Goal: Task Accomplishment & Management: Complete application form

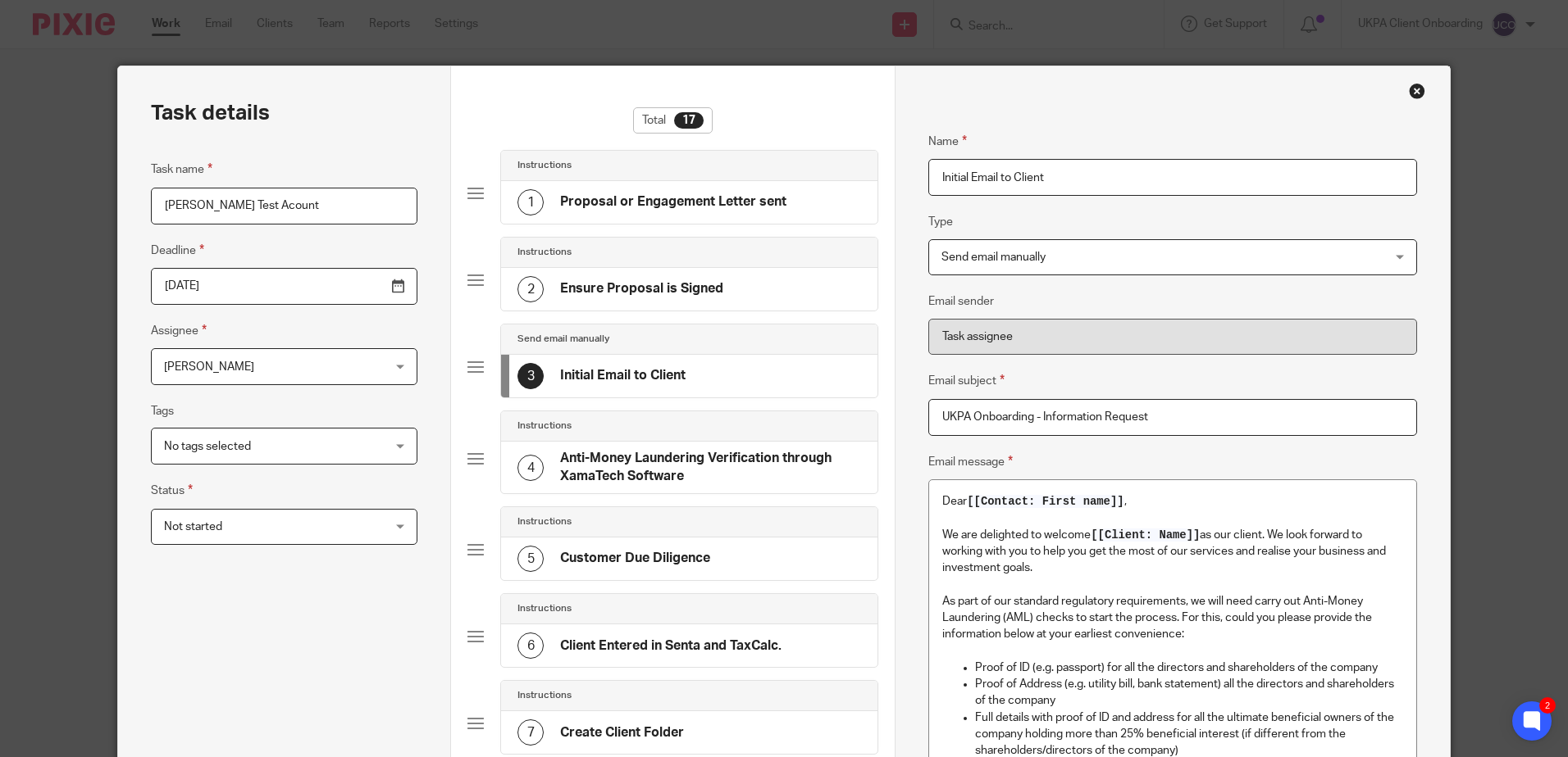
click at [597, 483] on h4 "Anti-Money Laundering Verification through XamaTech Software" at bounding box center [710, 467] width 301 height 35
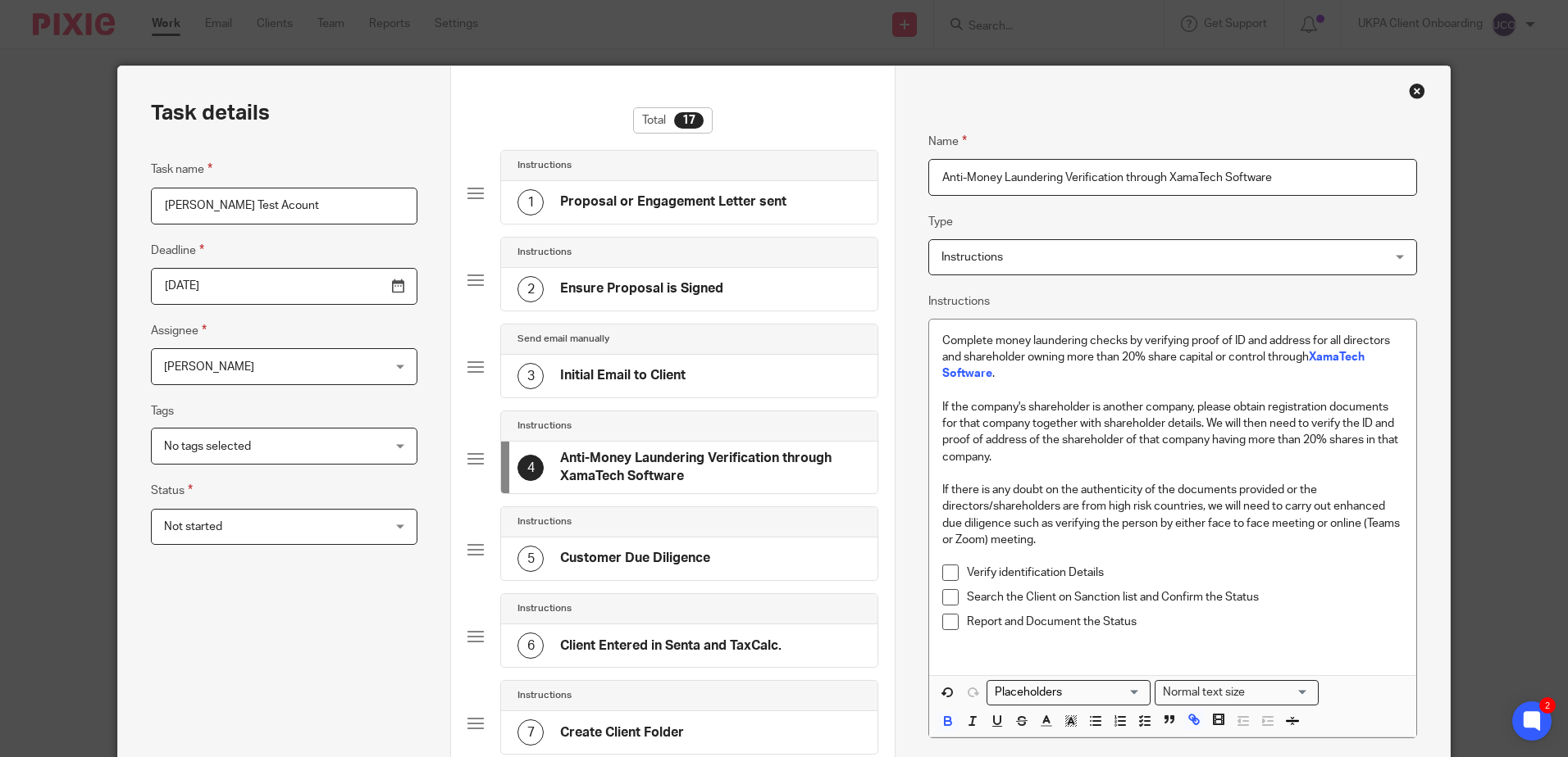
click at [638, 391] on div "3 Initial Email to Client" at bounding box center [688, 375] width 376 height 42
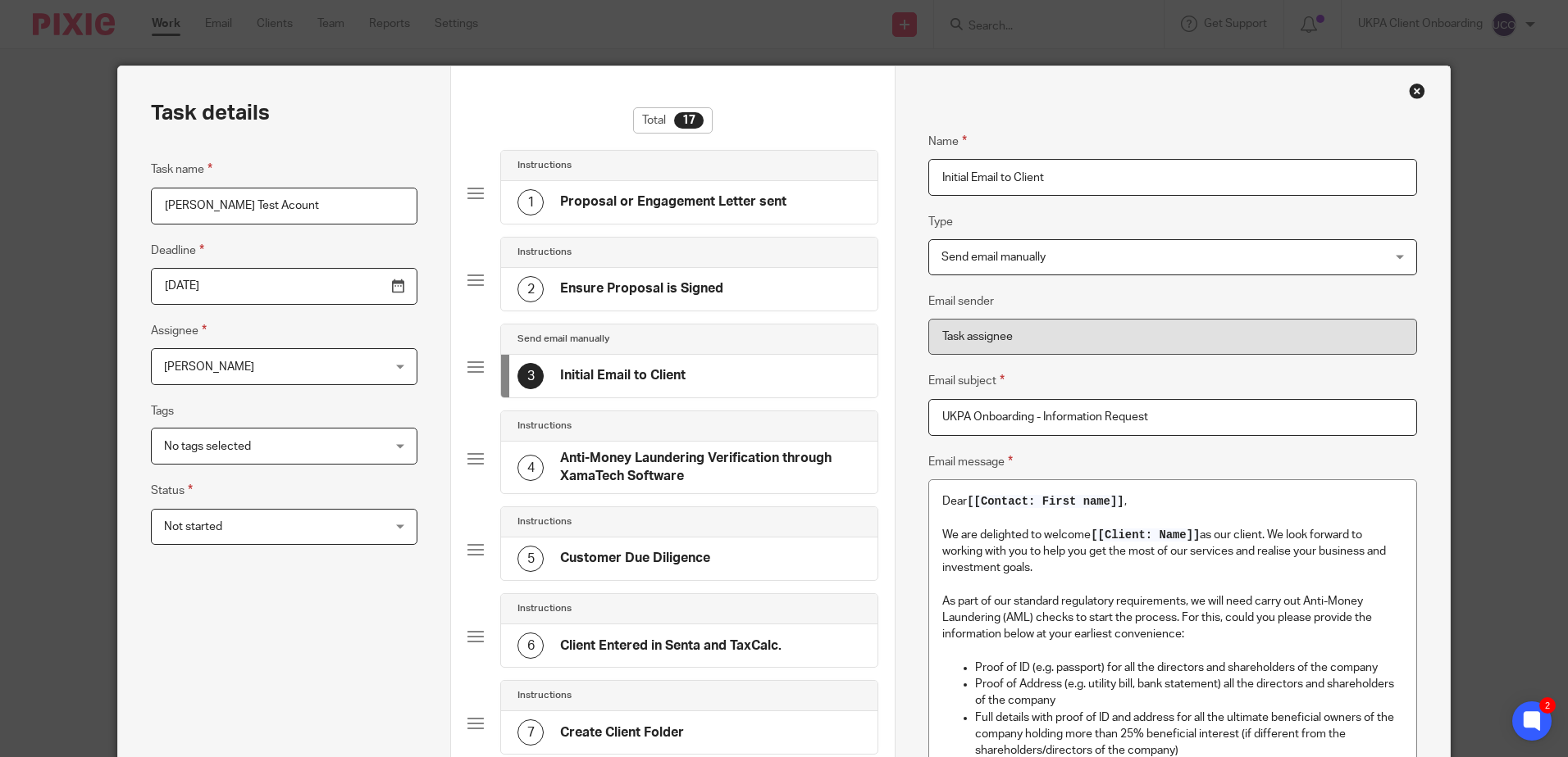
click at [669, 287] on h4 "Ensure Proposal is Signed" at bounding box center [641, 289] width 163 height 17
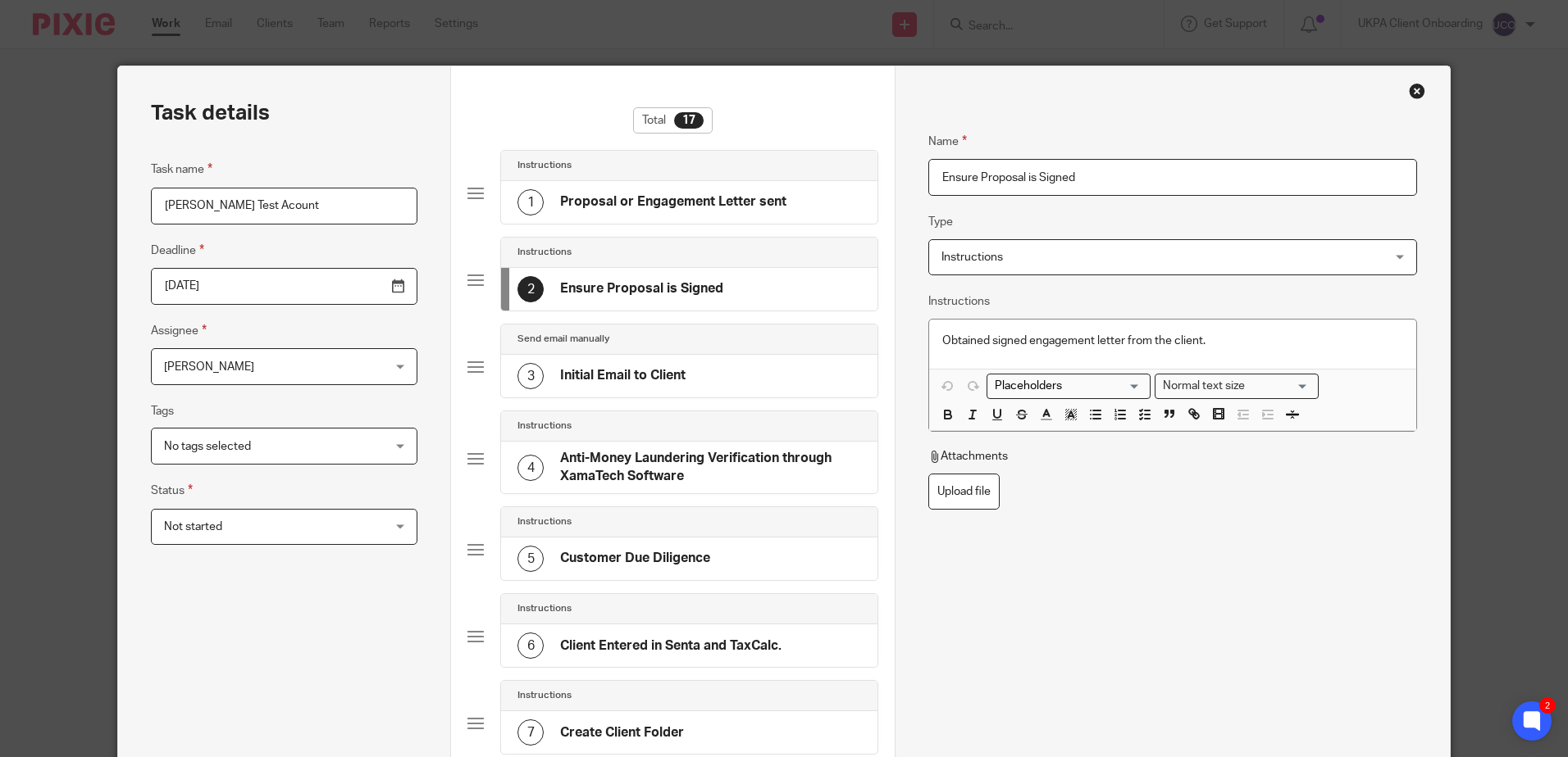
click at [1413, 94] on div "Close this dialog window" at bounding box center [1416, 90] width 16 height 16
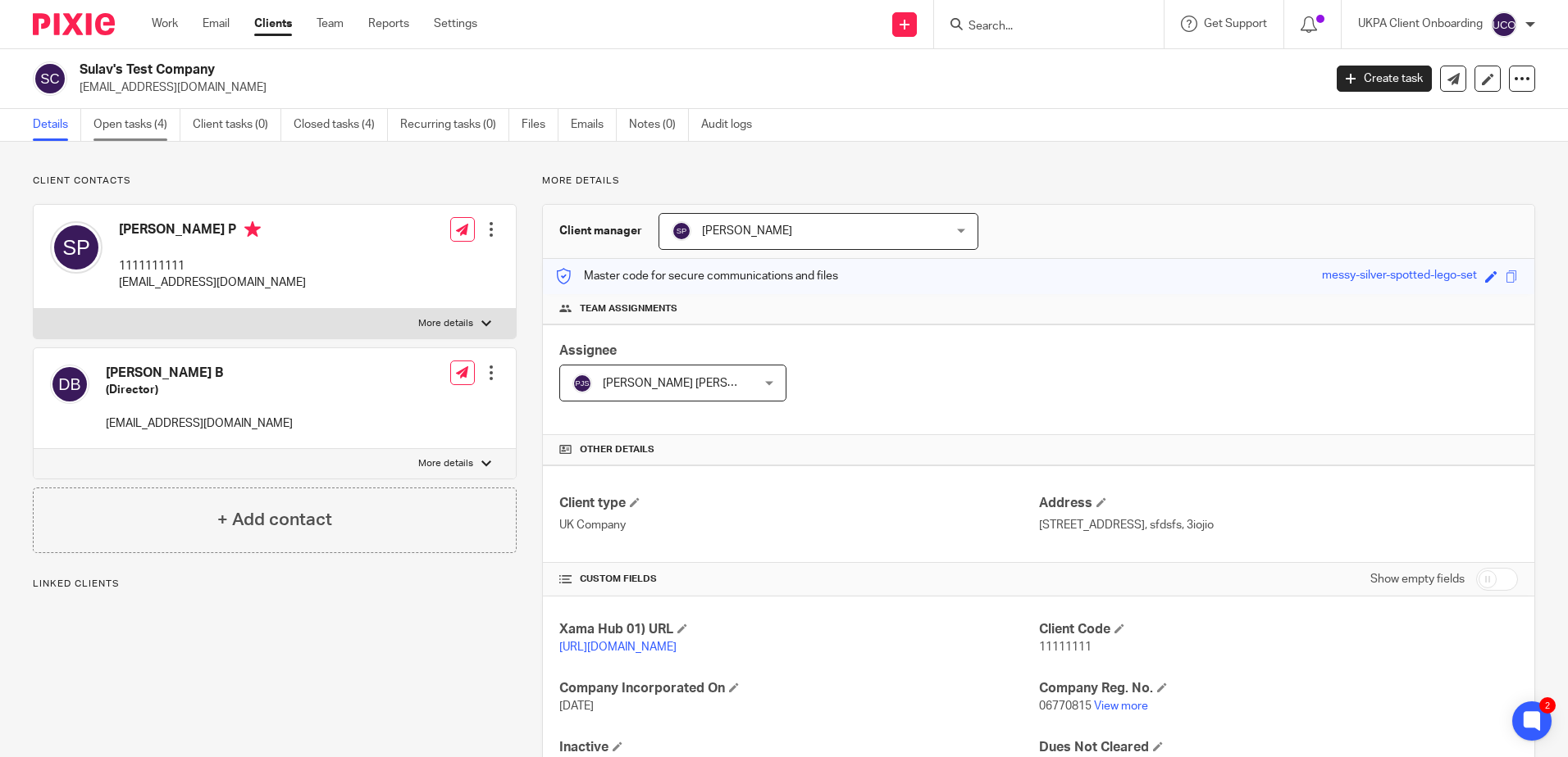
click at [158, 127] on link "Open tasks (4)" at bounding box center [136, 125] width 87 height 32
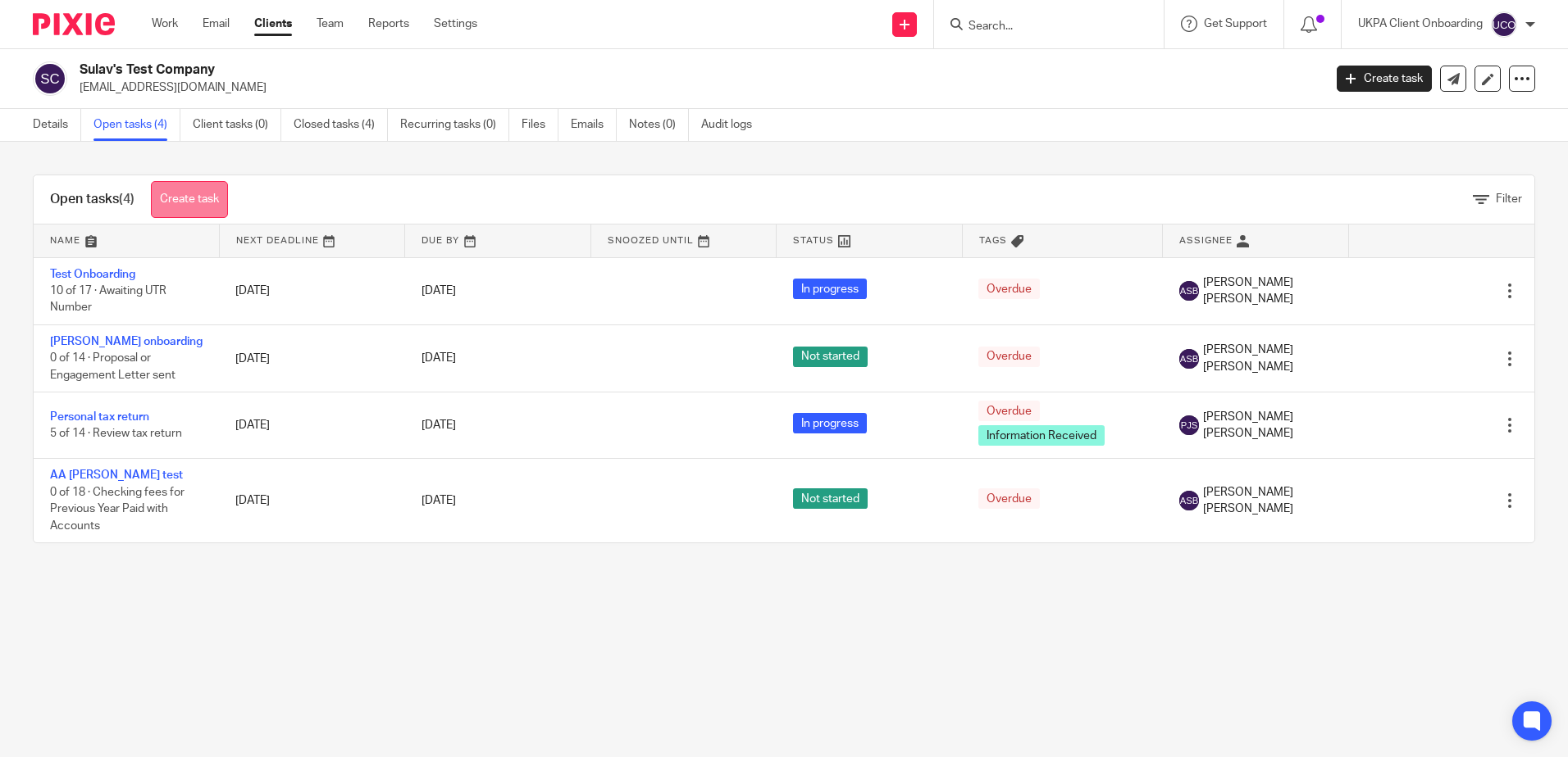
click at [216, 202] on link "Create task" at bounding box center [189, 199] width 77 height 37
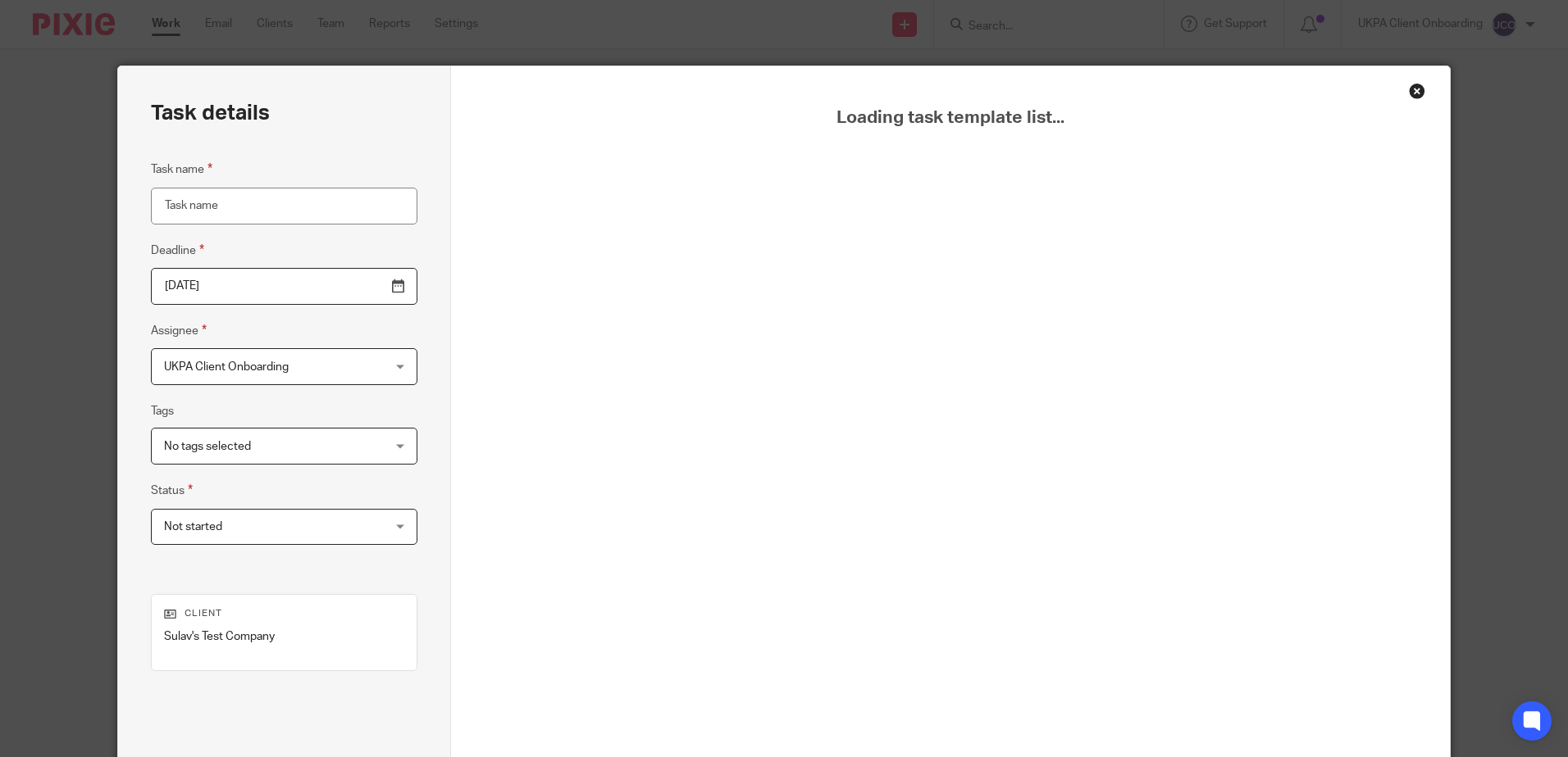
click at [259, 212] on input "Task name" at bounding box center [283, 206] width 266 height 37
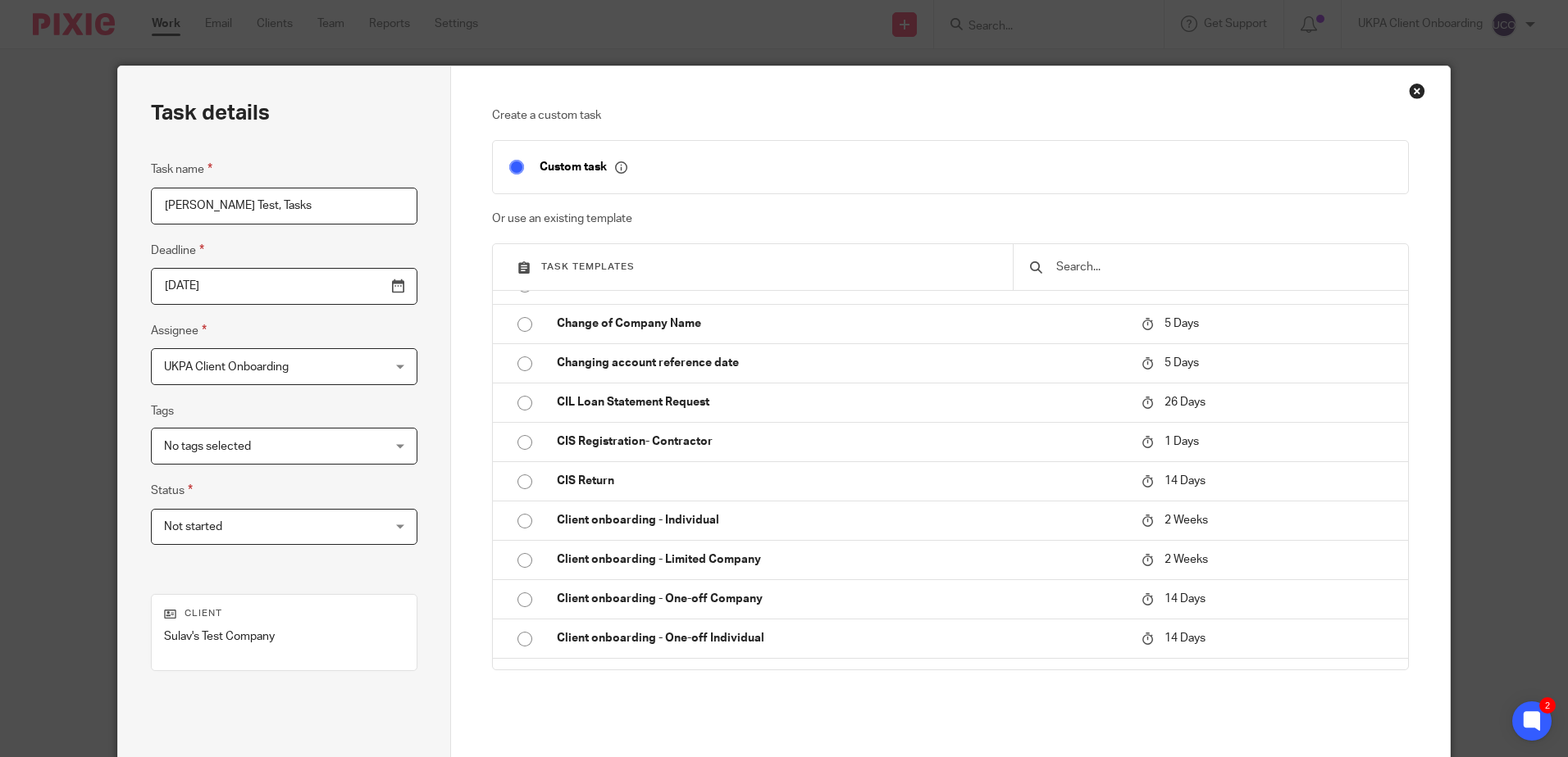
scroll to position [1475, 0]
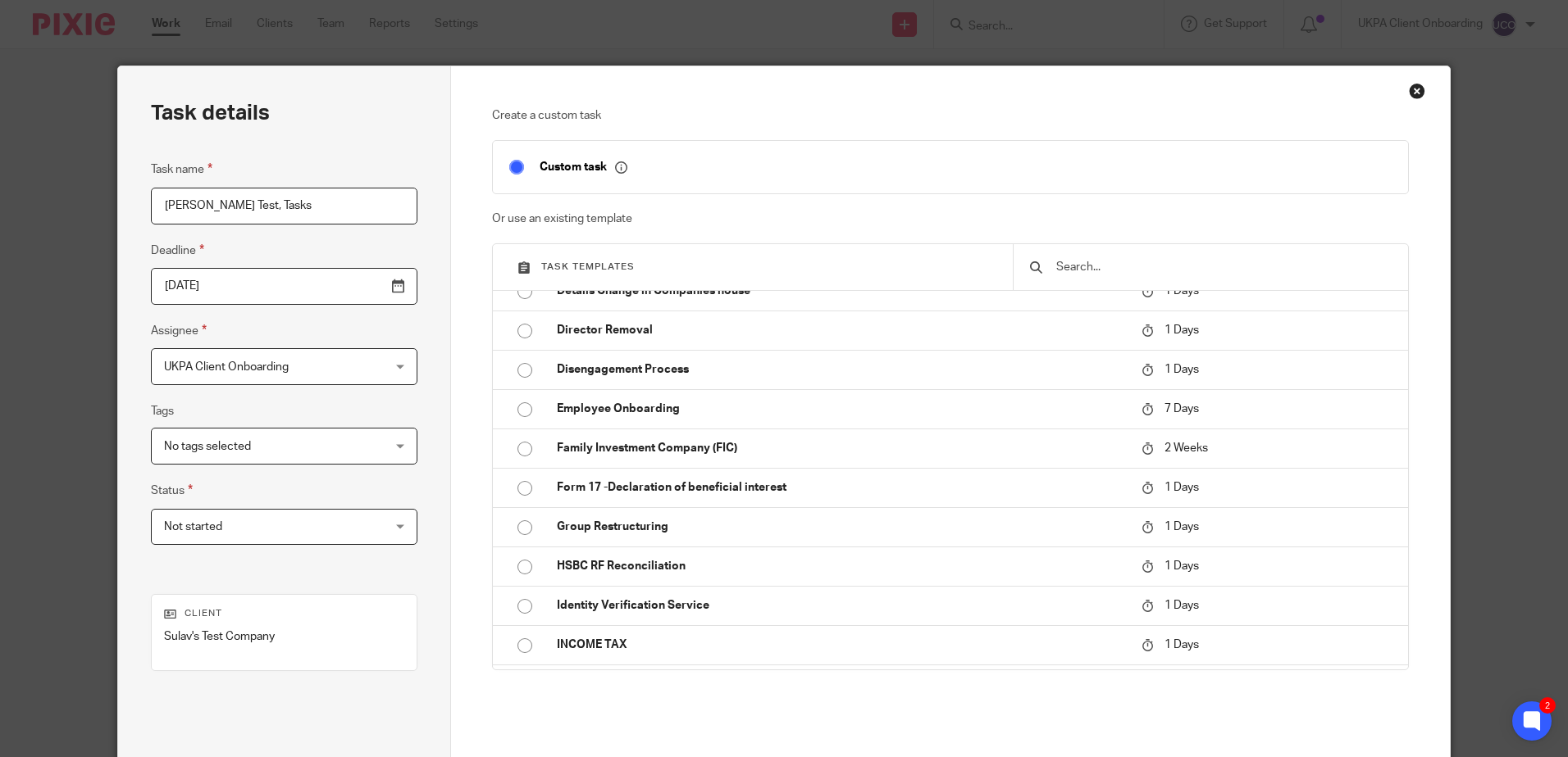
type input "Prashish Test, Tasks"
click at [681, 178] on fieldset "Custom task" at bounding box center [949, 167] width 916 height 53
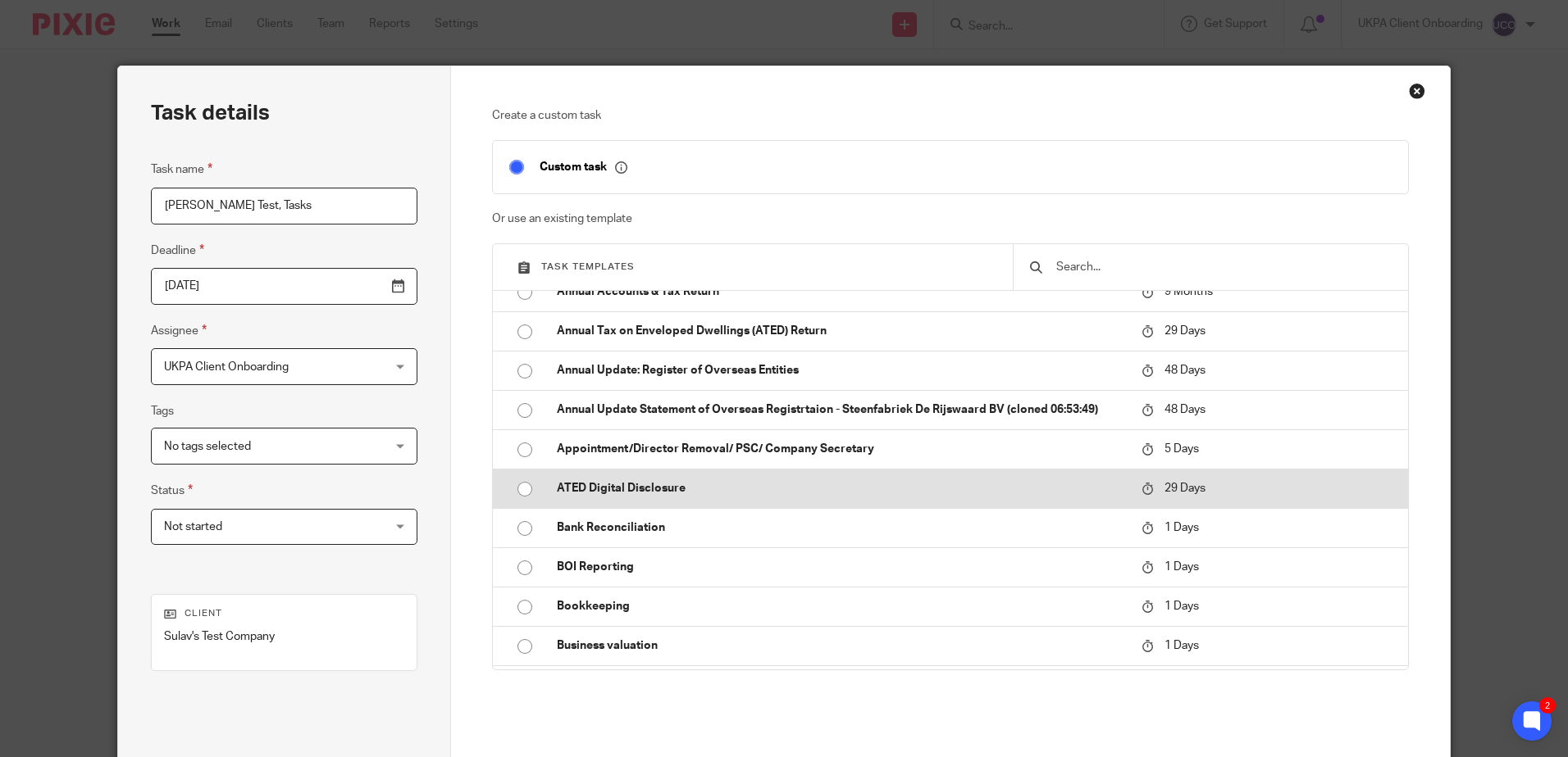
scroll to position [82, 0]
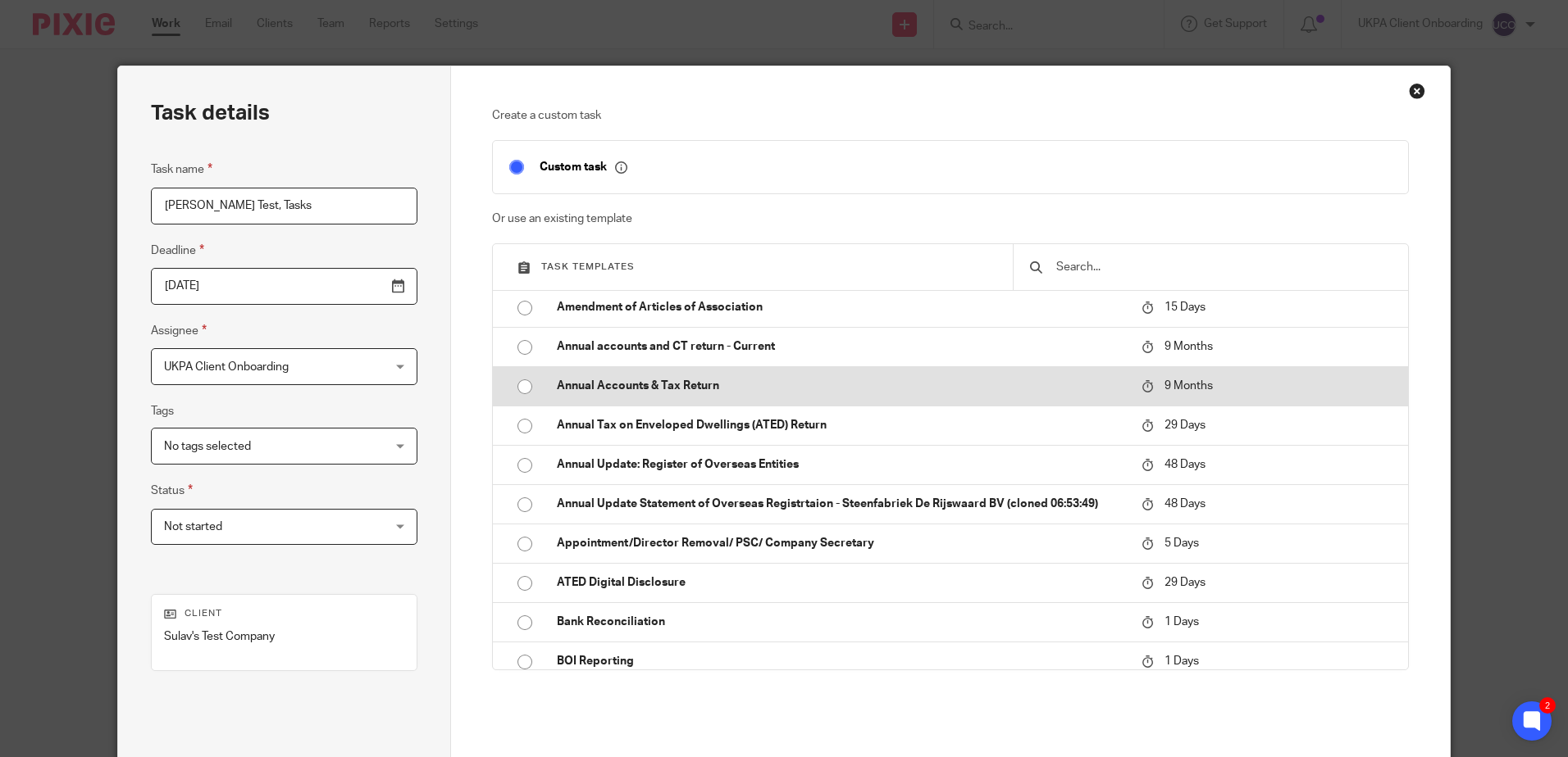
click at [663, 385] on p "Annual Accounts & Tax Return" at bounding box center [841, 386] width 569 height 16
type input "2026-05-22"
checkbox input "false"
radio input "true"
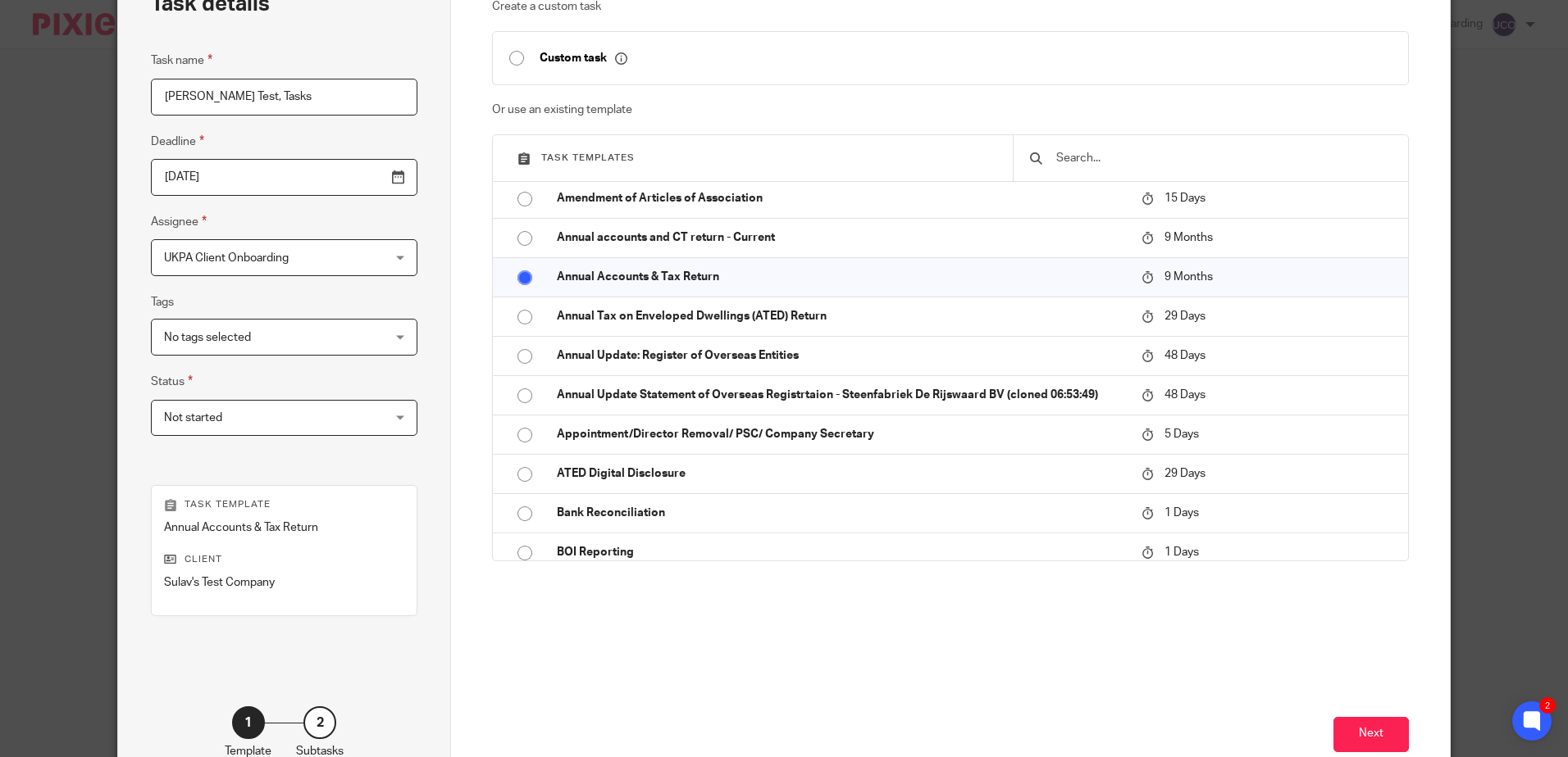
scroll to position [212, 0]
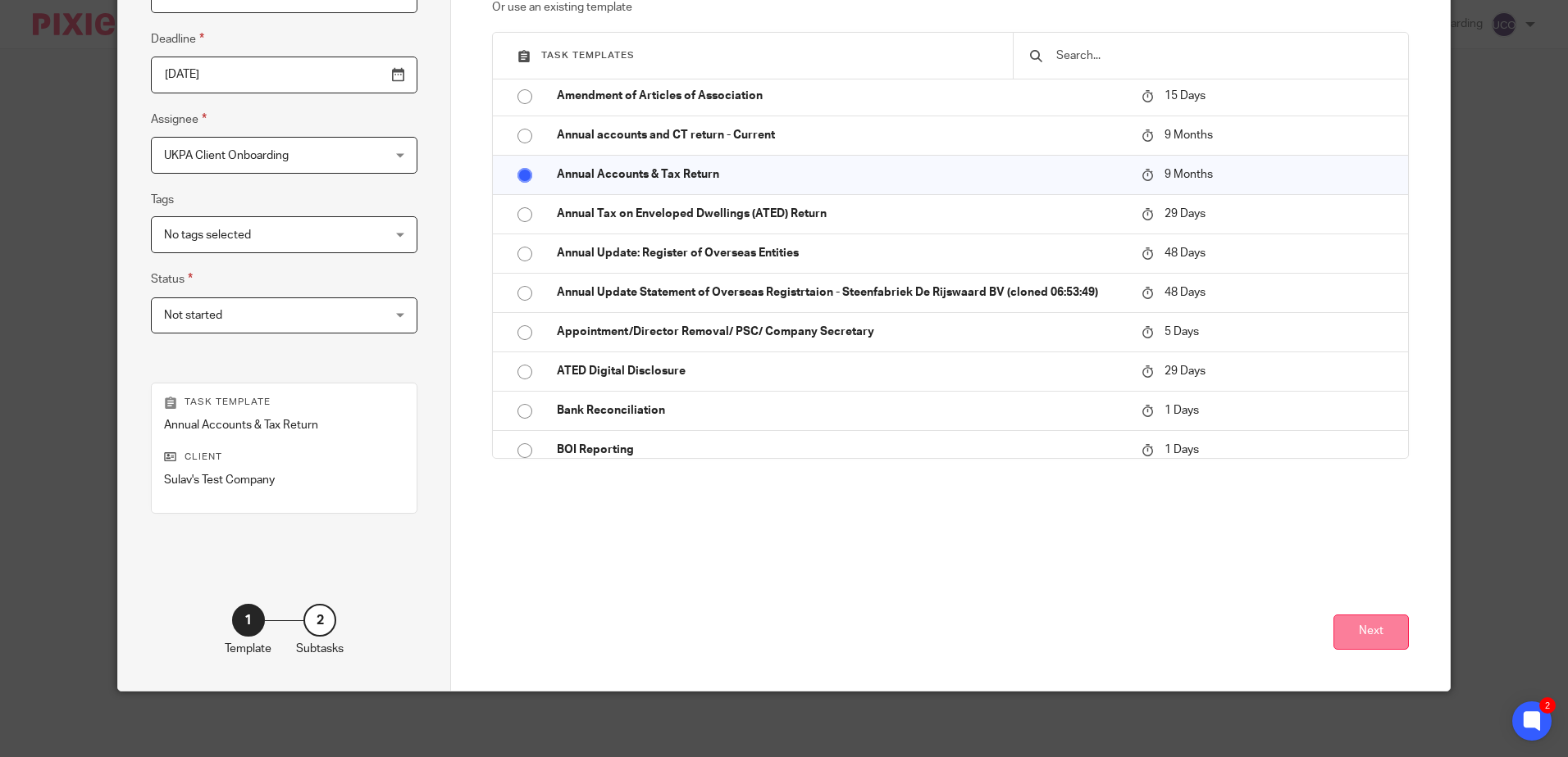
click at [1351, 627] on button "Next" at bounding box center [1371, 632] width 76 height 35
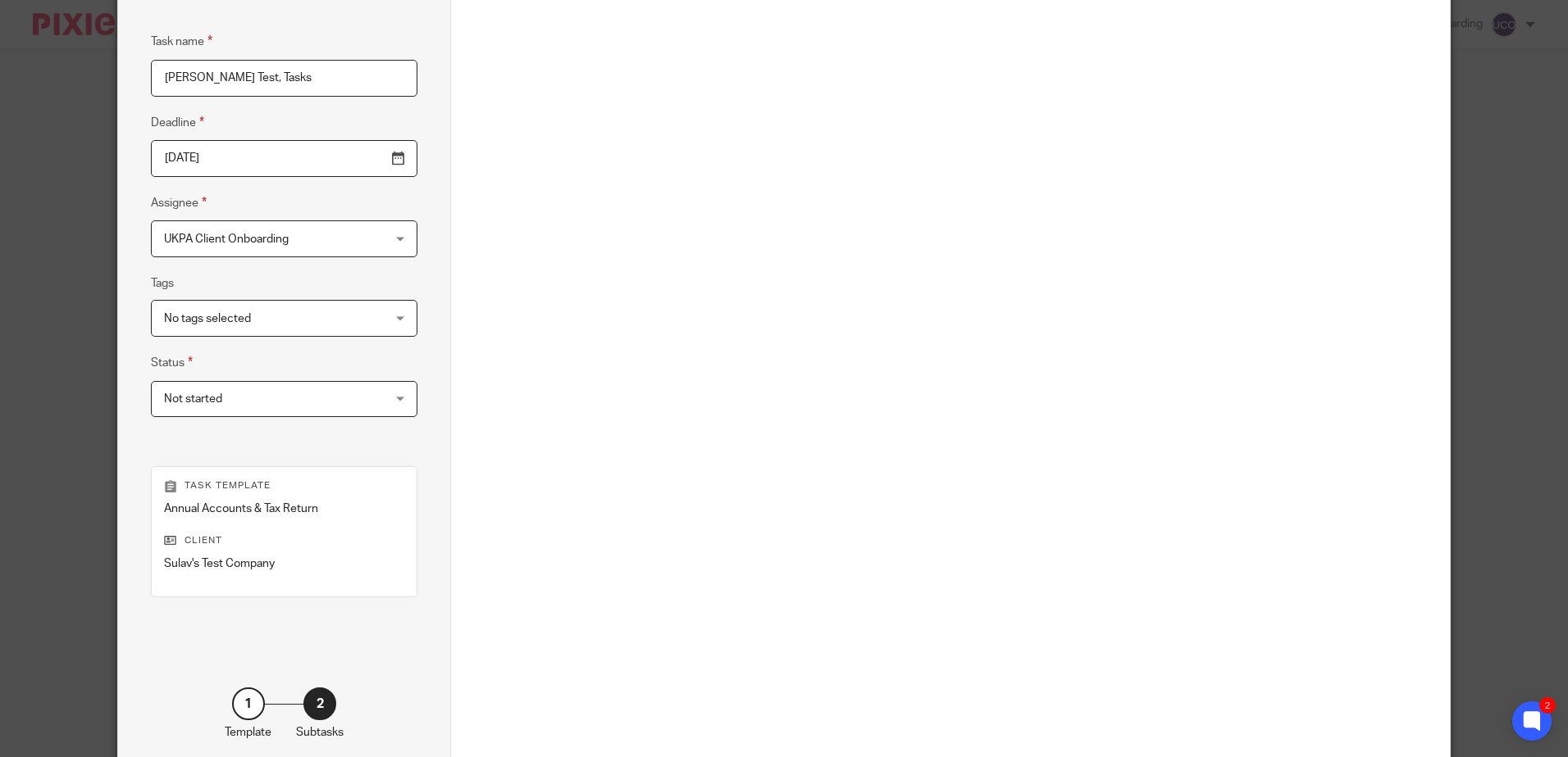
scroll to position [47, 0]
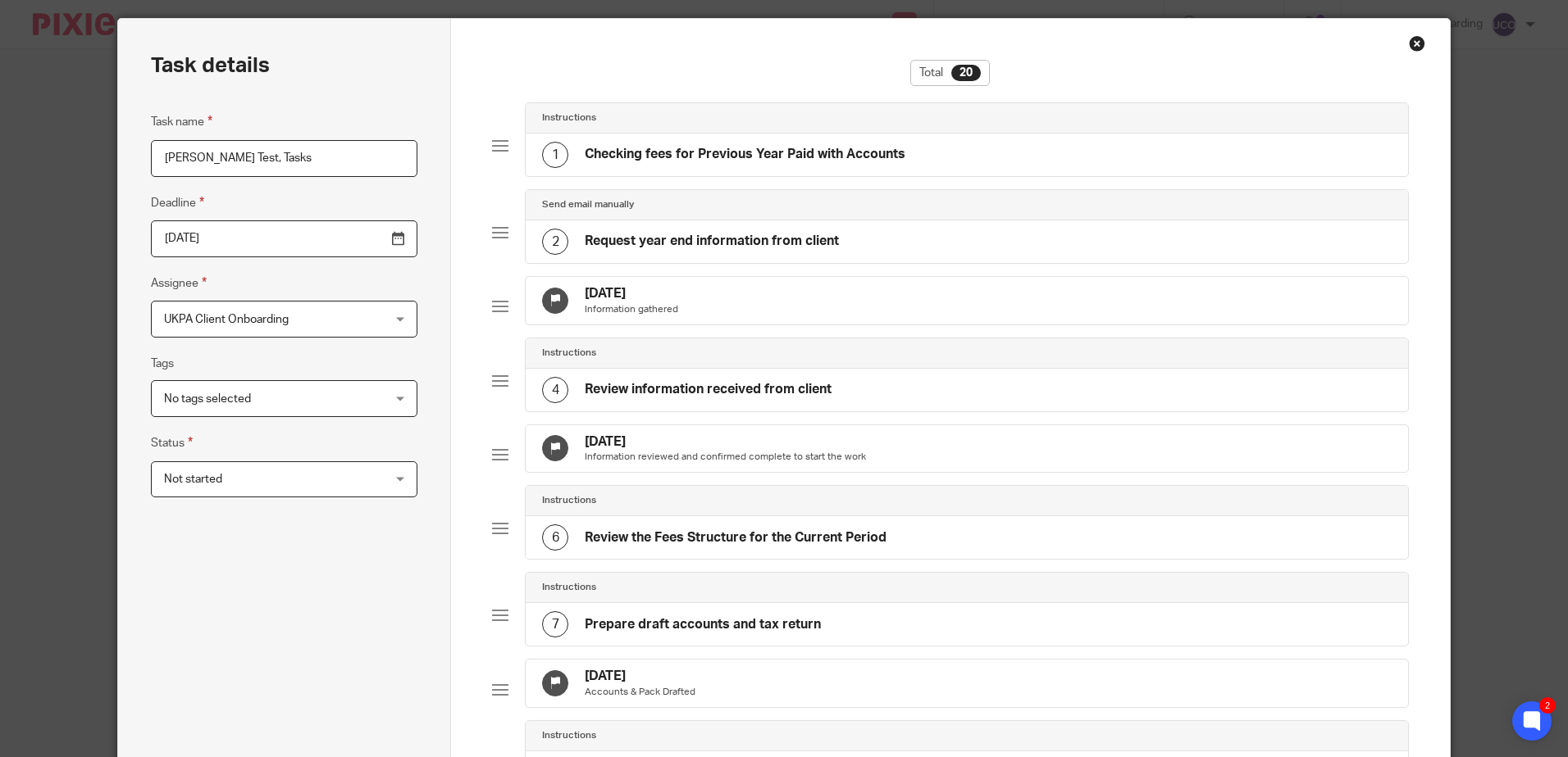
click at [324, 325] on span "UKPA Client Onboarding" at bounding box center [264, 319] width 202 height 34
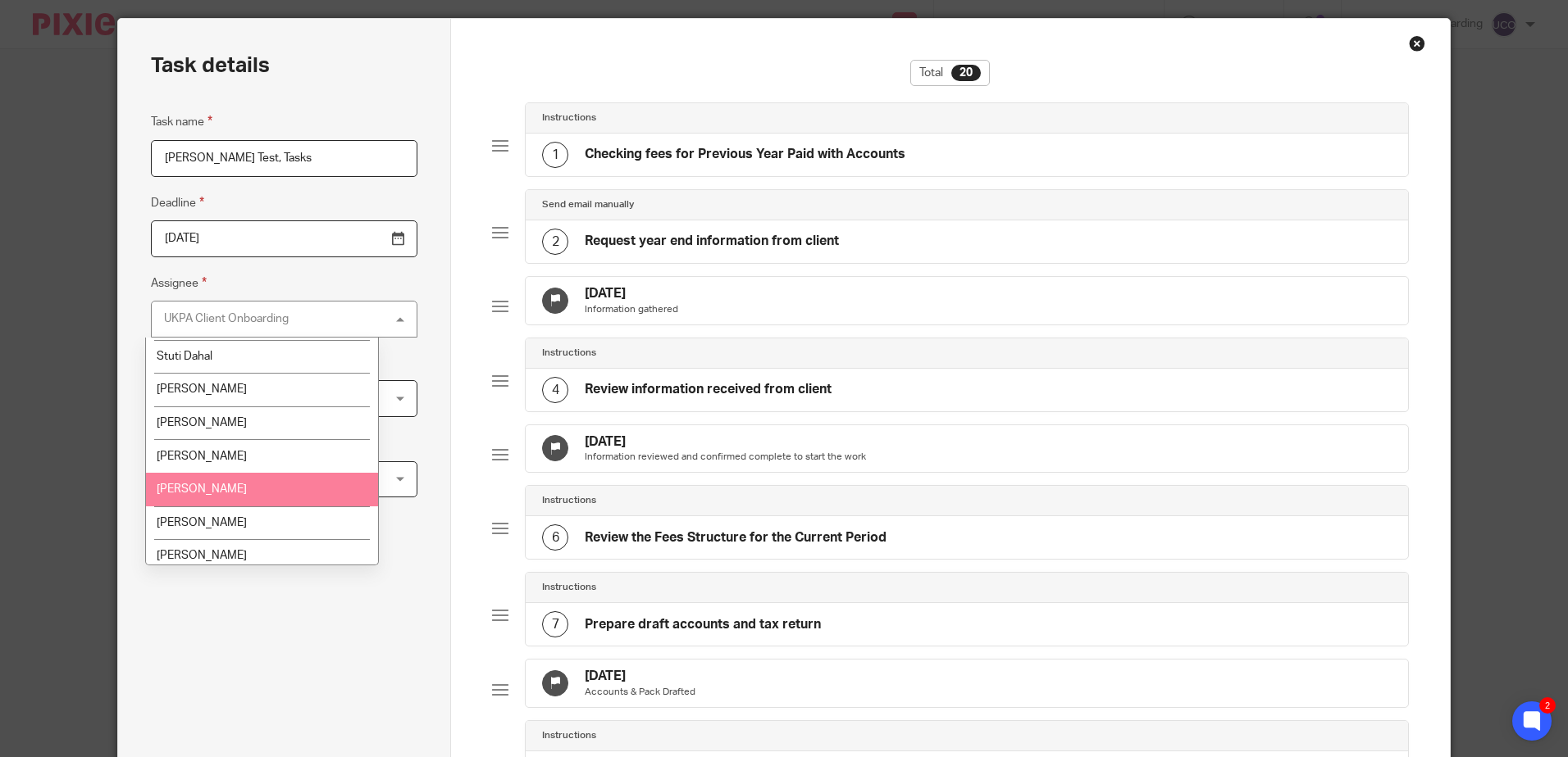
scroll to position [2354, 0]
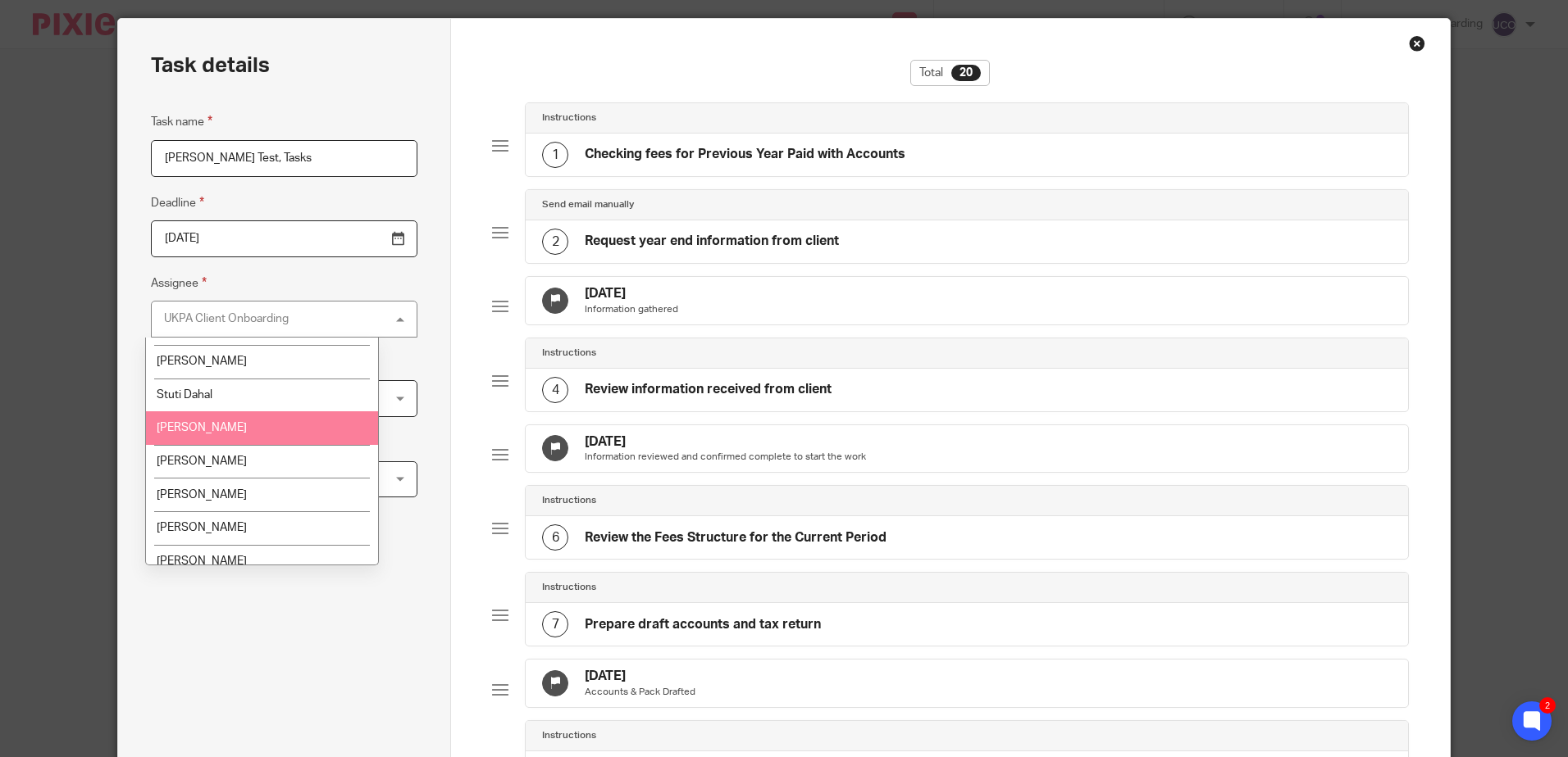
click at [225, 432] on li "[PERSON_NAME]" at bounding box center [261, 428] width 232 height 34
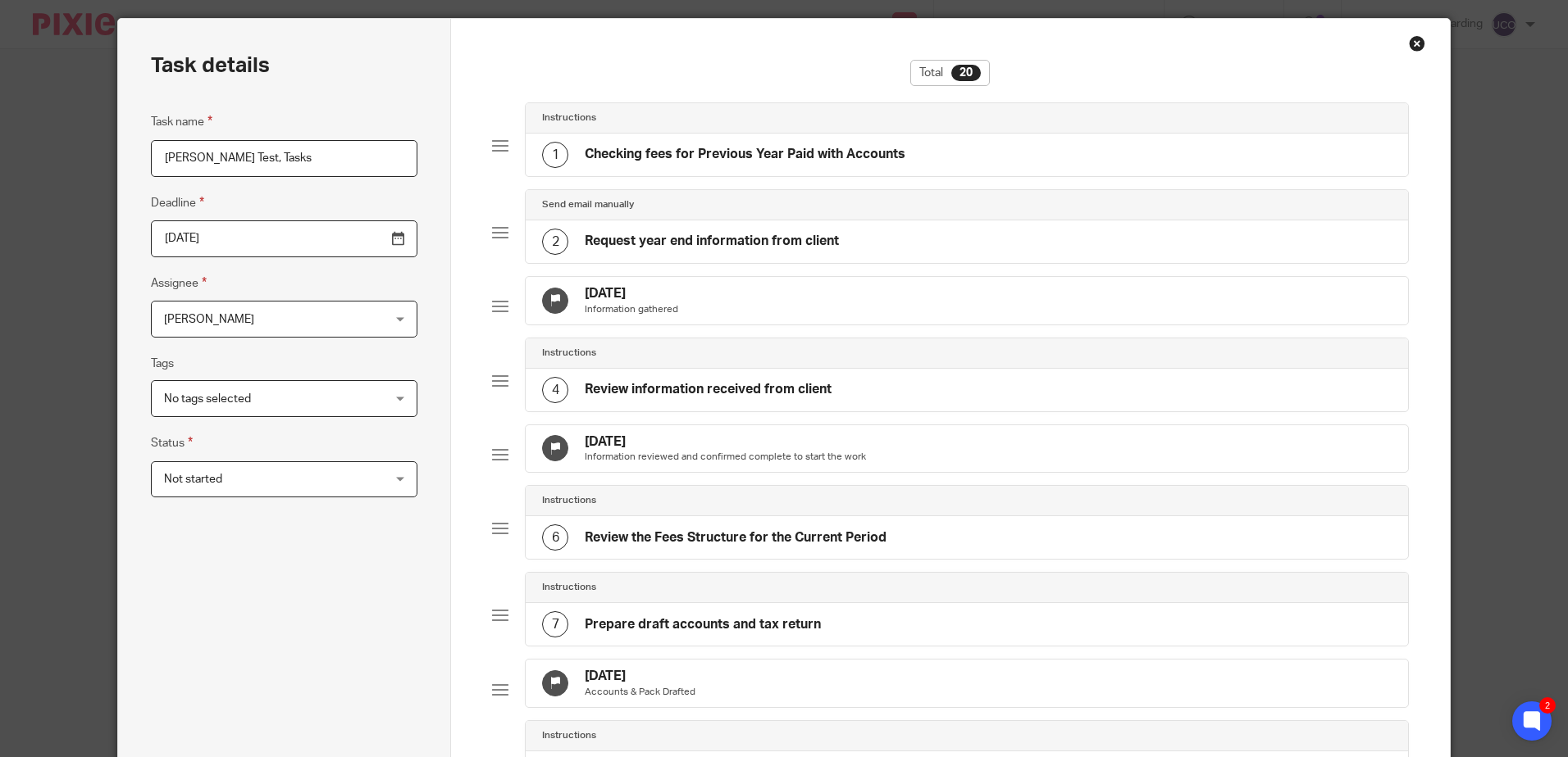
click at [263, 406] on span "No tags selected" at bounding box center [264, 399] width 202 height 34
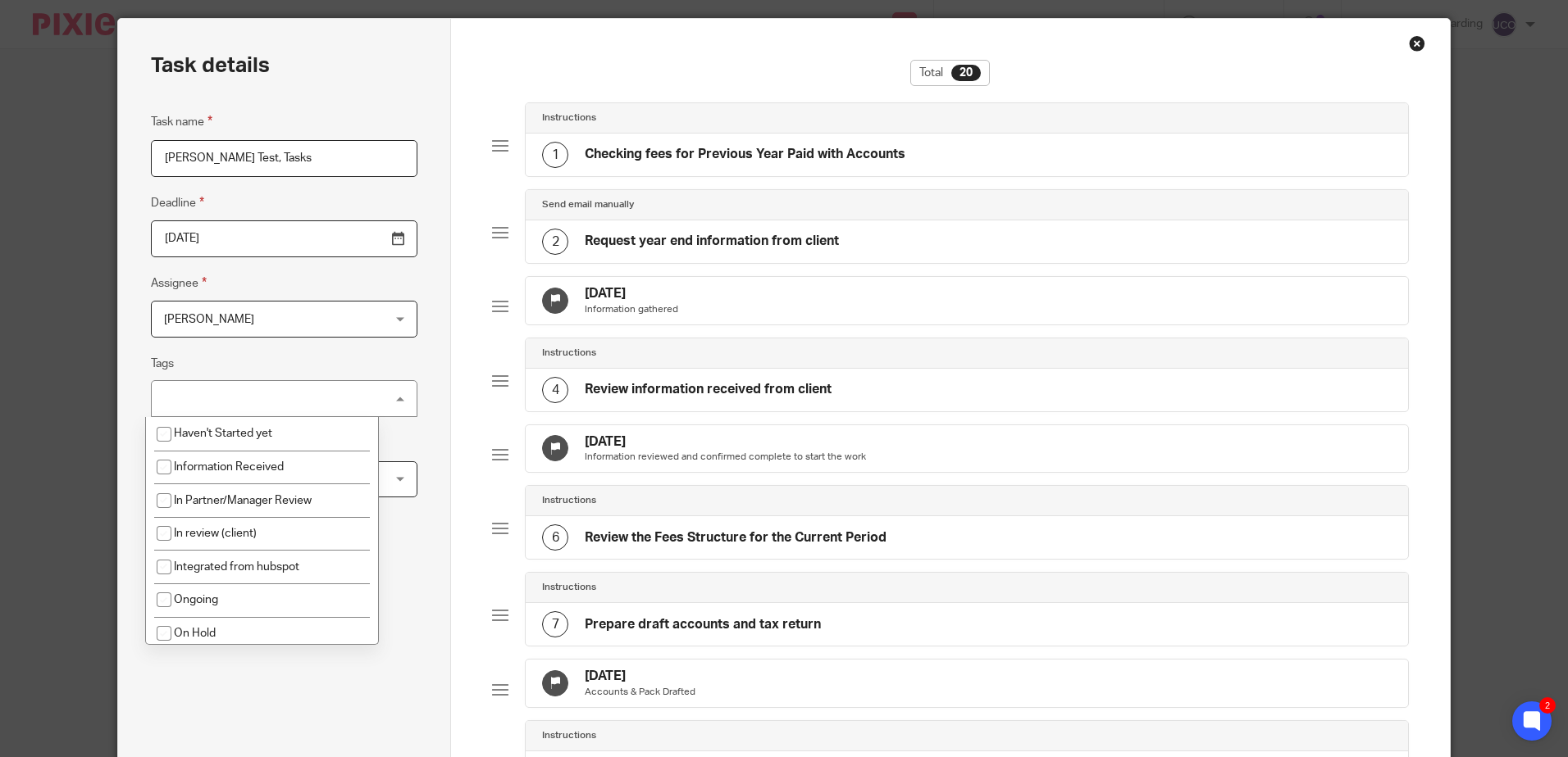
click at [264, 401] on div "No tags selected" at bounding box center [283, 399] width 266 height 37
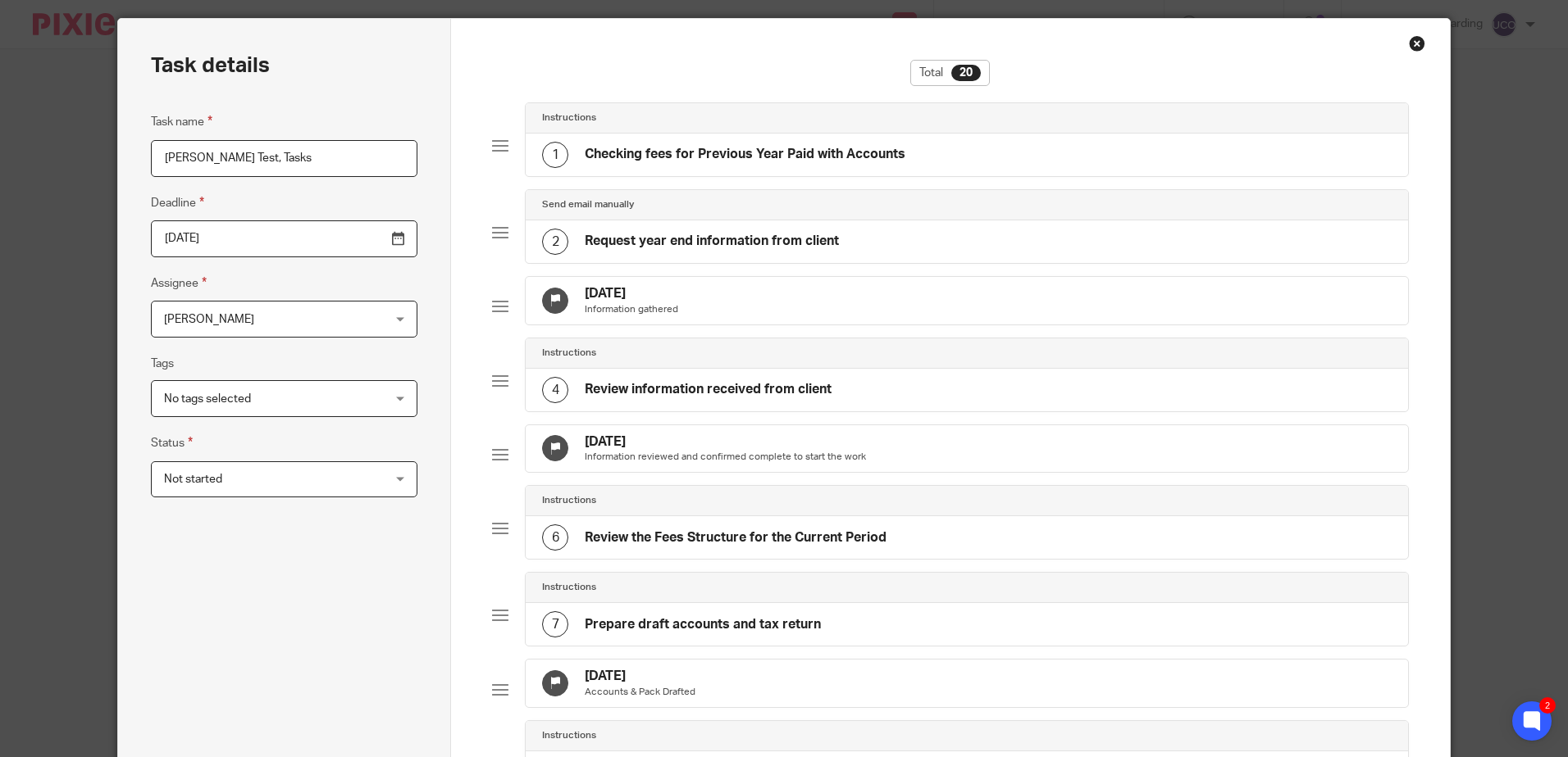
click at [268, 455] on fieldset "Status Not started Not started Not started In progress On Hold 1" at bounding box center [283, 465] width 266 height 64
click at [278, 468] on span "Not started" at bounding box center [264, 480] width 202 height 34
click at [246, 517] on li "Not started" at bounding box center [261, 514] width 232 height 34
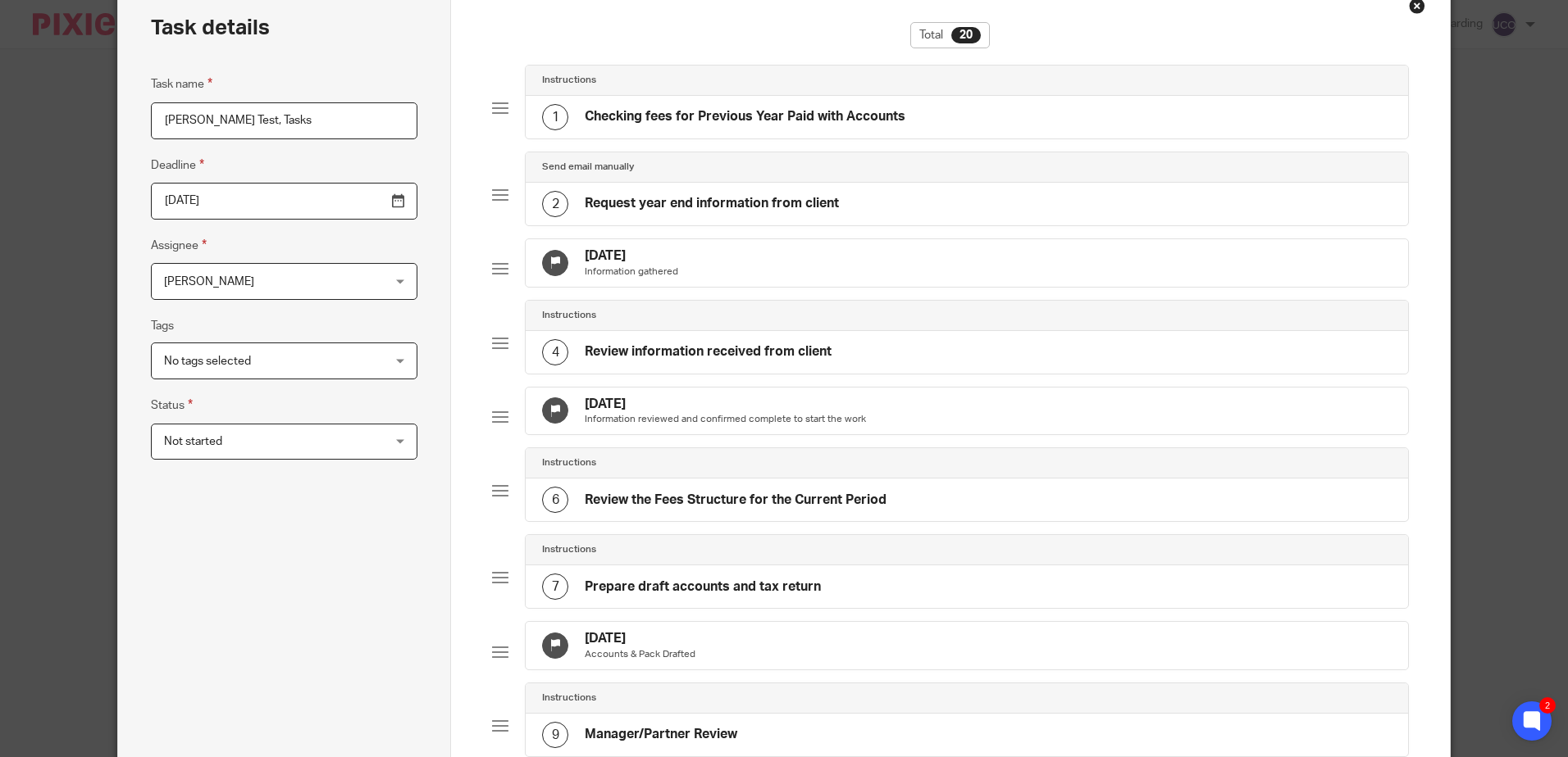
scroll to position [0, 0]
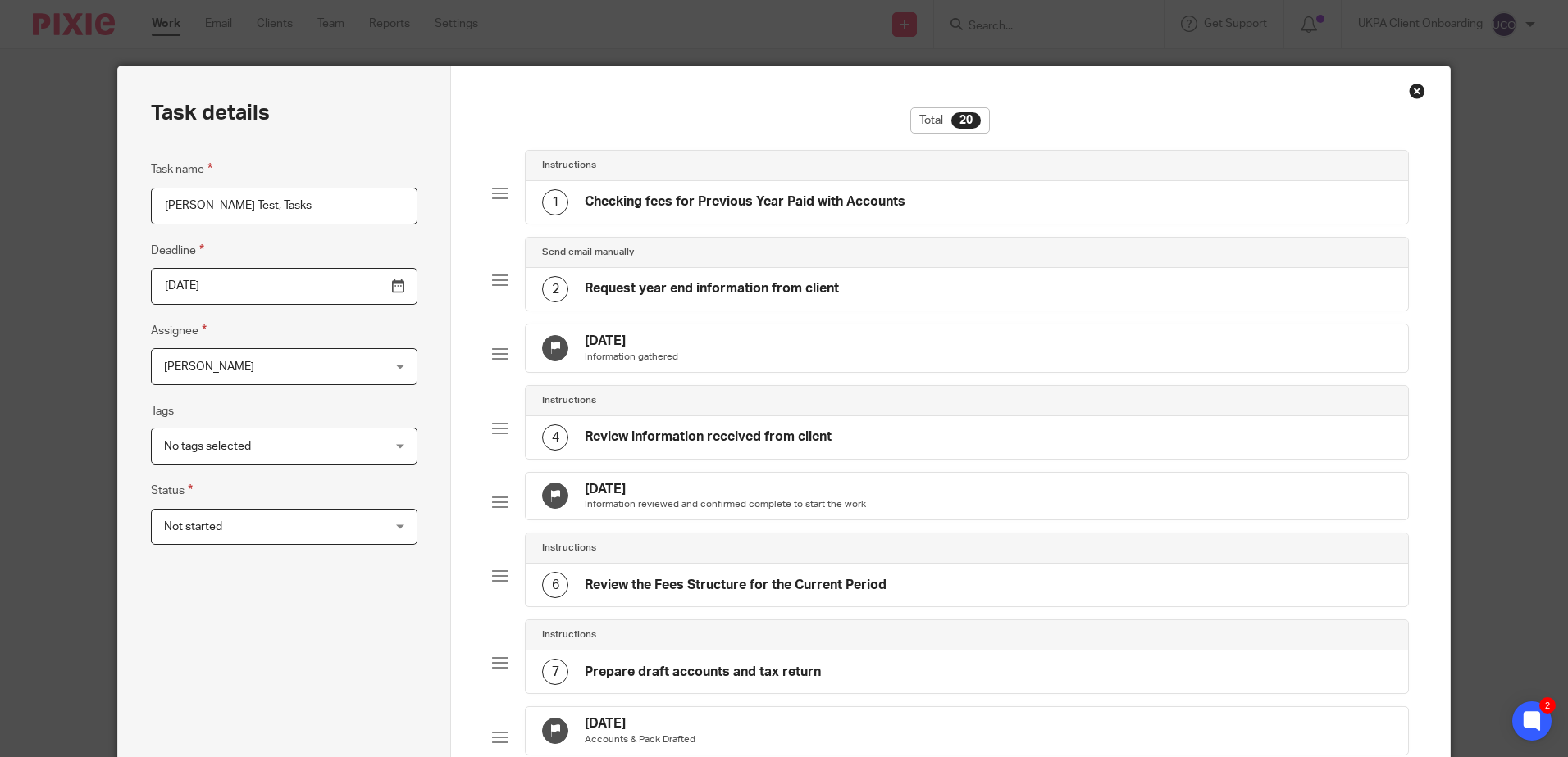
click at [320, 284] on input "2026-05-22" at bounding box center [283, 286] width 266 height 37
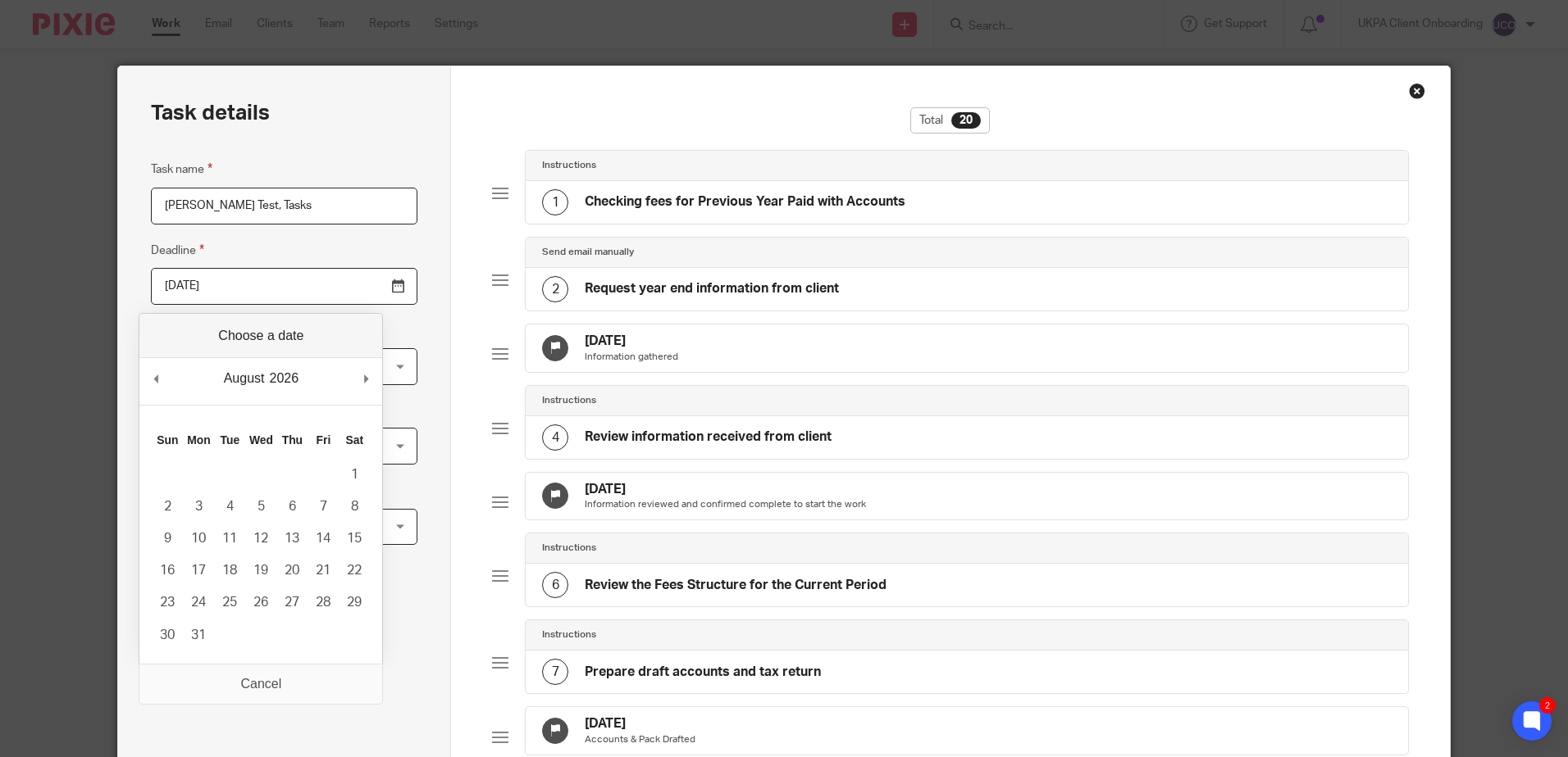
click at [263, 376] on div "August January February March April May June July August September October Nove…" at bounding box center [244, 378] width 46 height 25
click at [264, 344] on div "August January February March April May June July August September October Nove…" at bounding box center [261, 489] width 245 height 351
click at [264, 338] on div "August January February March April May June July August September October Nove…" at bounding box center [261, 489] width 245 height 351
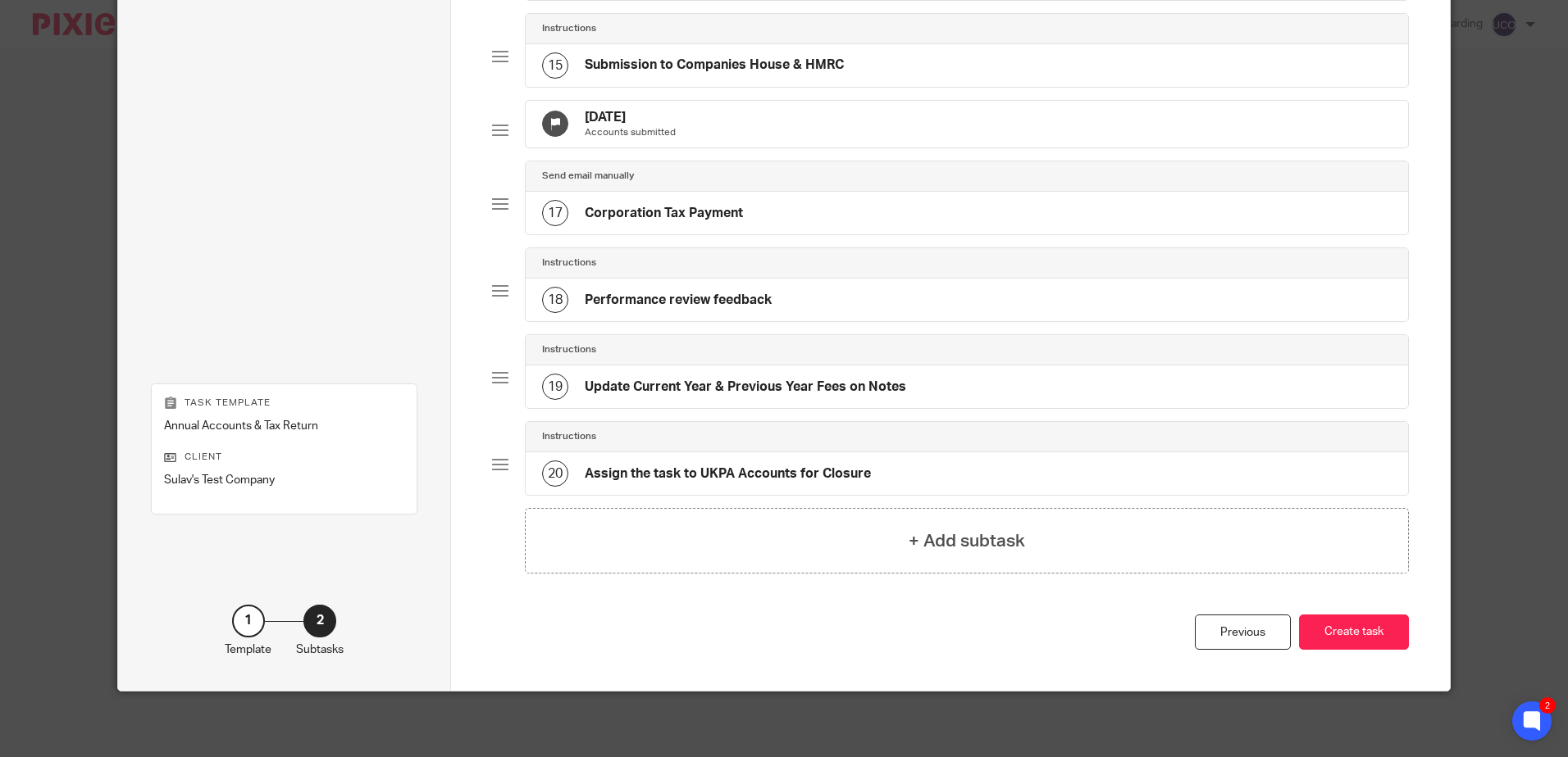
scroll to position [1316, 0]
click at [1372, 633] on button "Create task" at bounding box center [1353, 632] width 110 height 35
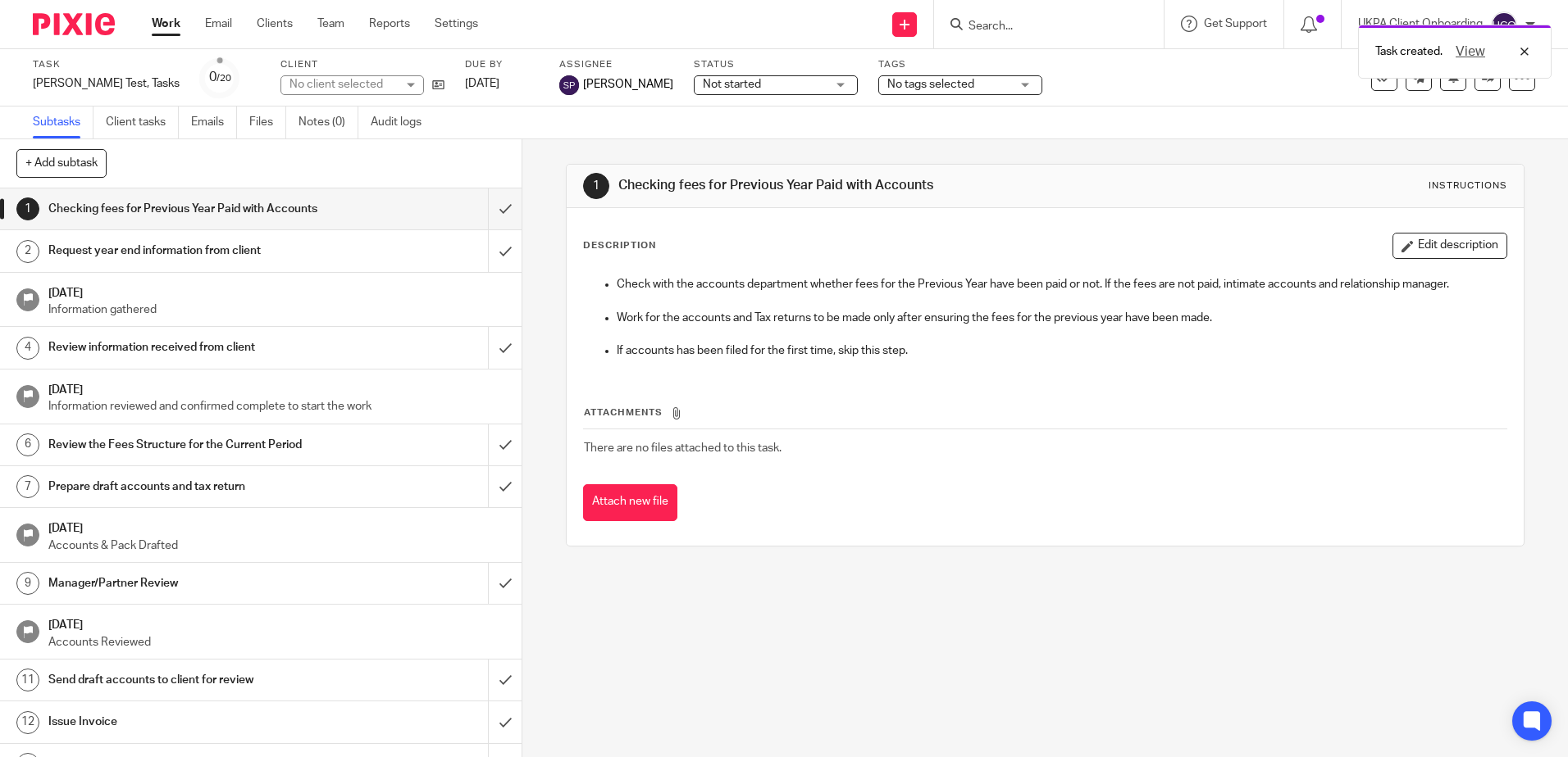
click at [215, 293] on h1 "12 Sep 2025" at bounding box center [277, 291] width 457 height 21
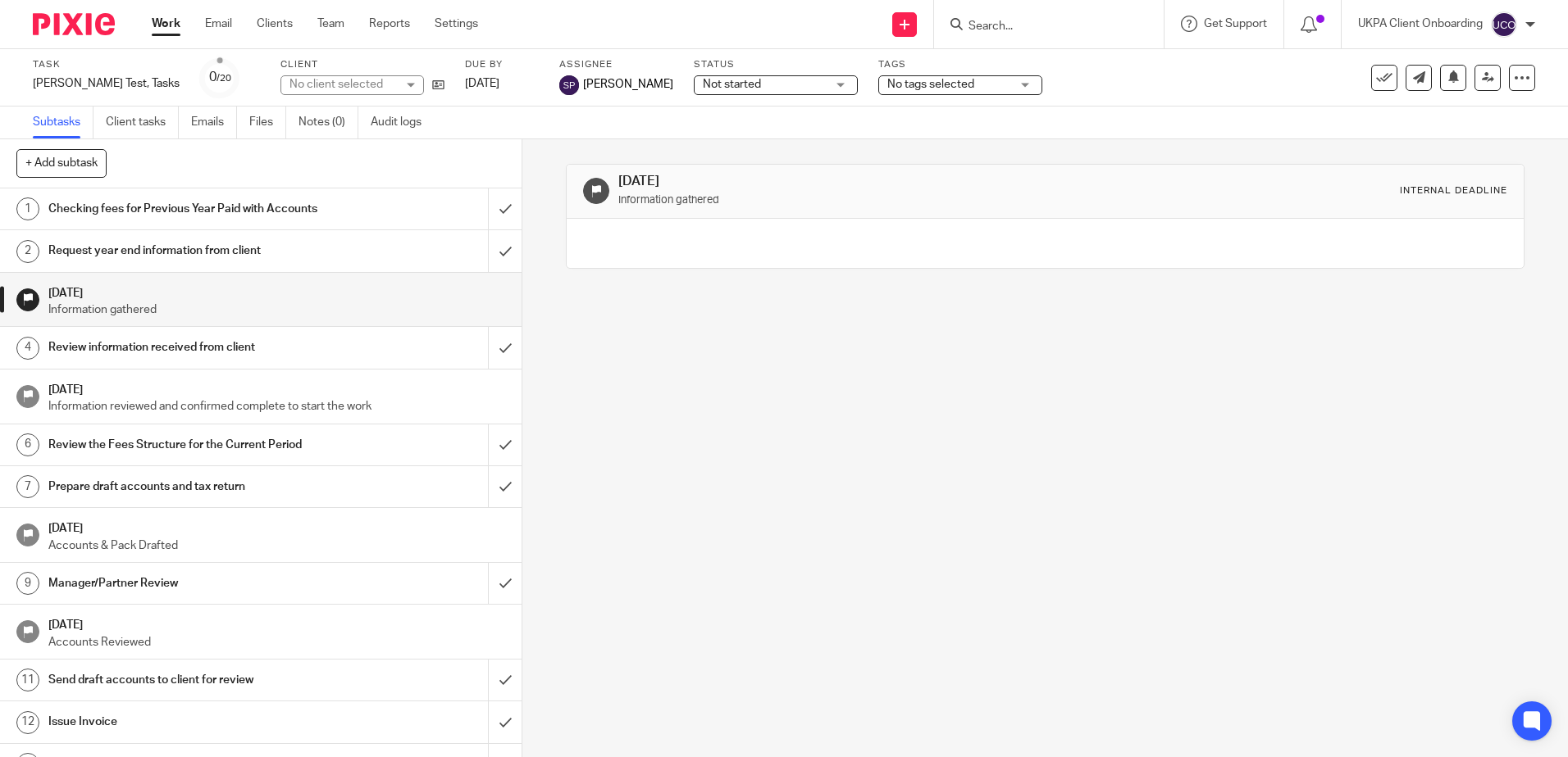
drag, startPoint x: 1384, startPoint y: 190, endPoint x: 1473, endPoint y: 189, distance: 89.0
click at [1473, 189] on div "Internal deadline" at bounding box center [1453, 190] width 108 height 13
drag, startPoint x: 1473, startPoint y: 189, endPoint x: 1287, endPoint y: 262, distance: 199.8
click at [1297, 260] on div at bounding box center [1045, 243] width 956 height 49
click at [83, 166] on button "+ Add subtask" at bounding box center [61, 163] width 90 height 28
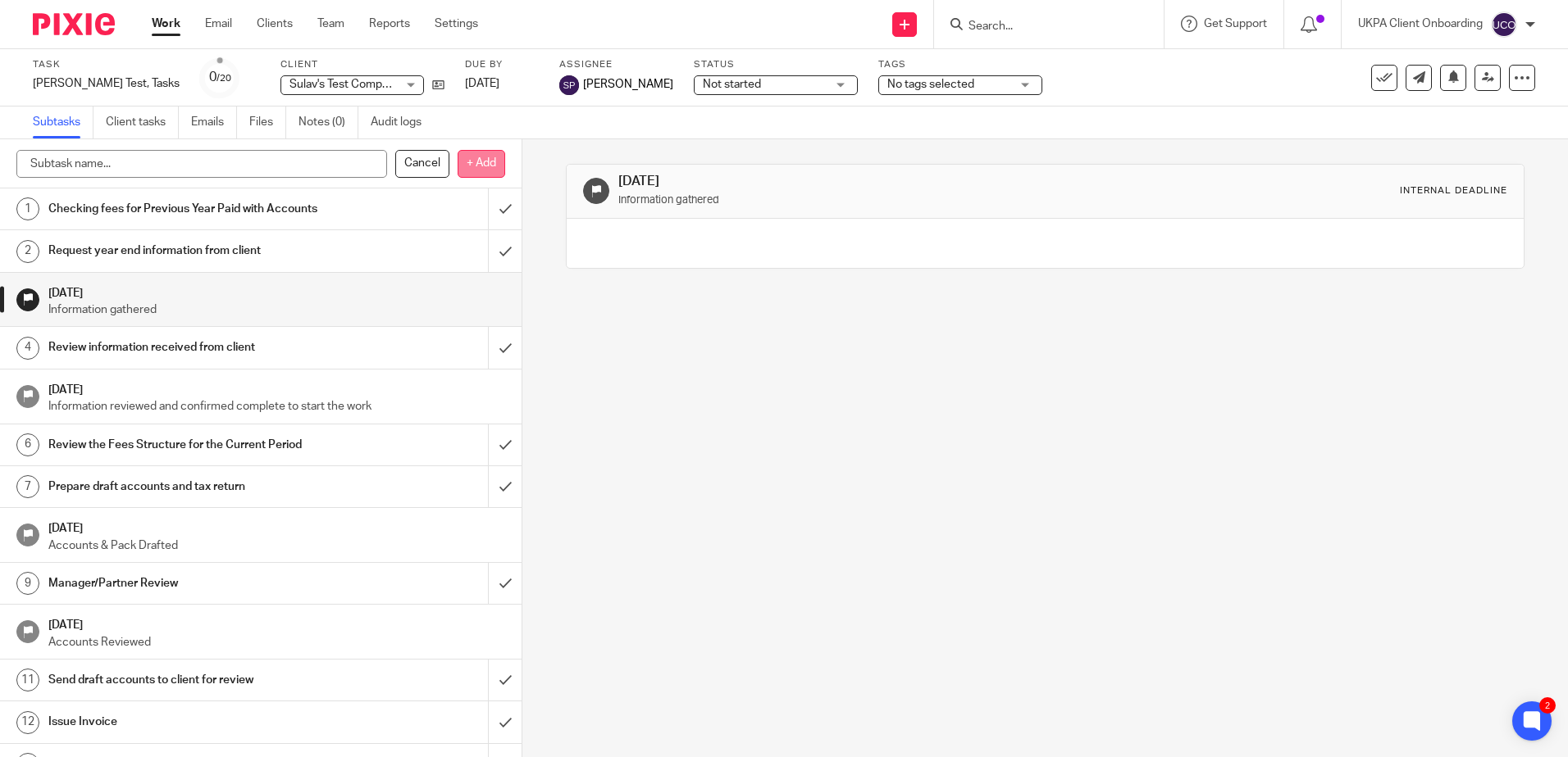
click at [465, 161] on p "+ Add" at bounding box center [481, 164] width 47 height 28
click at [271, 171] on input "text" at bounding box center [202, 164] width 370 height 28
type input "Deadline"
click at [499, 164] on p "+ Add" at bounding box center [481, 164] width 47 height 28
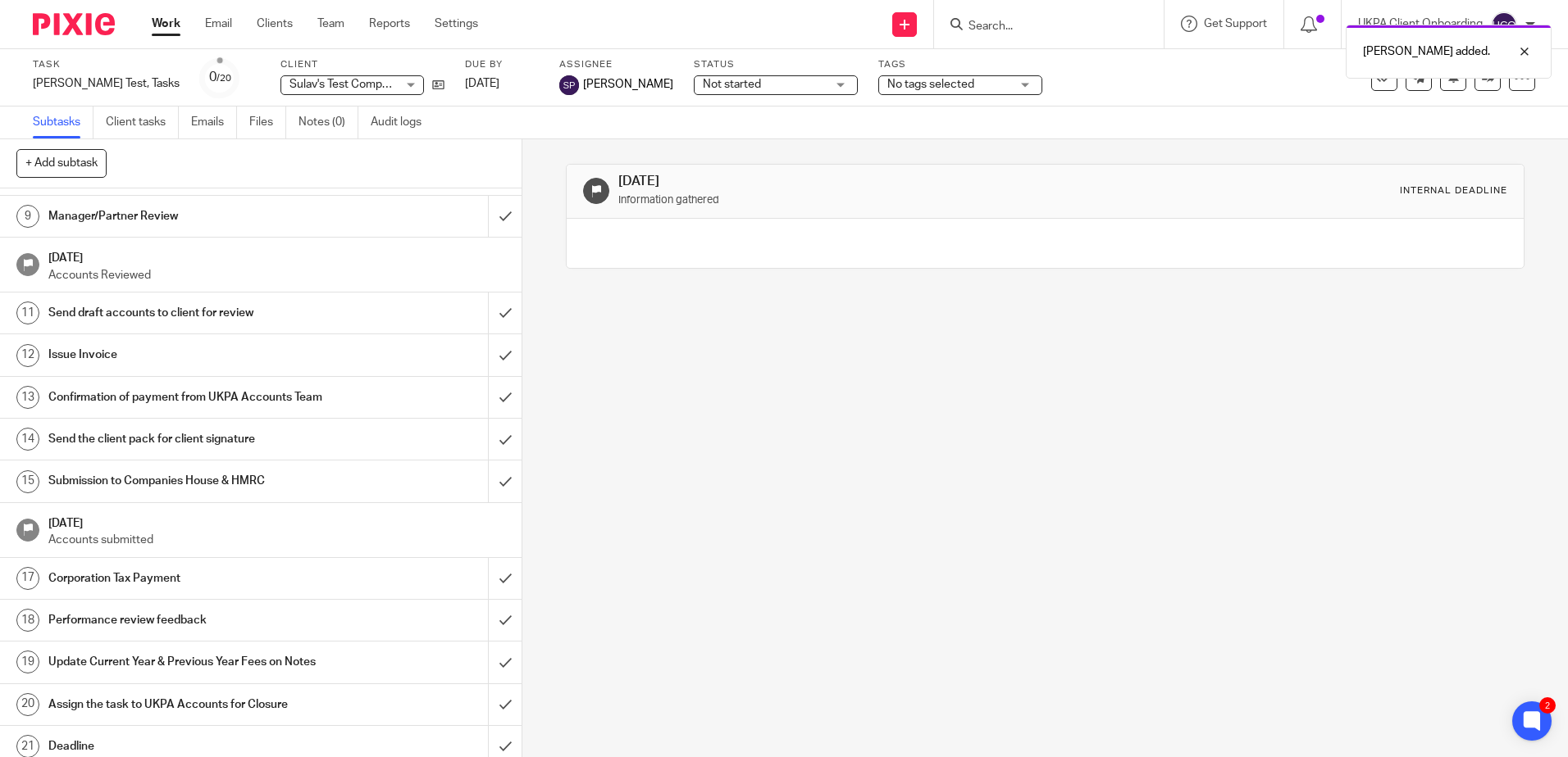
scroll to position [395, 0]
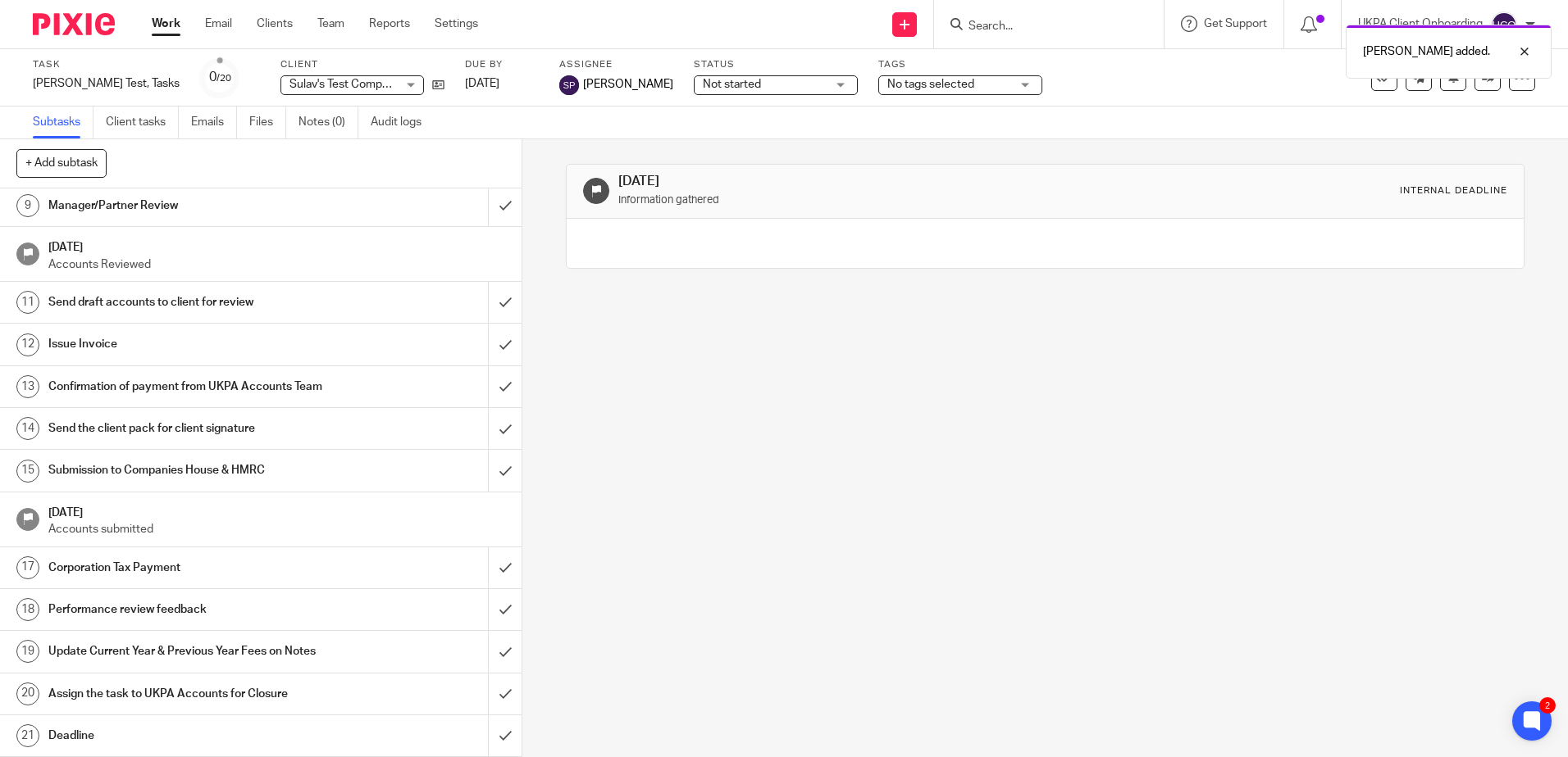
click at [113, 722] on link "21 Deadline" at bounding box center [244, 736] width 488 height 41
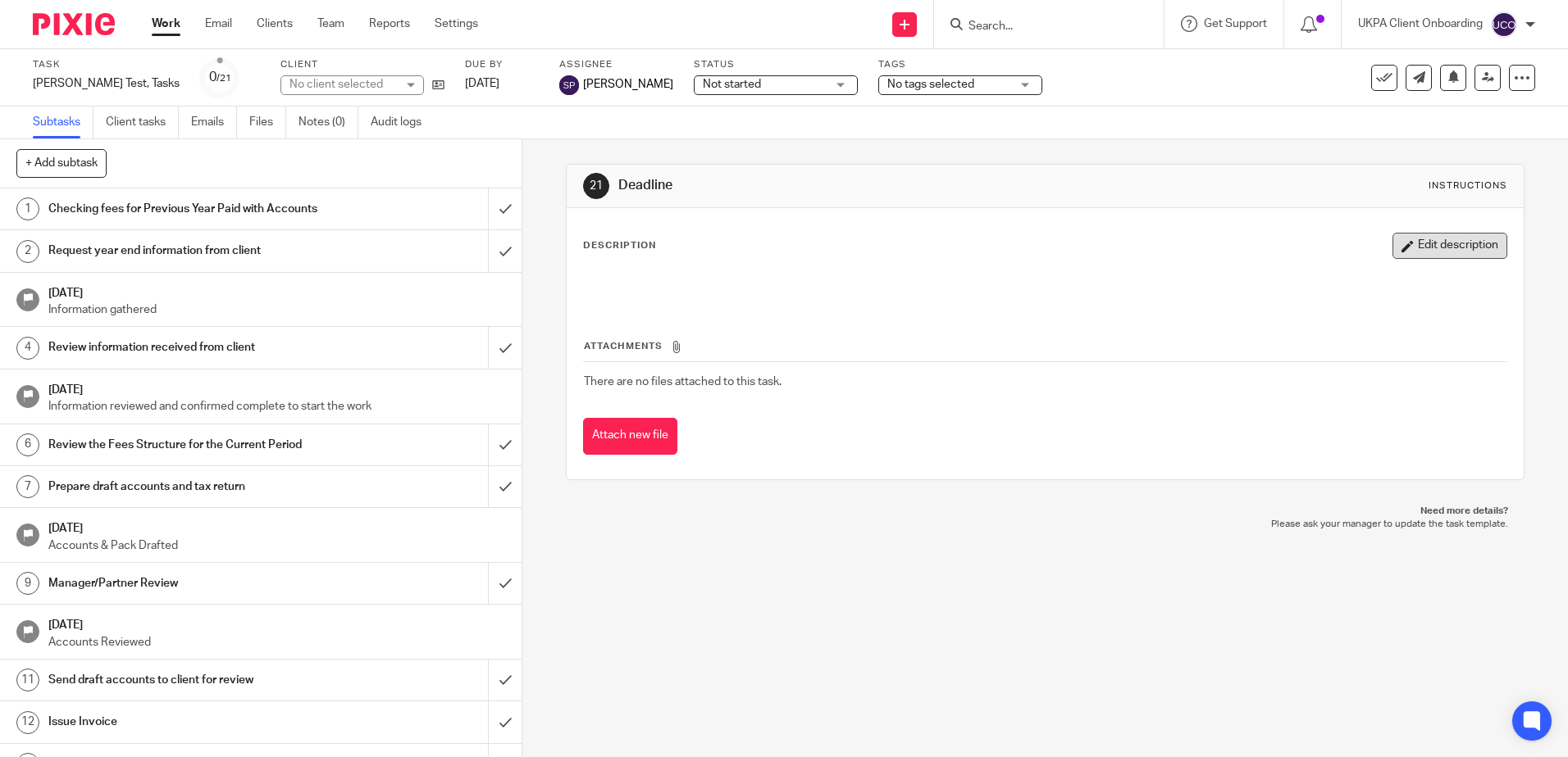
click at [1393, 251] on button "Edit description" at bounding box center [1449, 245] width 115 height 26
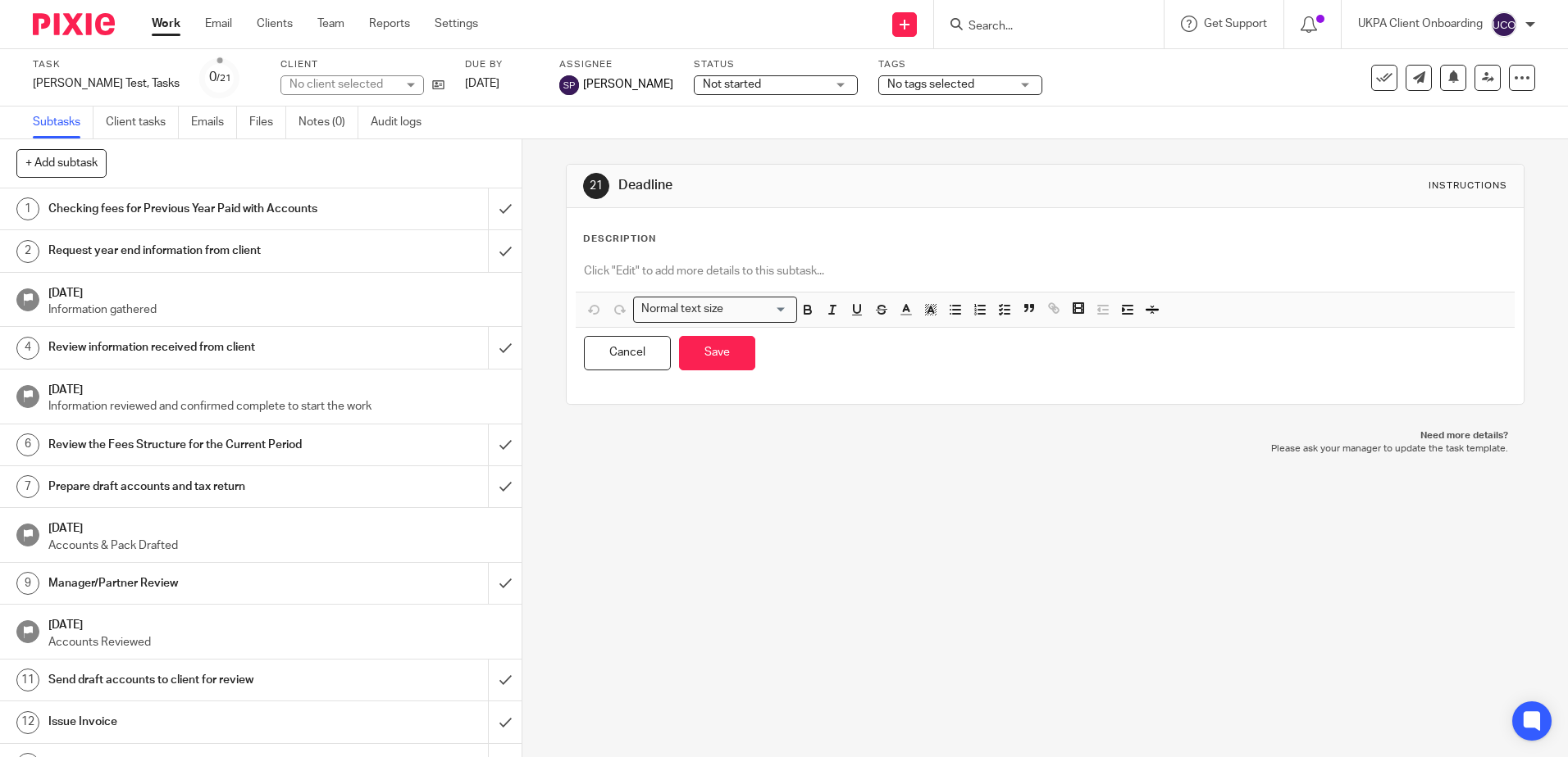
click at [1296, 255] on div at bounding box center [1044, 273] width 938 height 37
click at [637, 357] on button "Cancel" at bounding box center [627, 353] width 87 height 35
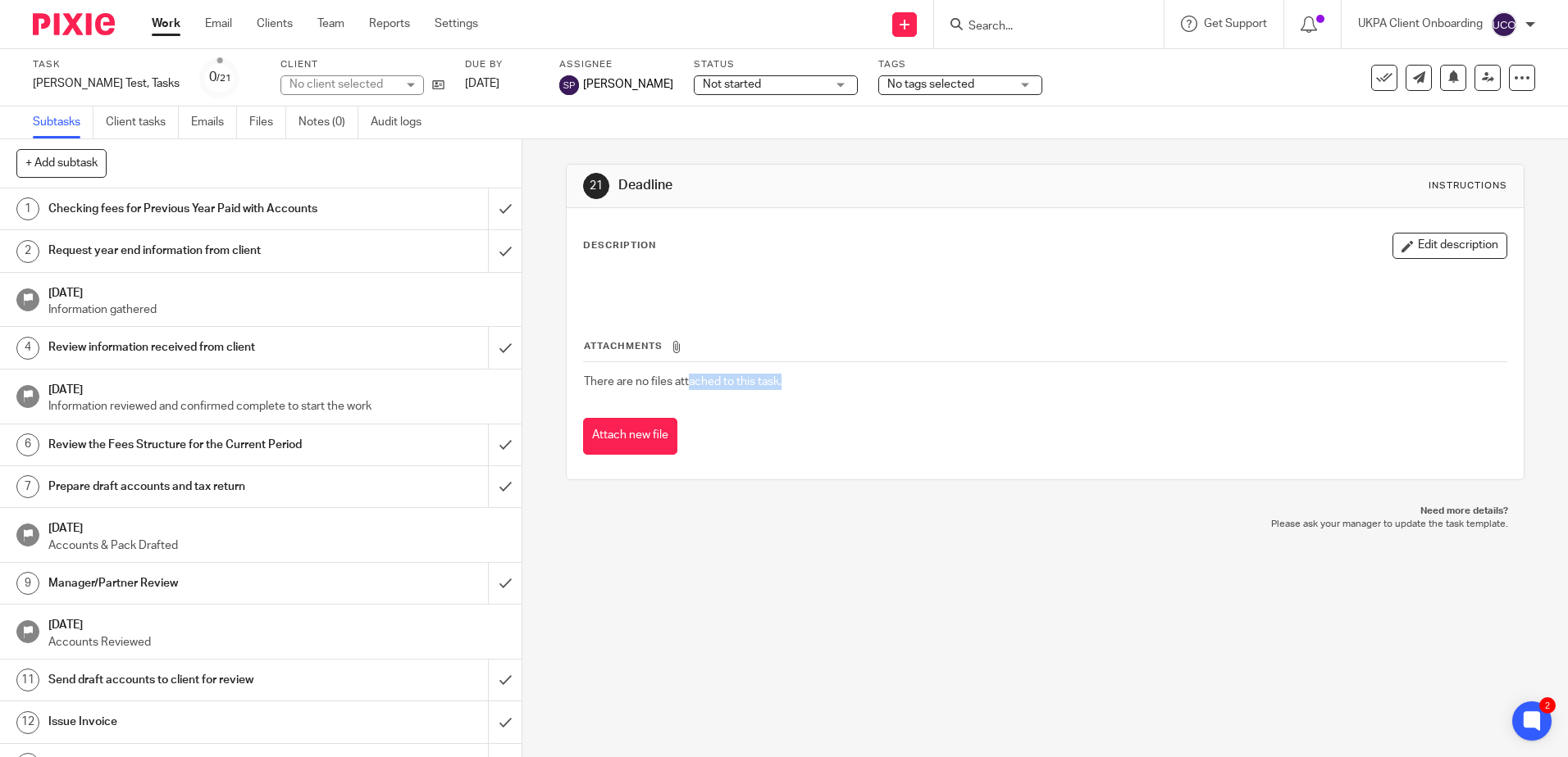
drag, startPoint x: 720, startPoint y: 387, endPoint x: 795, endPoint y: 380, distance: 75.3
click at [795, 380] on td "There are no files attached to this task." at bounding box center [1045, 382] width 924 height 40
drag, startPoint x: 795, startPoint y: 380, endPoint x: 805, endPoint y: 383, distance: 10.4
click at [805, 383] on td "There are no files attached to this task." at bounding box center [1045, 382] width 924 height 40
click at [132, 126] on link "Client tasks" at bounding box center [142, 122] width 73 height 32
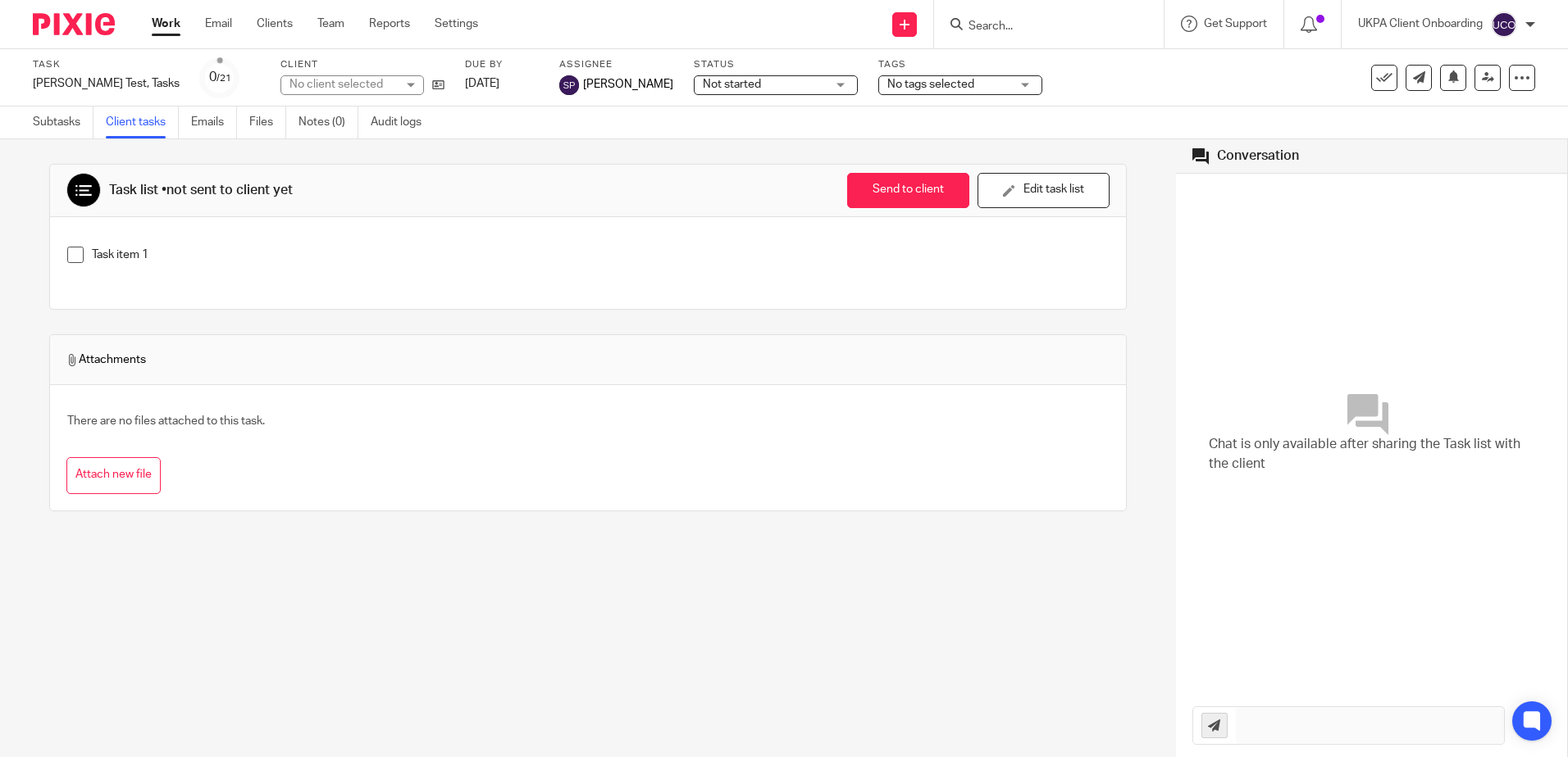
click at [72, 255] on span at bounding box center [75, 254] width 16 height 16
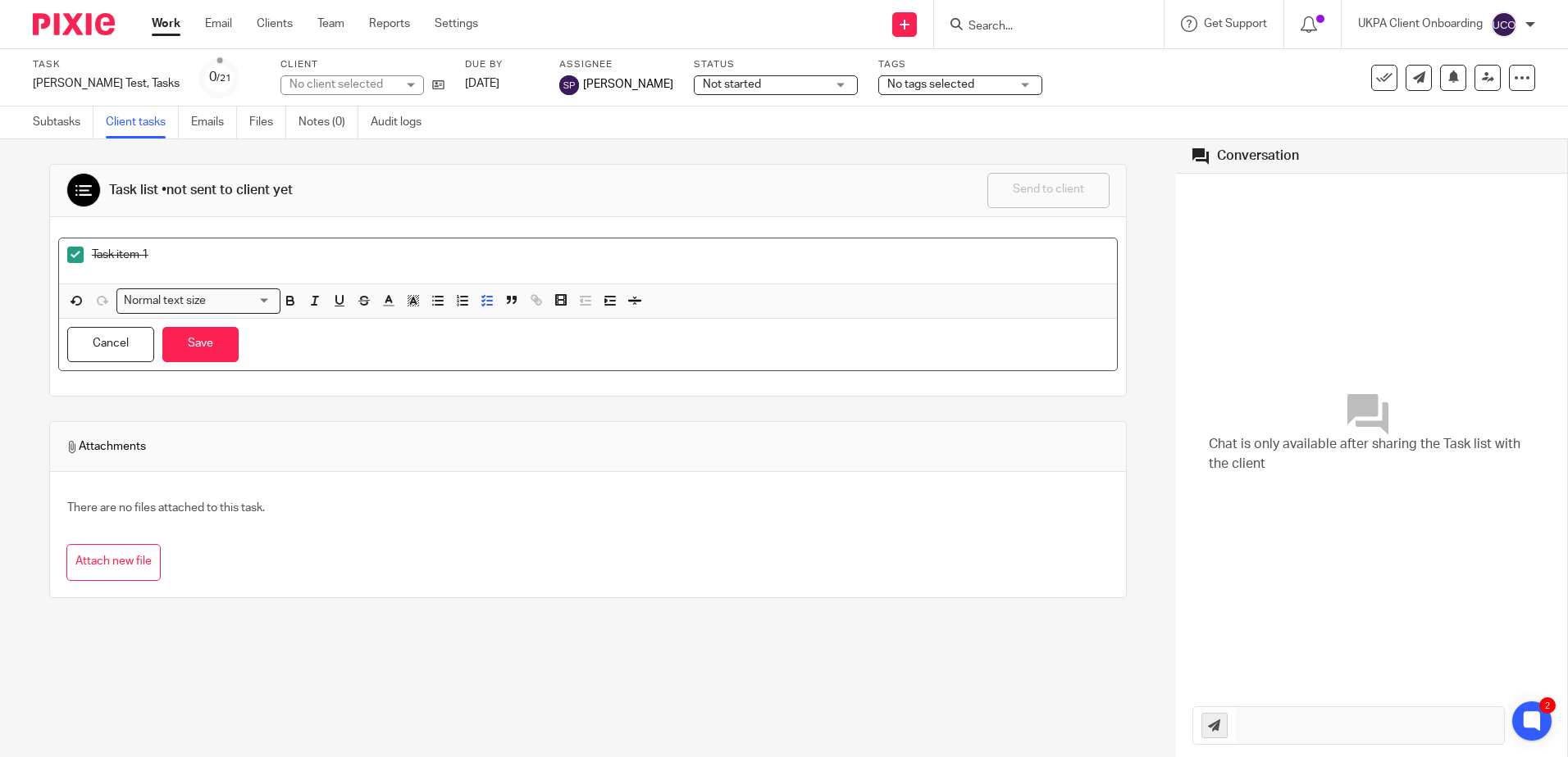
click at [72, 255] on span at bounding box center [75, 254] width 16 height 16
click at [40, 178] on div "Task list • not sent to client yet Send to client Send to client Ask client to …" at bounding box center [588, 449] width 1176 height 618
click at [233, 158] on div "Task list • not sent to client yet Send to client Send to client Ask client to …" at bounding box center [588, 381] width 1078 height 483
click at [267, 387] on div "Task item 1 Normal text size Loading... Remove Edit Insert new video Copy and p…" at bounding box center [588, 306] width 1077 height 178
click at [121, 346] on button "Cancel" at bounding box center [110, 344] width 87 height 35
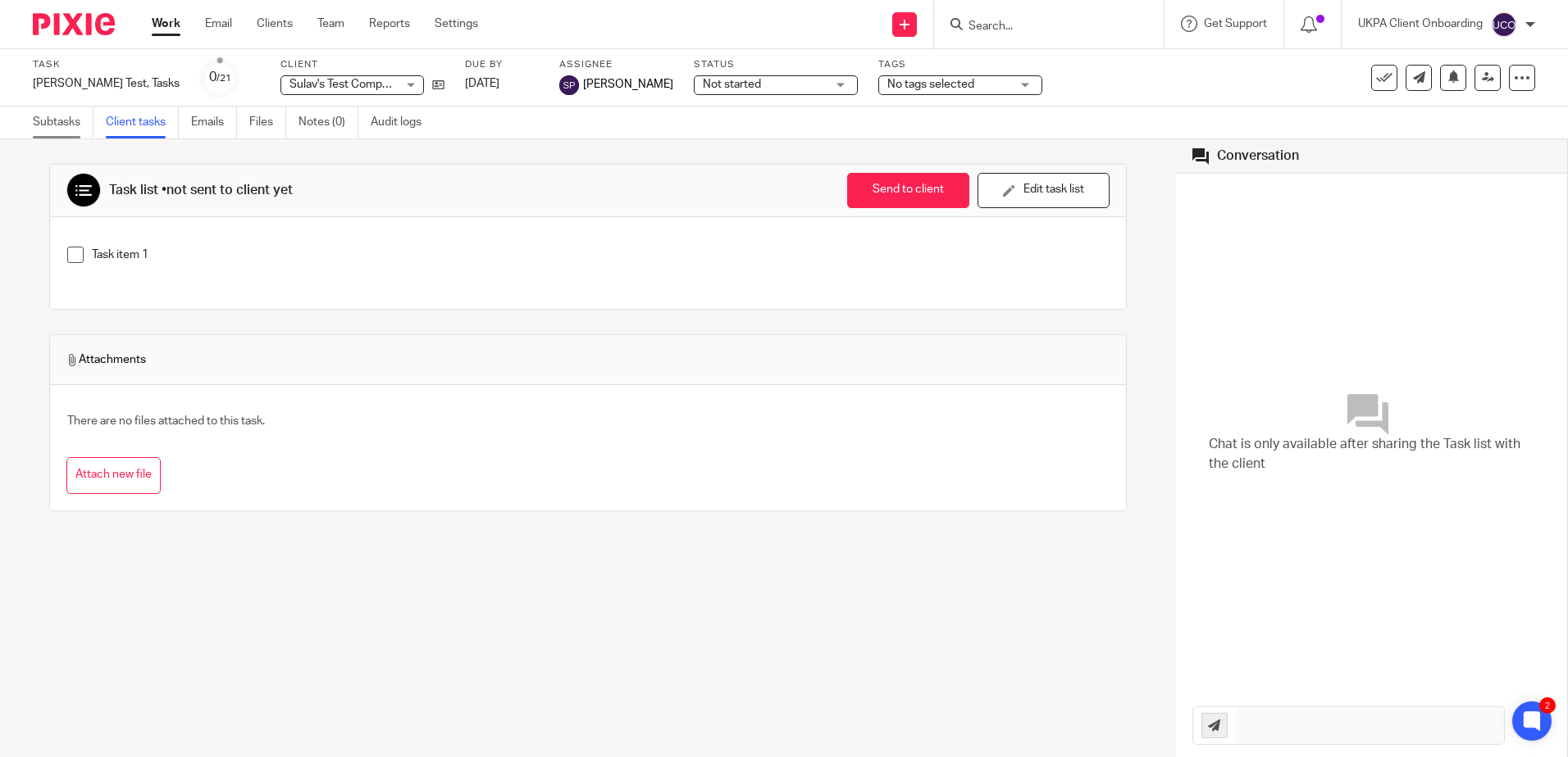
click at [76, 119] on link "Subtasks" at bounding box center [63, 122] width 60 height 32
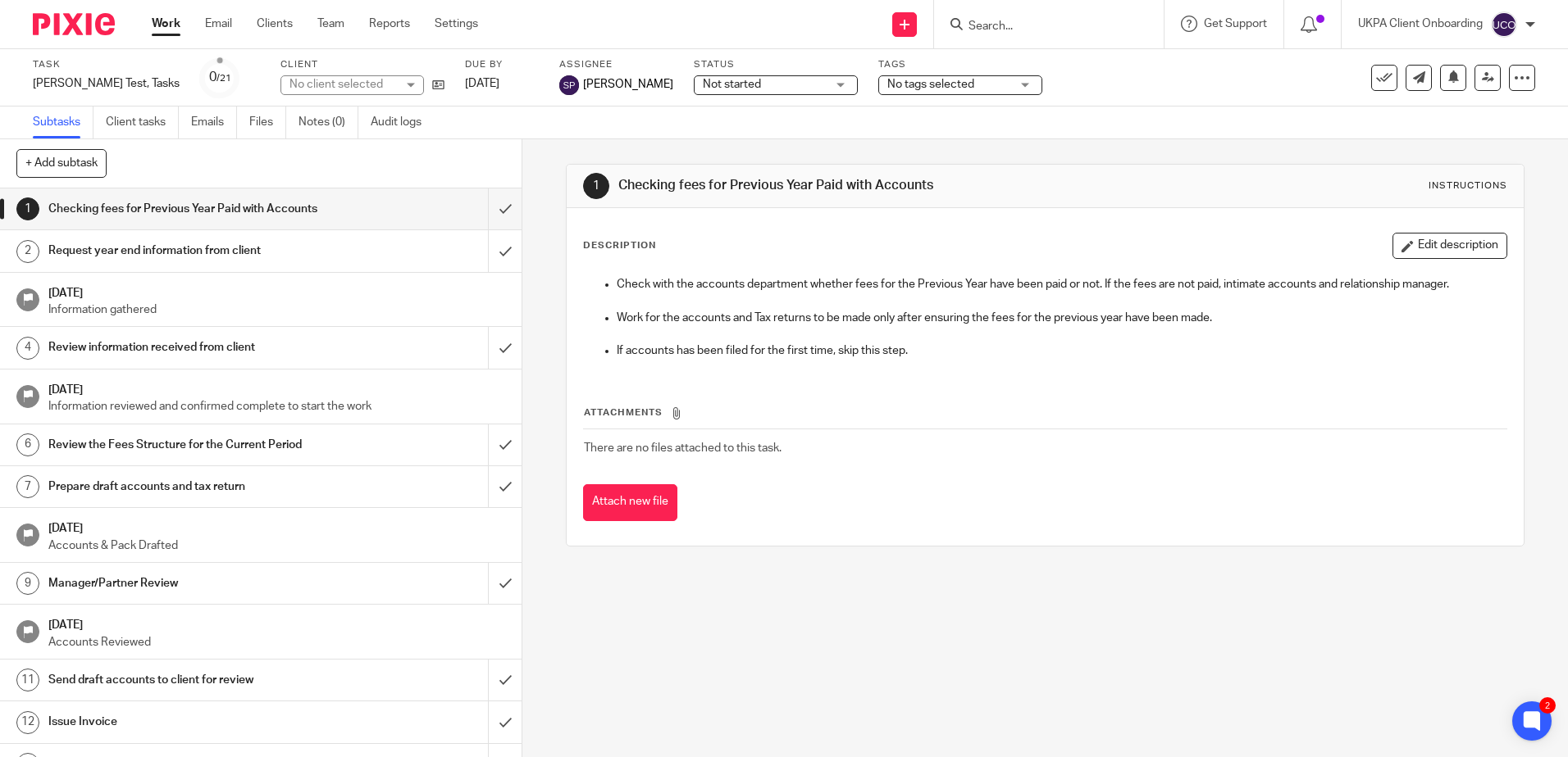
click at [349, 295] on h1 "12 Sep 2025" at bounding box center [277, 291] width 457 height 21
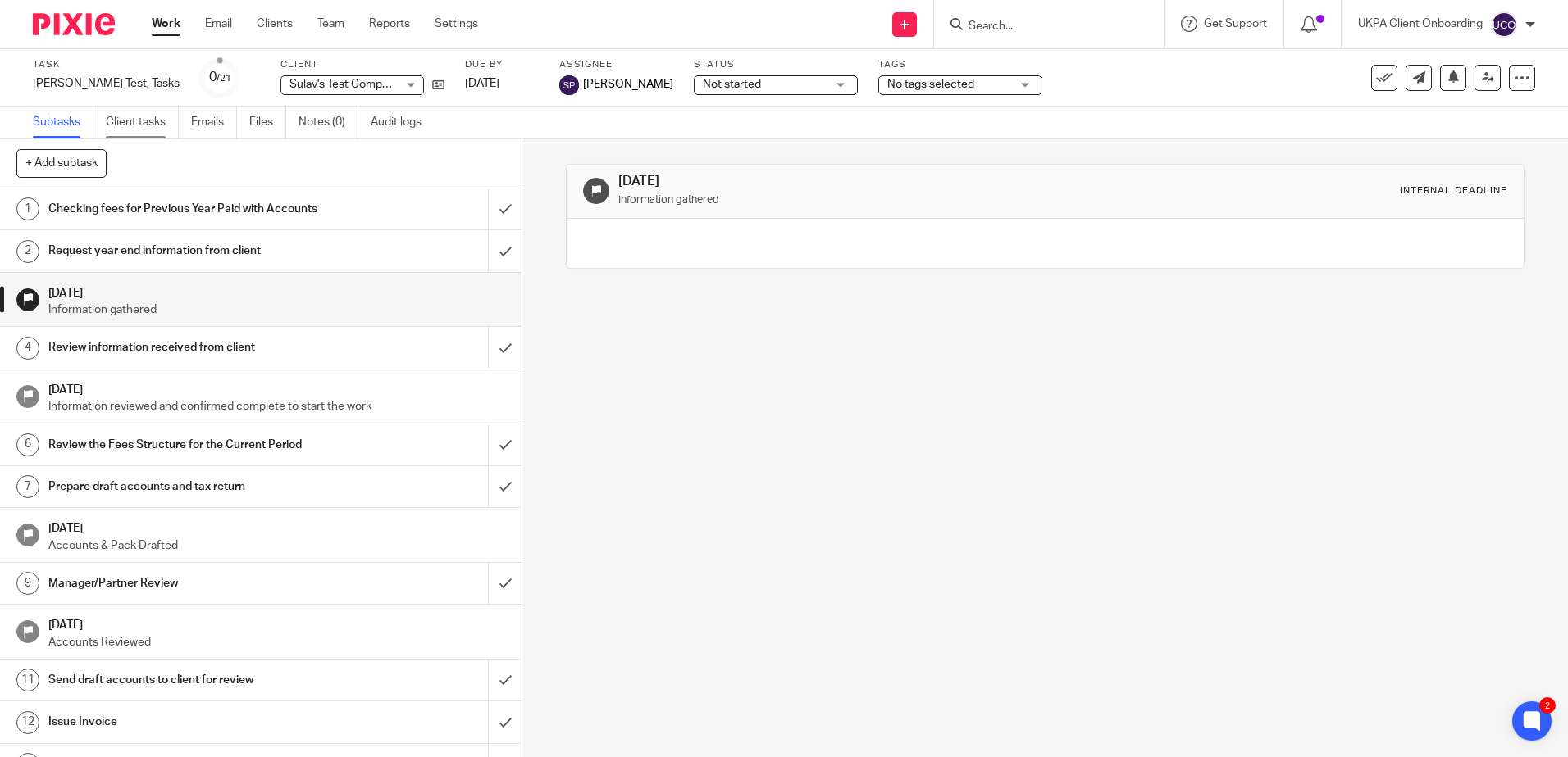
click at [161, 122] on link "Client tasks" at bounding box center [142, 122] width 73 height 32
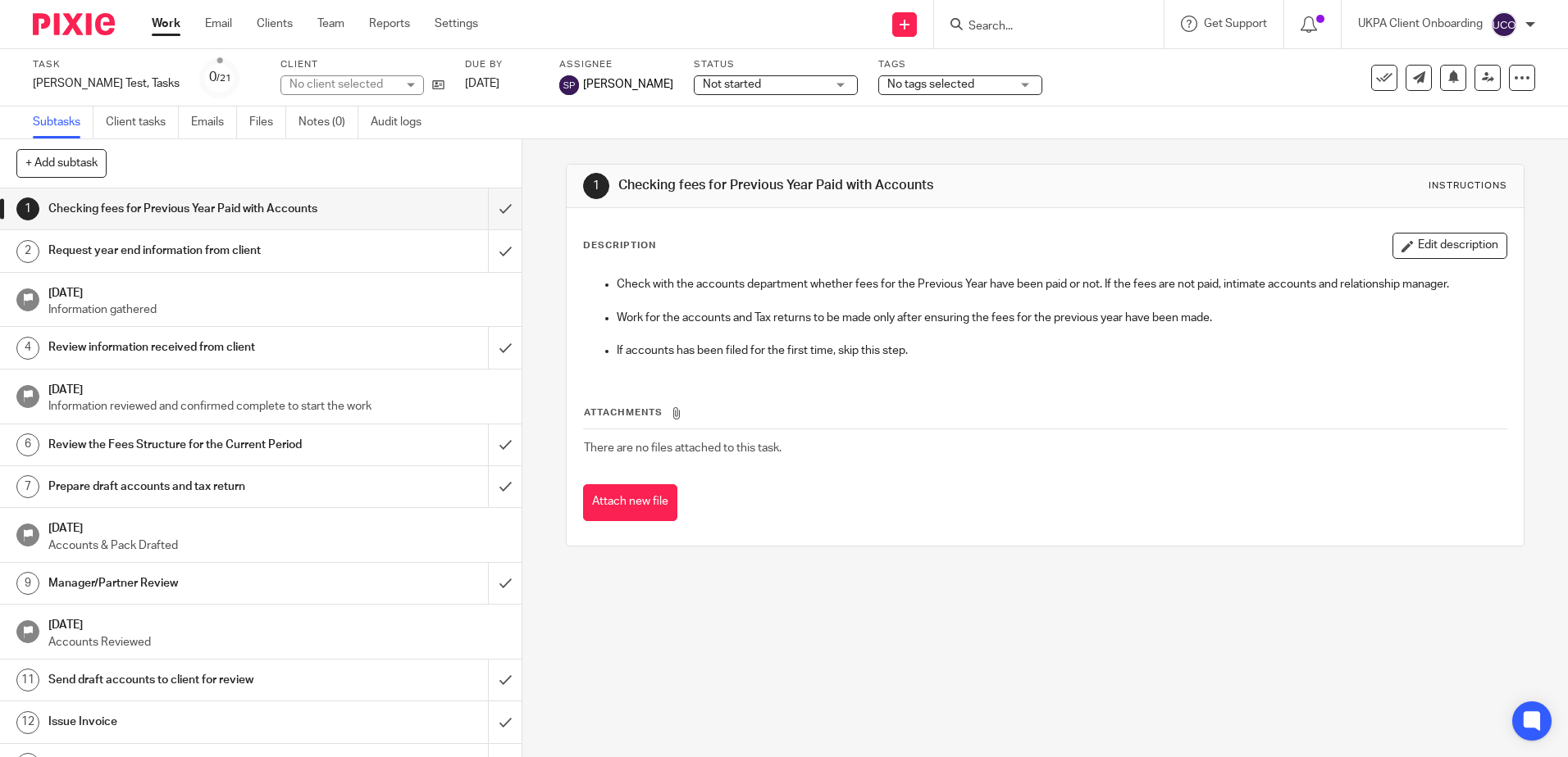
drag, startPoint x: 0, startPoint y: 0, endPoint x: 269, endPoint y: 183, distance: 325.3
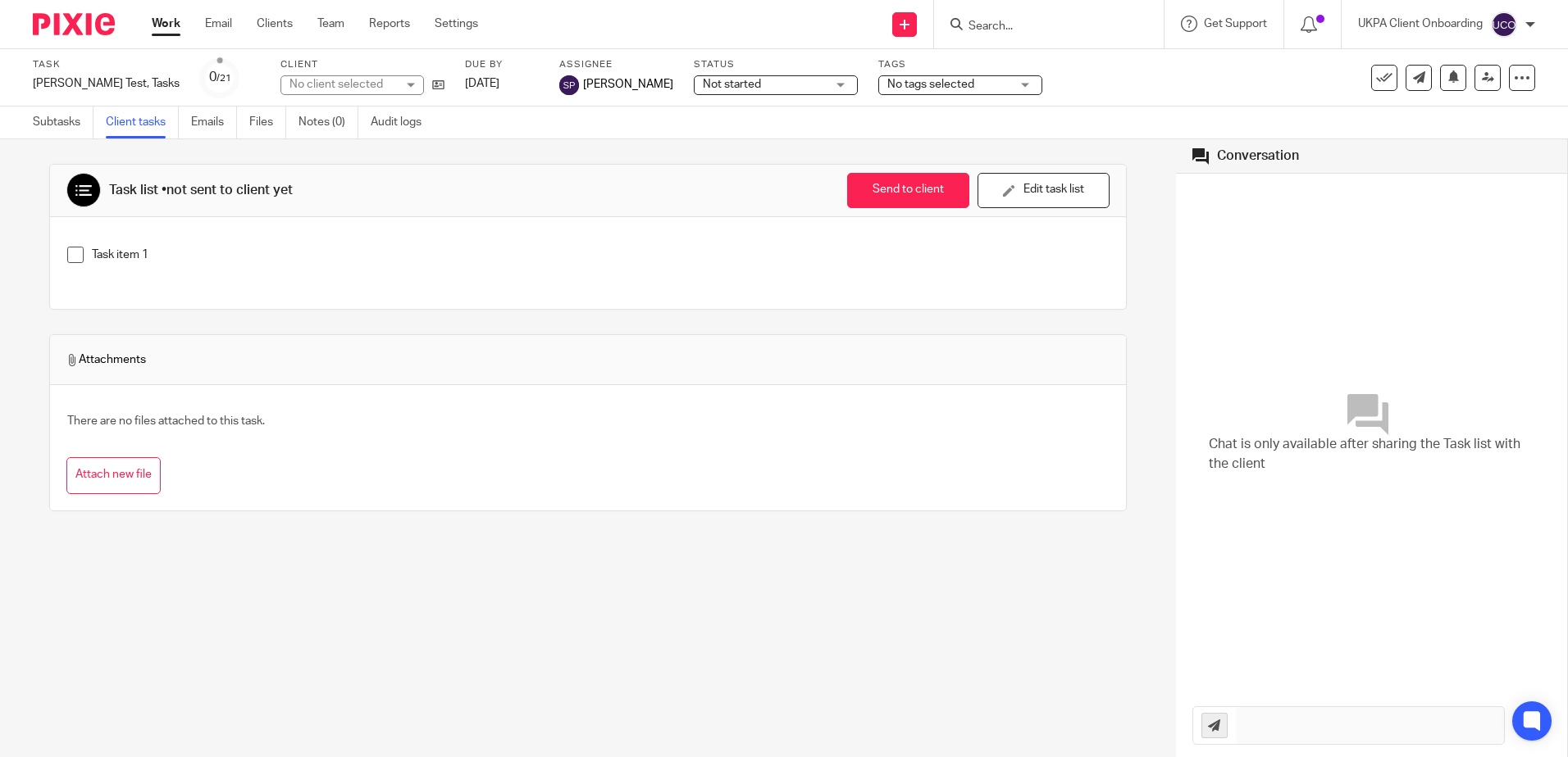
click at [159, 28] on link "Work" at bounding box center [165, 23] width 28 height 16
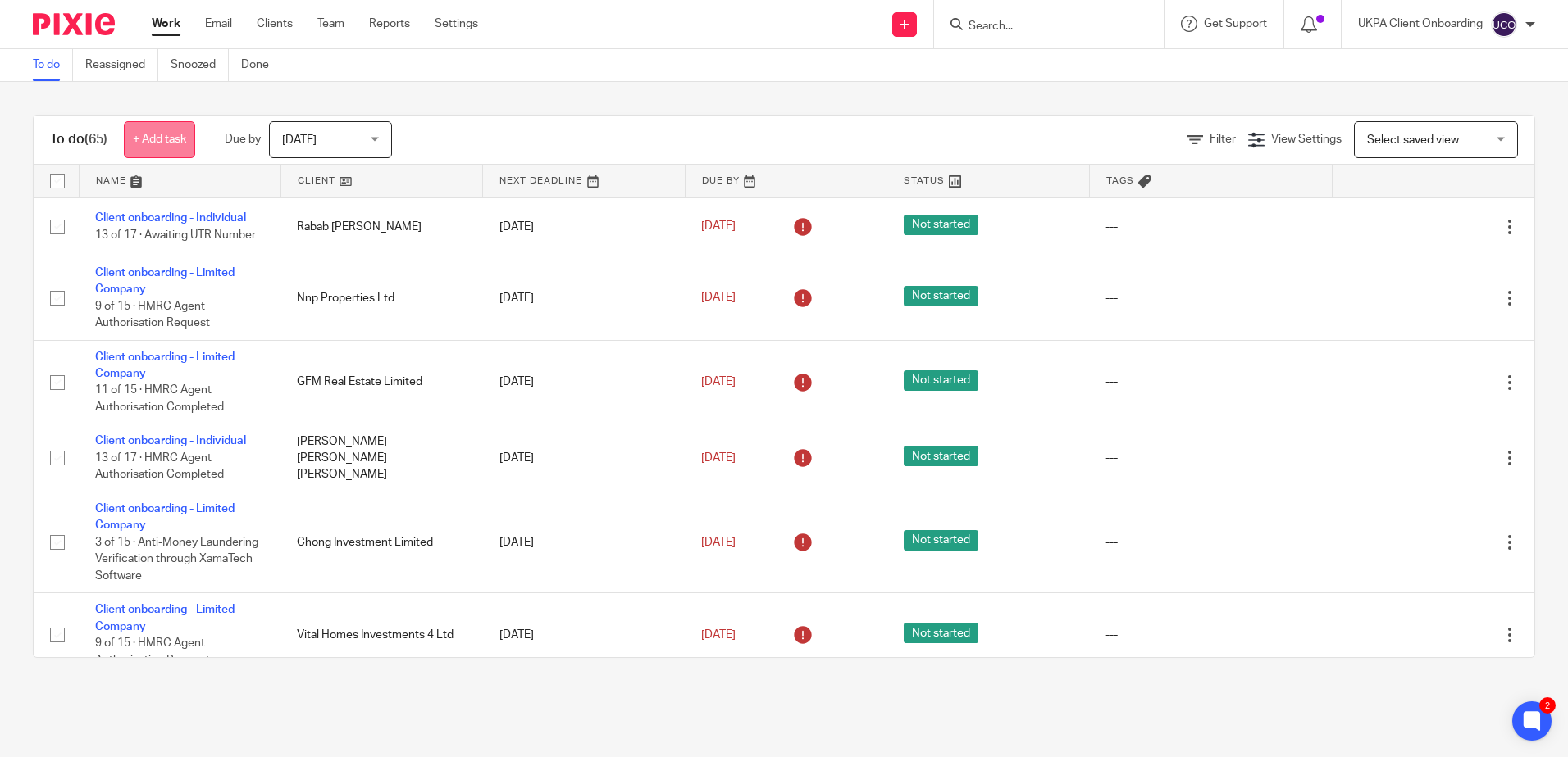
click at [164, 131] on link "+ Add task" at bounding box center [159, 140] width 72 height 37
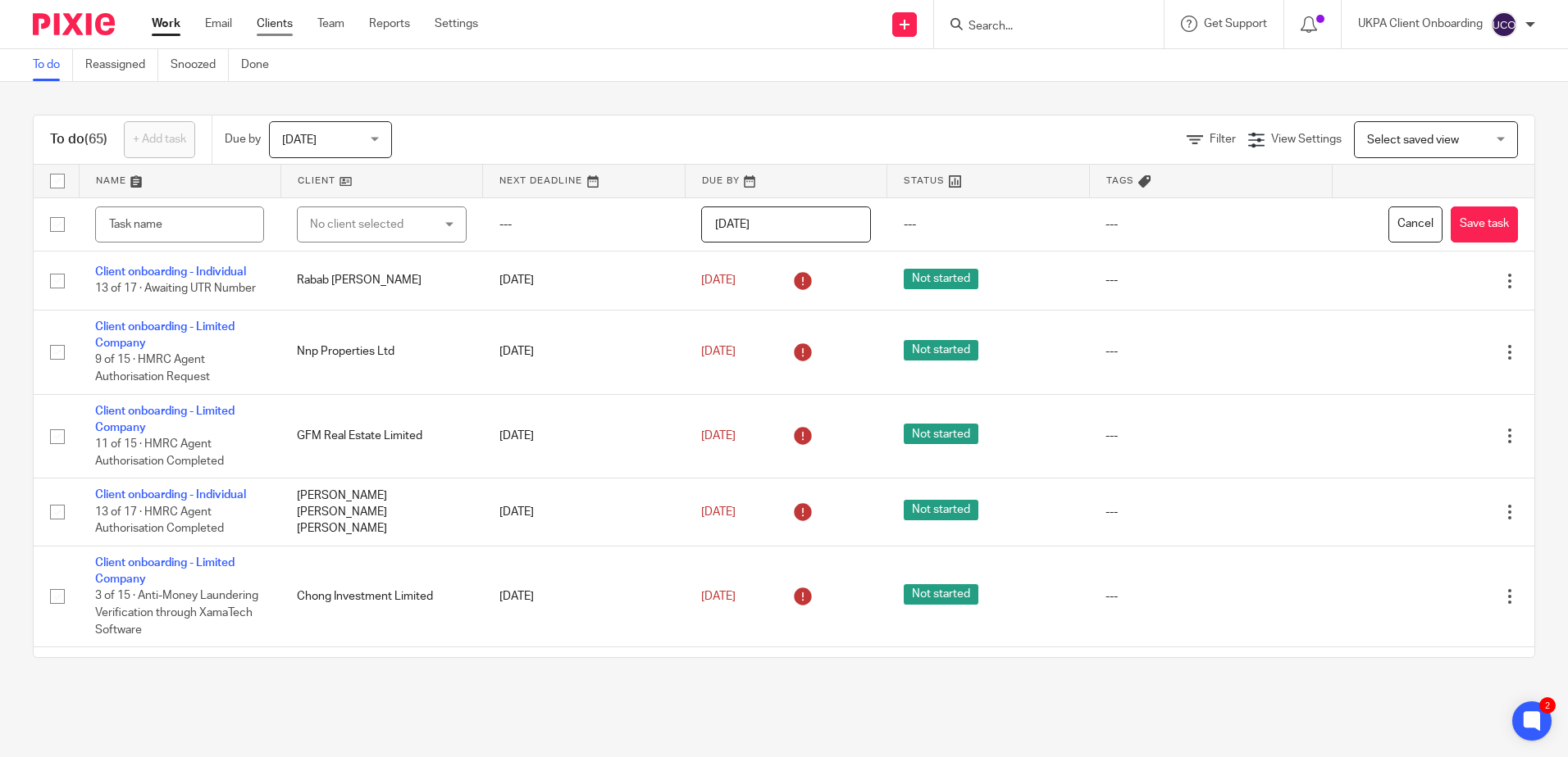
click at [273, 26] on link "Clients" at bounding box center [275, 23] width 36 height 16
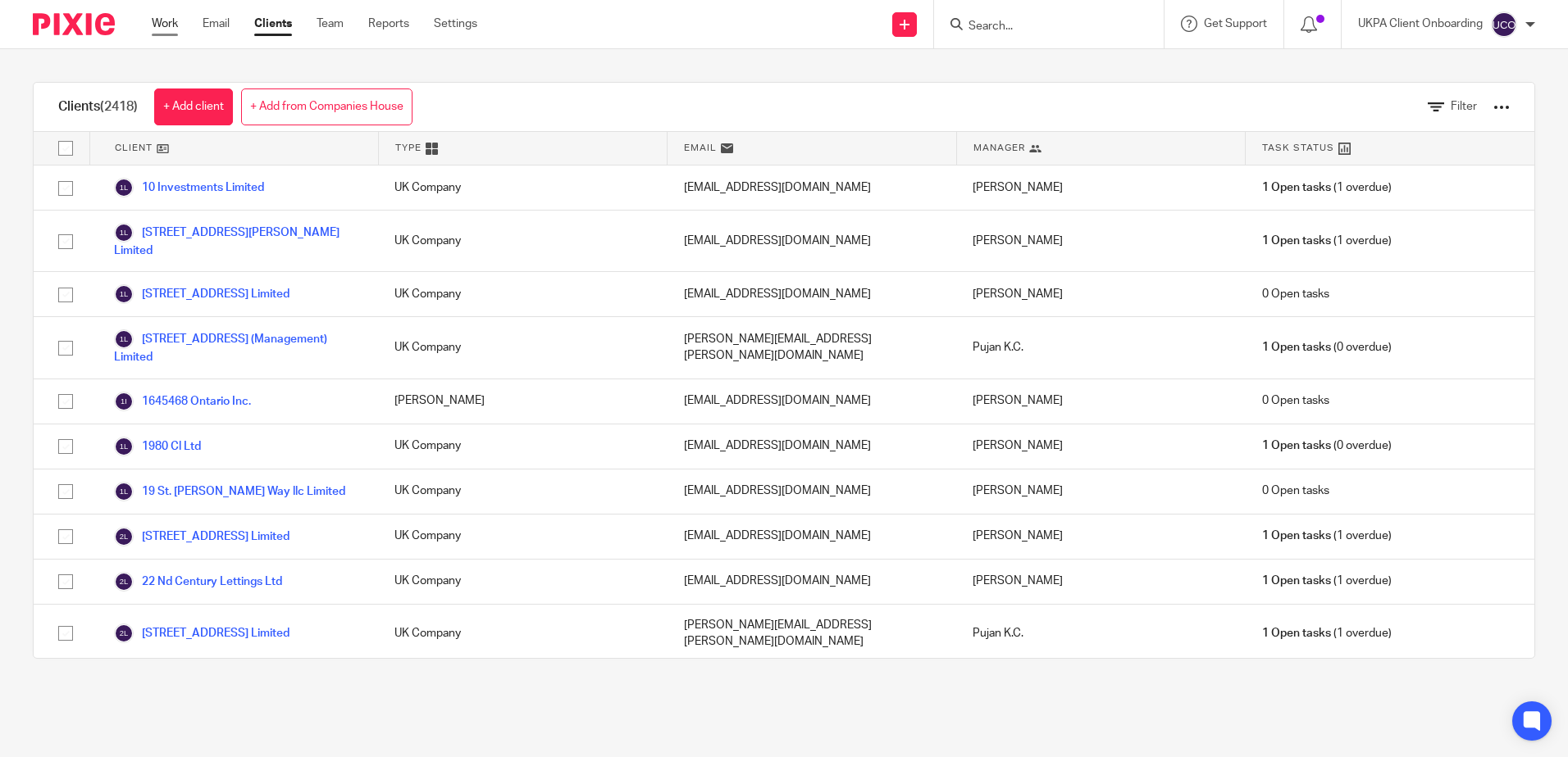
click at [177, 27] on link "Work" at bounding box center [165, 23] width 26 height 16
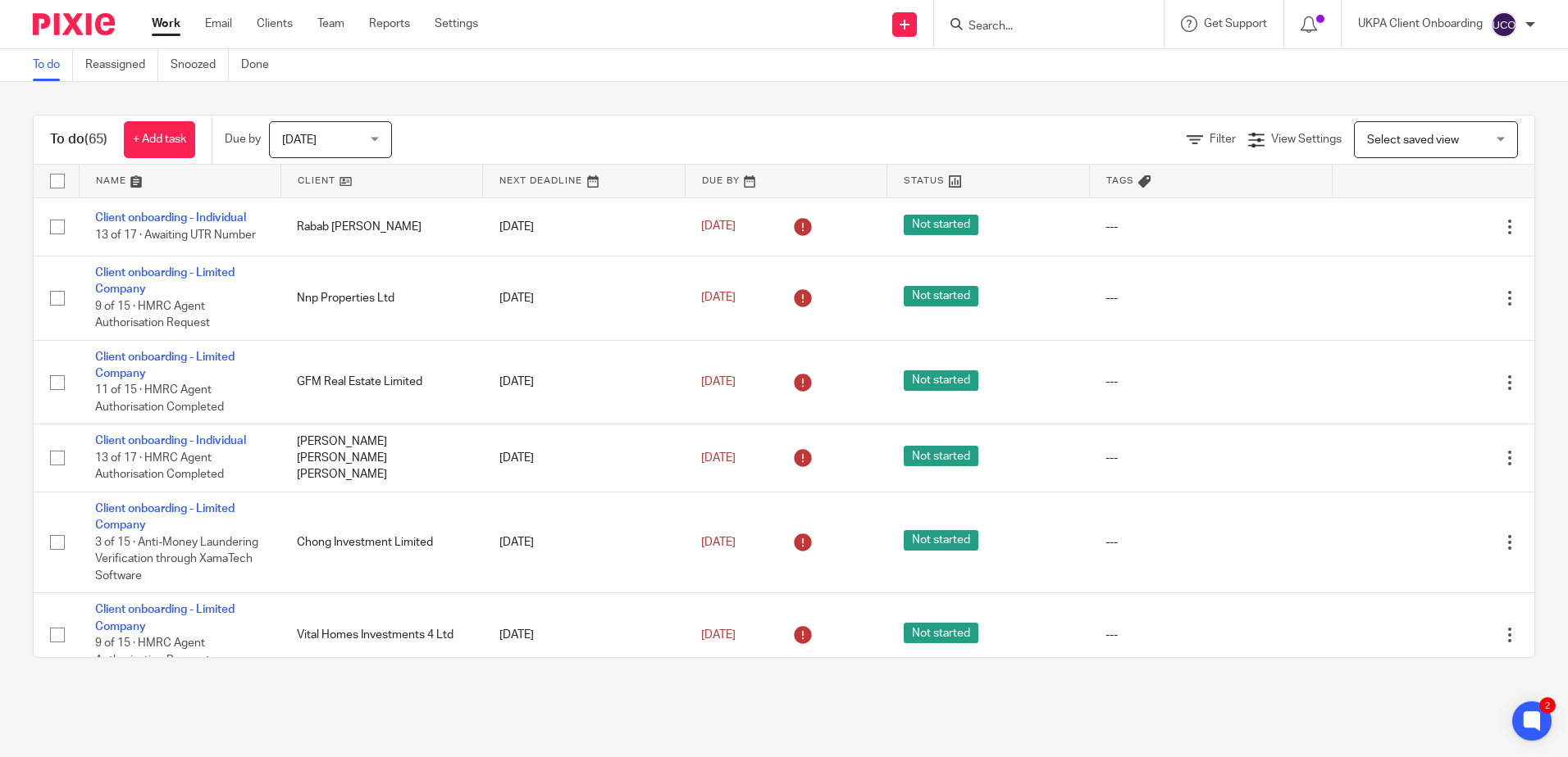
click at [1005, 22] on input "Search" at bounding box center [1040, 27] width 147 height 15
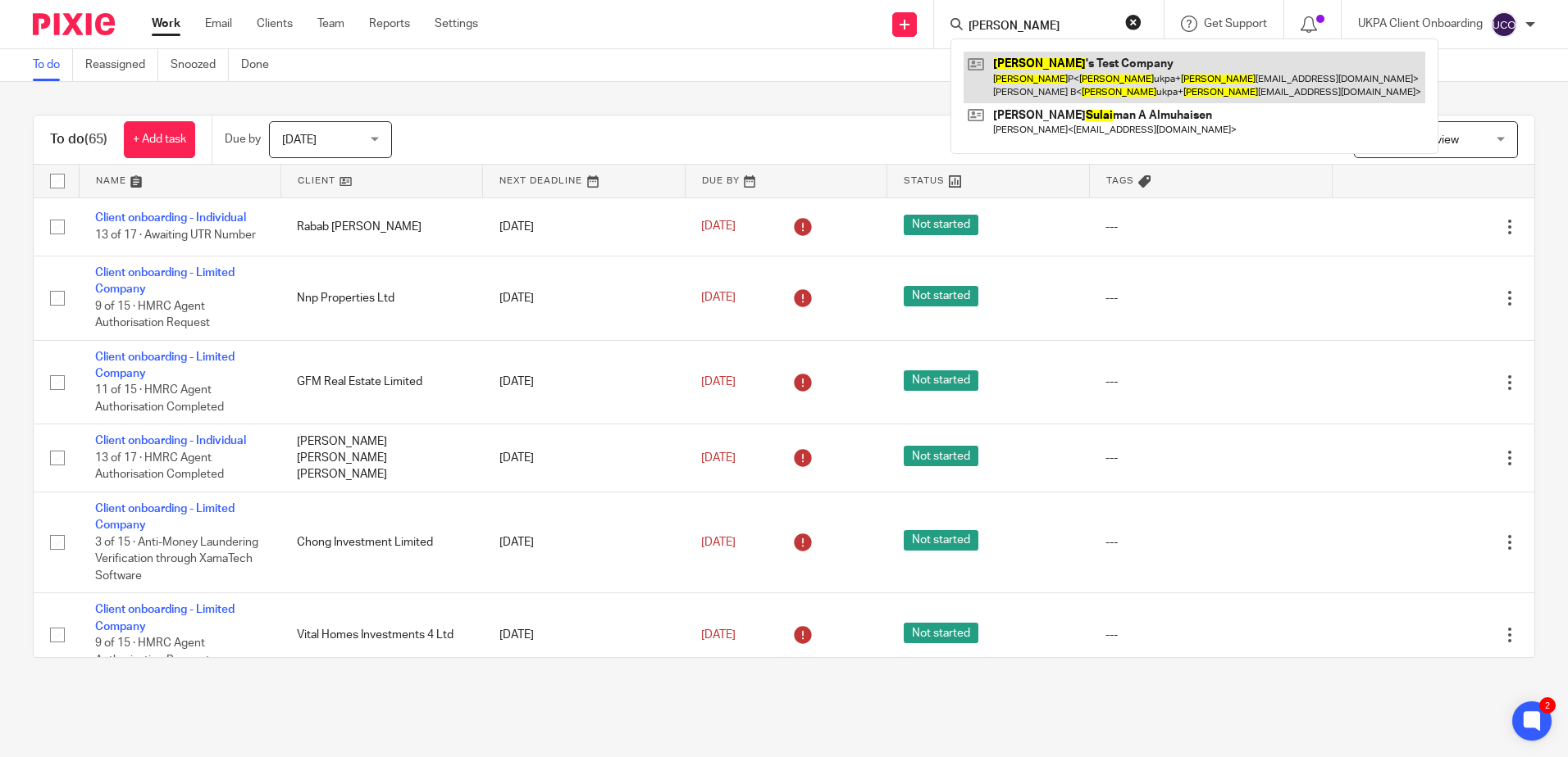
type input "sulav"
click at [1033, 64] on link at bounding box center [1194, 77] width 462 height 51
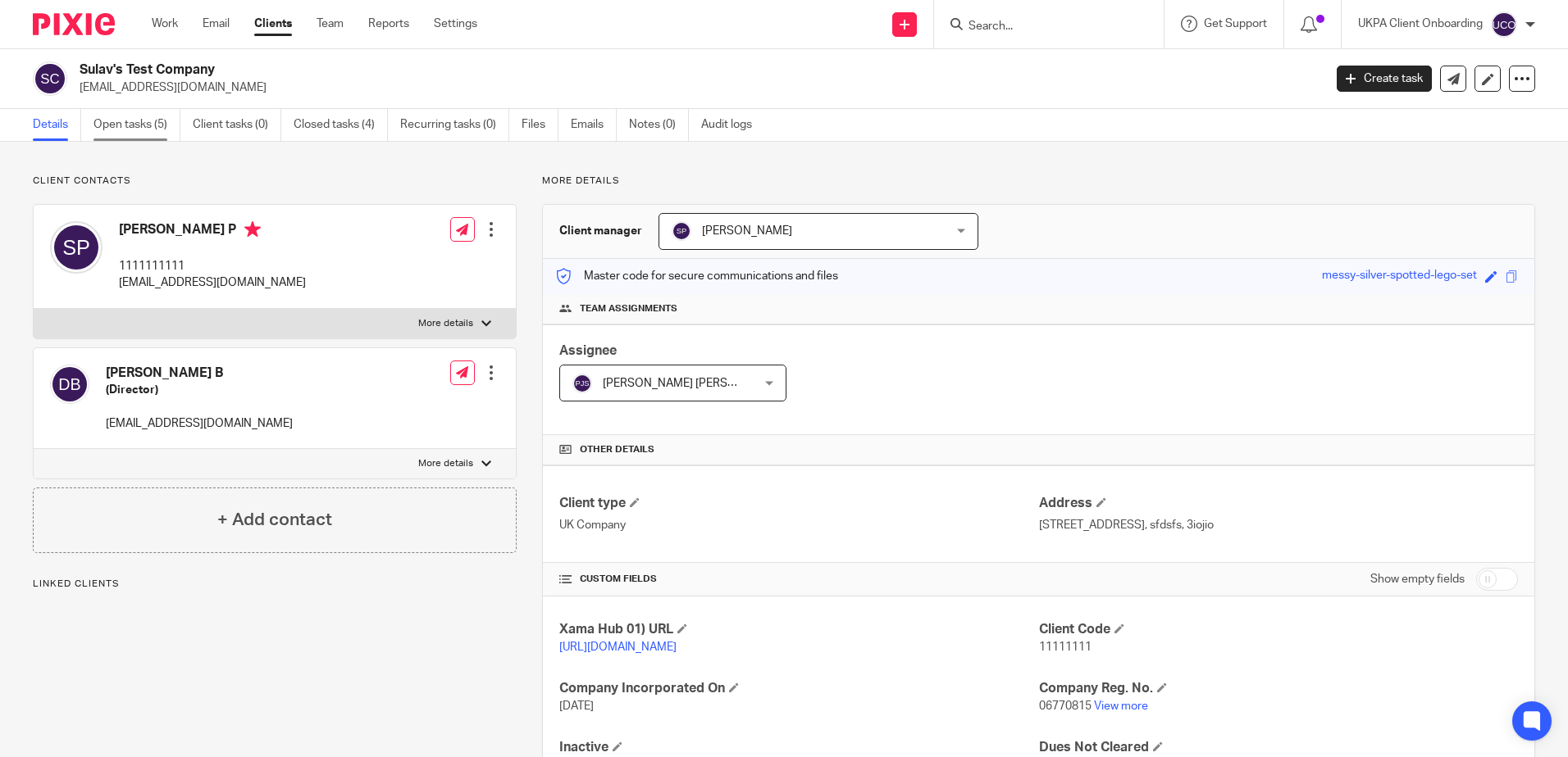
click at [118, 128] on link "Open tasks (5)" at bounding box center [136, 125] width 87 height 32
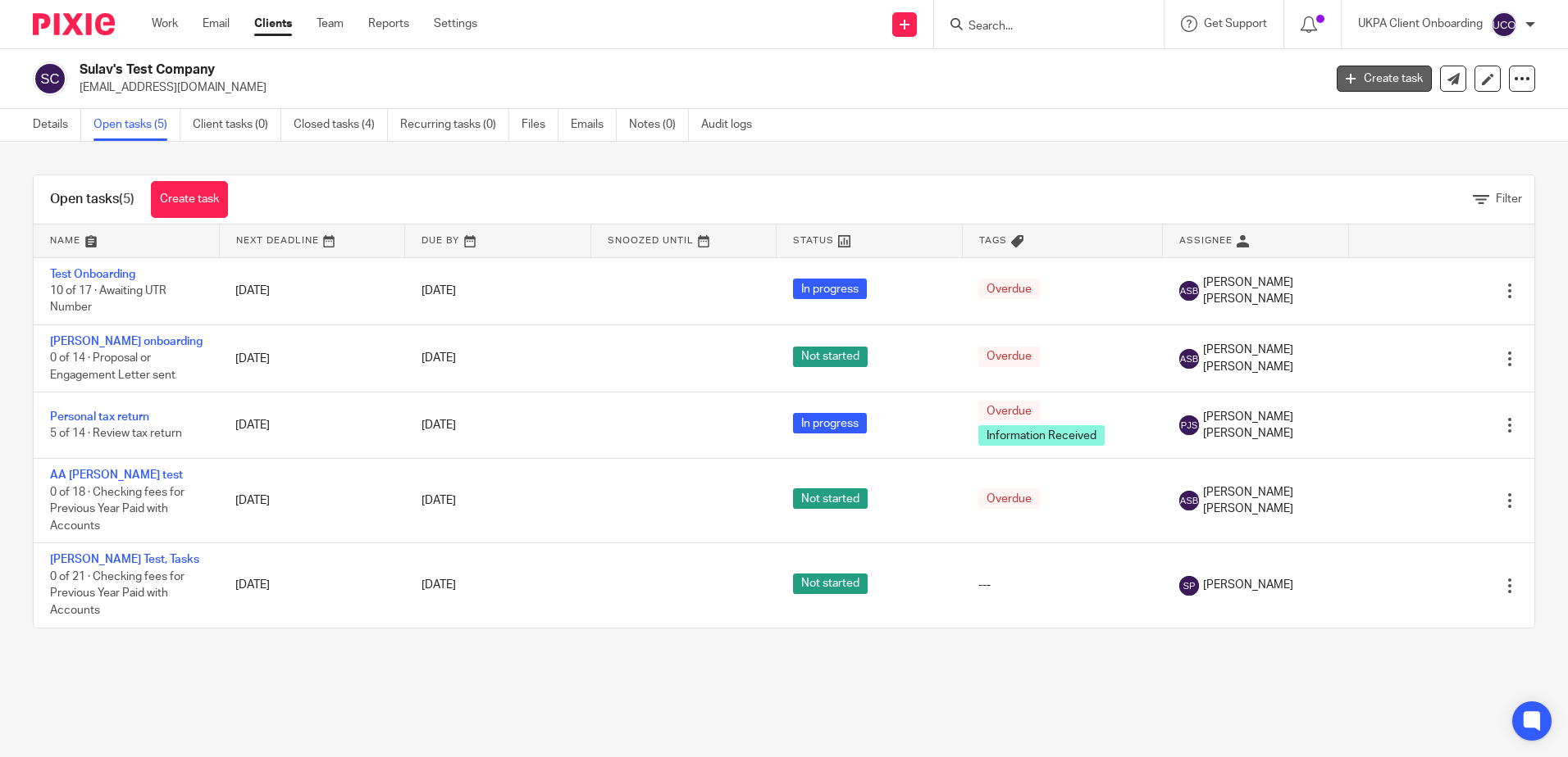
click at [1364, 73] on link "Create task" at bounding box center [1384, 78] width 95 height 26
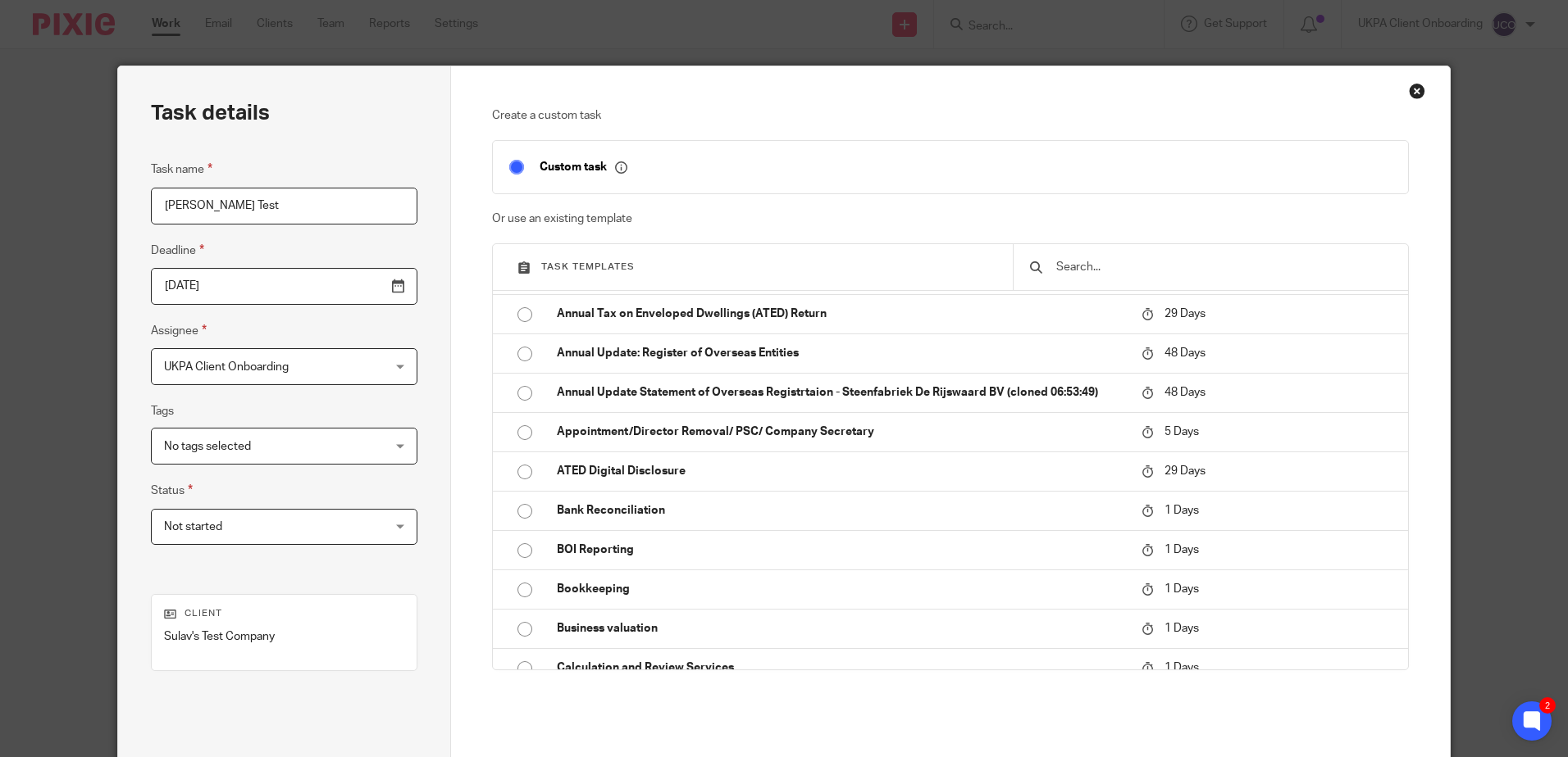
scroll to position [164, 0]
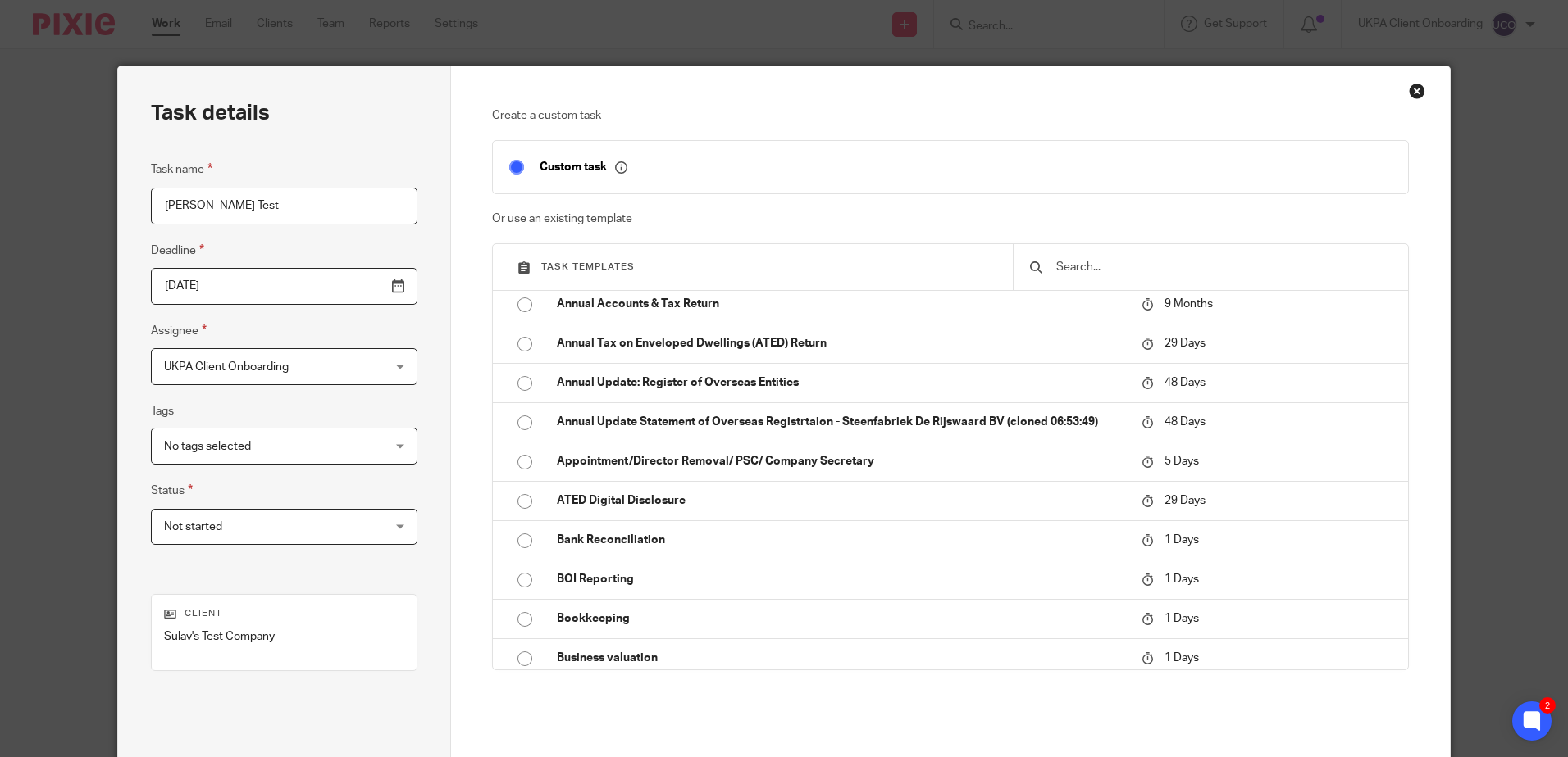
type input "Sulav's Test"
click at [264, 377] on span "UKPA Client Onboarding" at bounding box center [264, 366] width 202 height 34
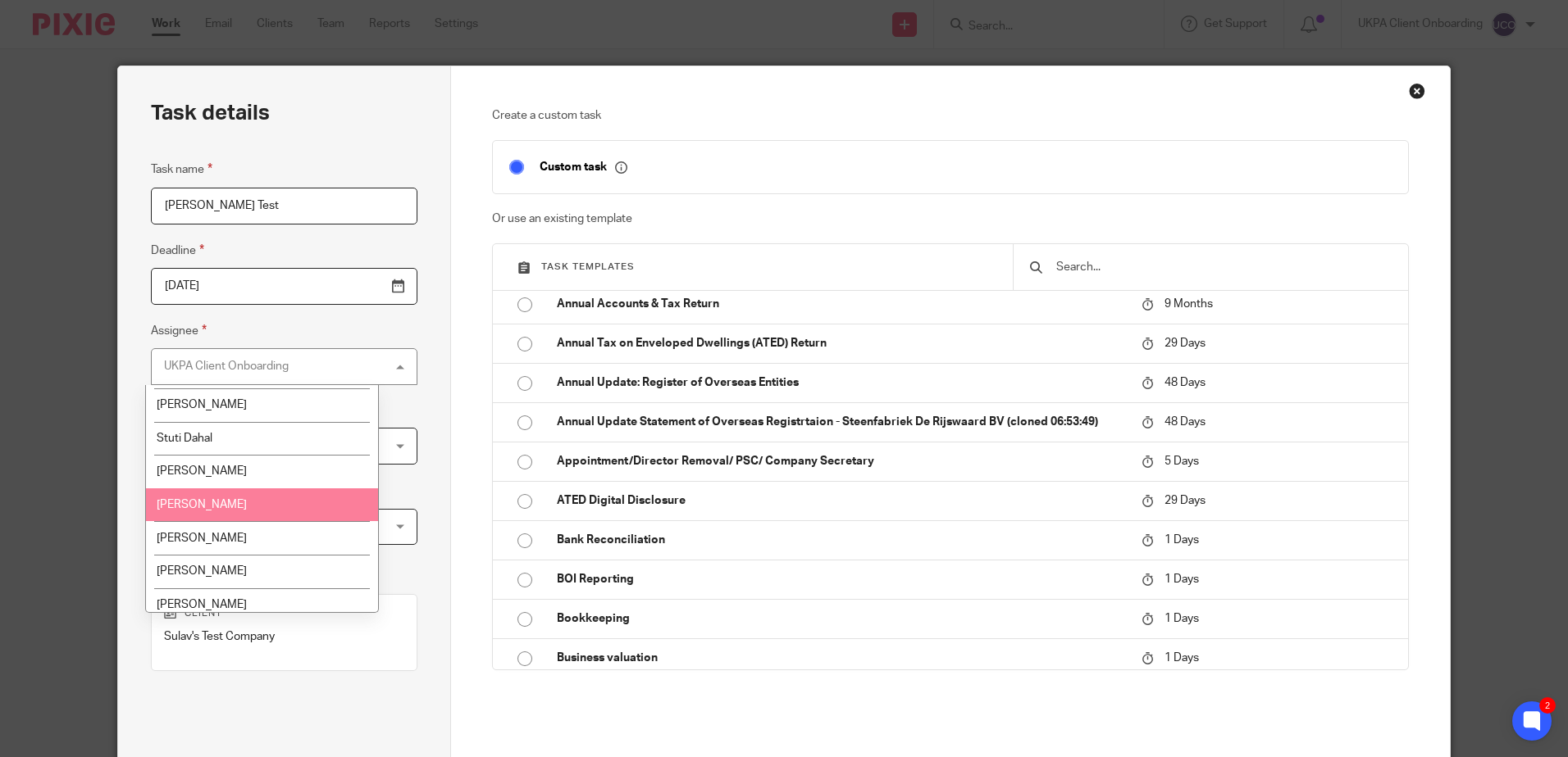
scroll to position [2354, 0]
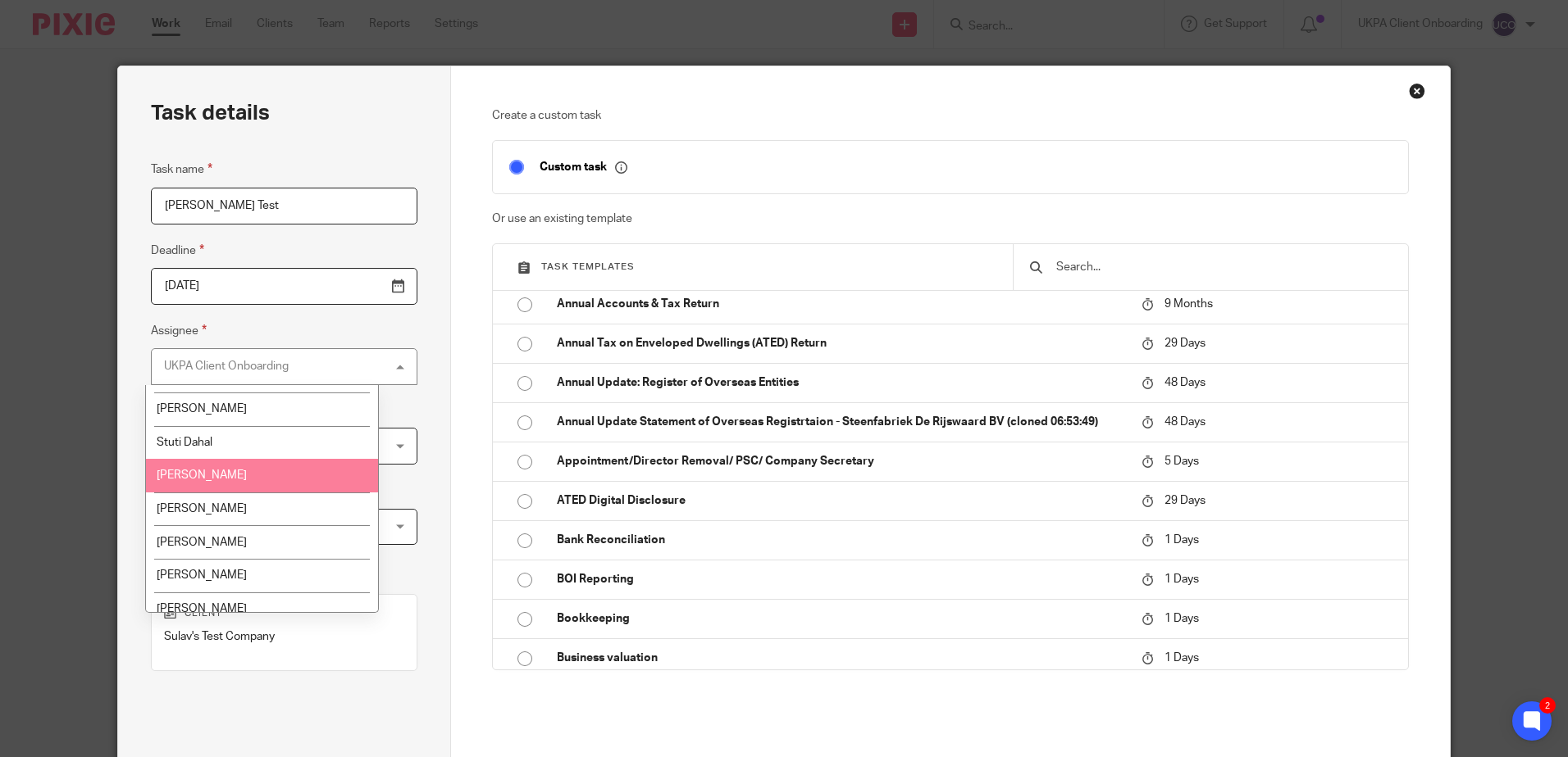
click at [233, 472] on li "Sulav Pandit" at bounding box center [261, 475] width 232 height 34
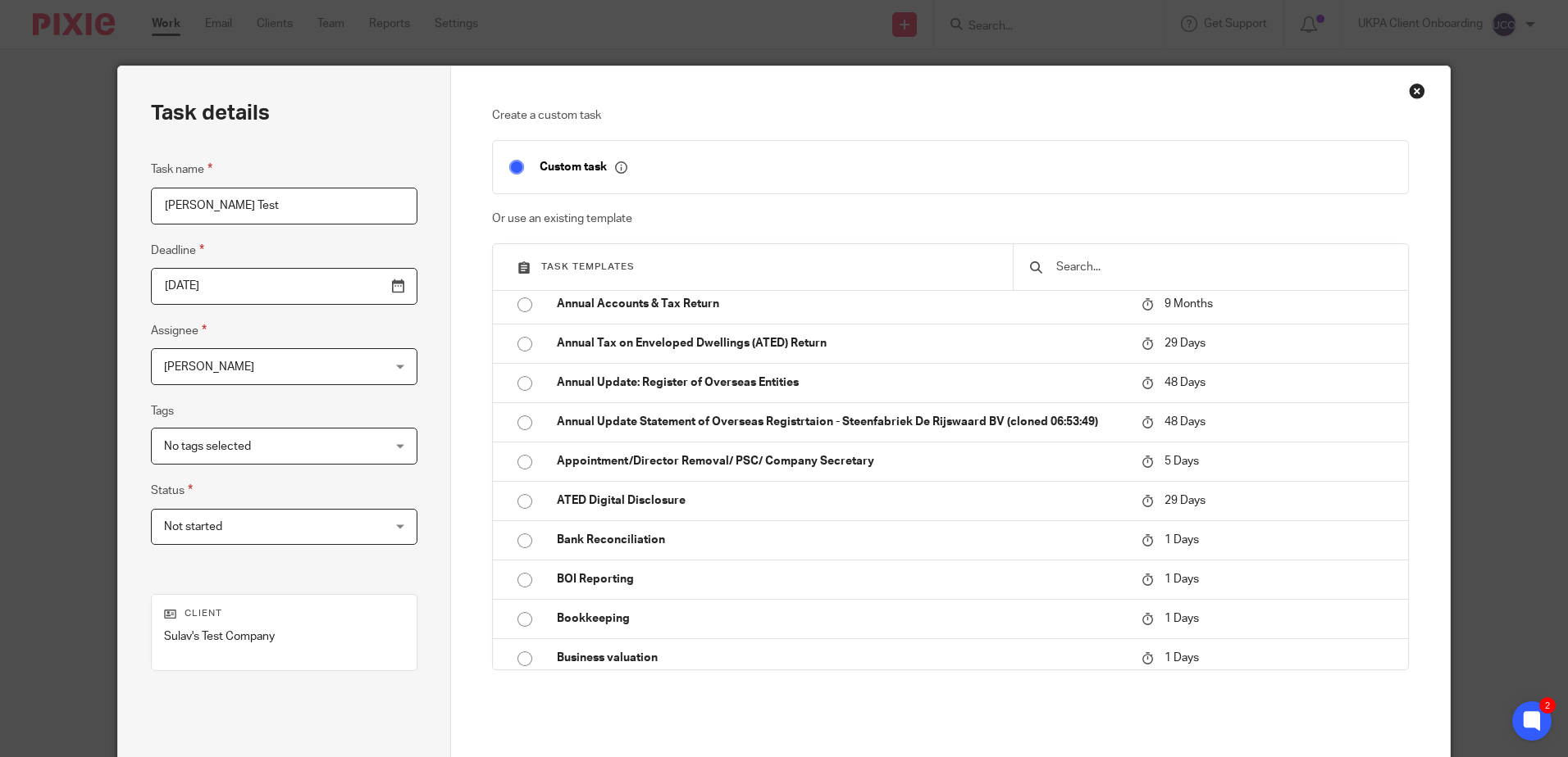
click at [266, 531] on span "Not started" at bounding box center [264, 527] width 202 height 34
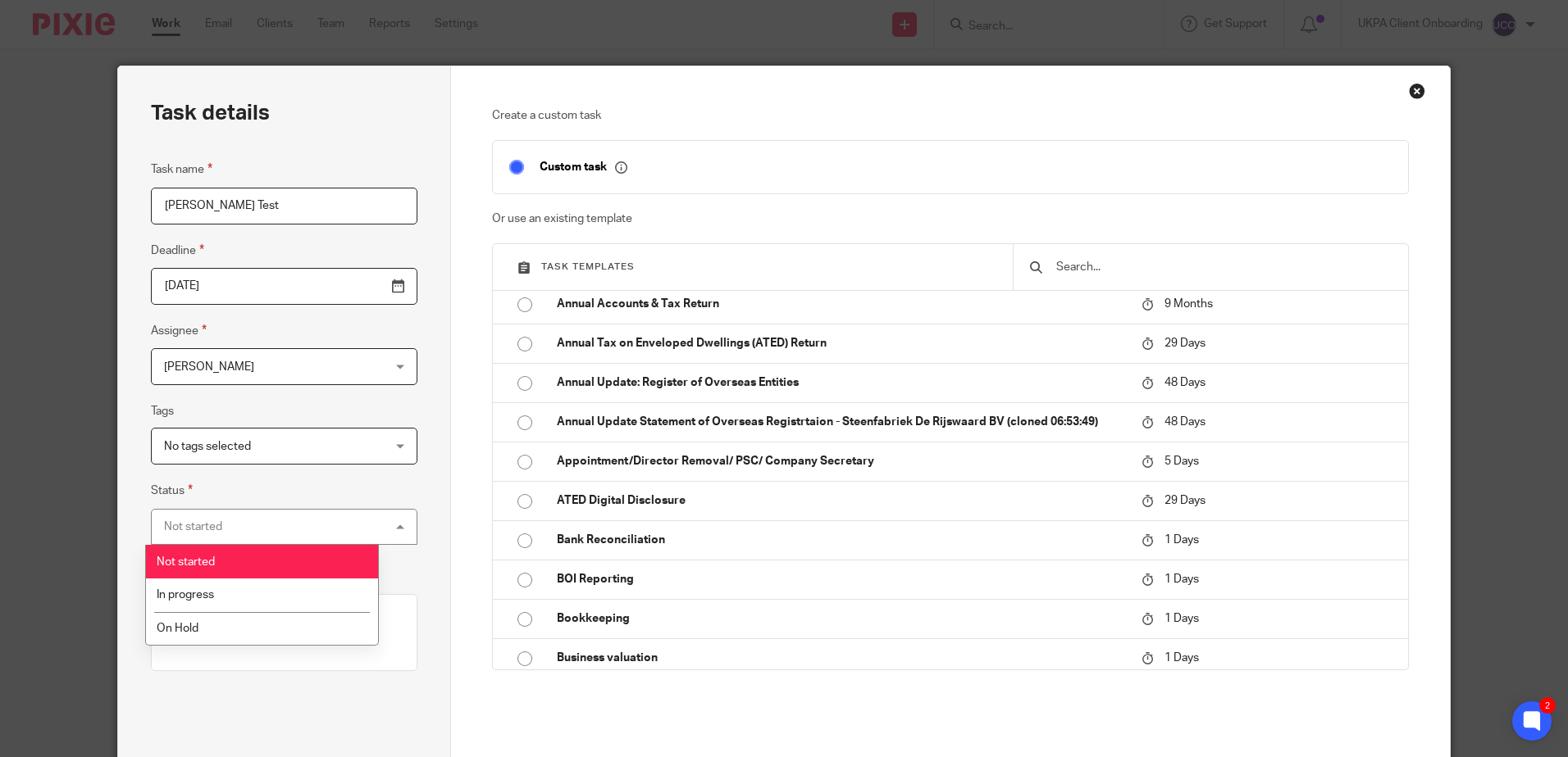
click at [245, 568] on li "Not started" at bounding box center [261, 562] width 232 height 34
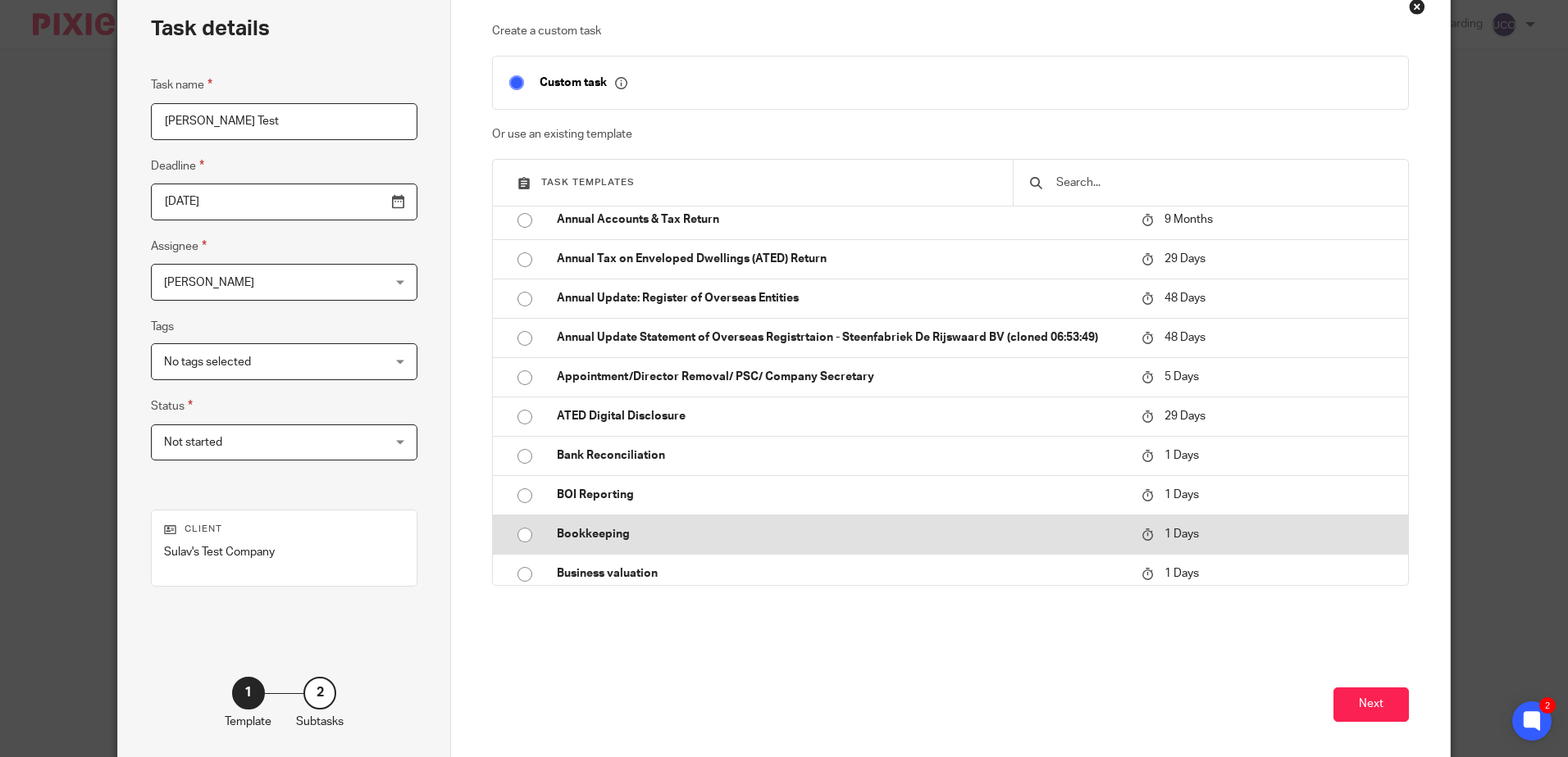
scroll to position [157, 0]
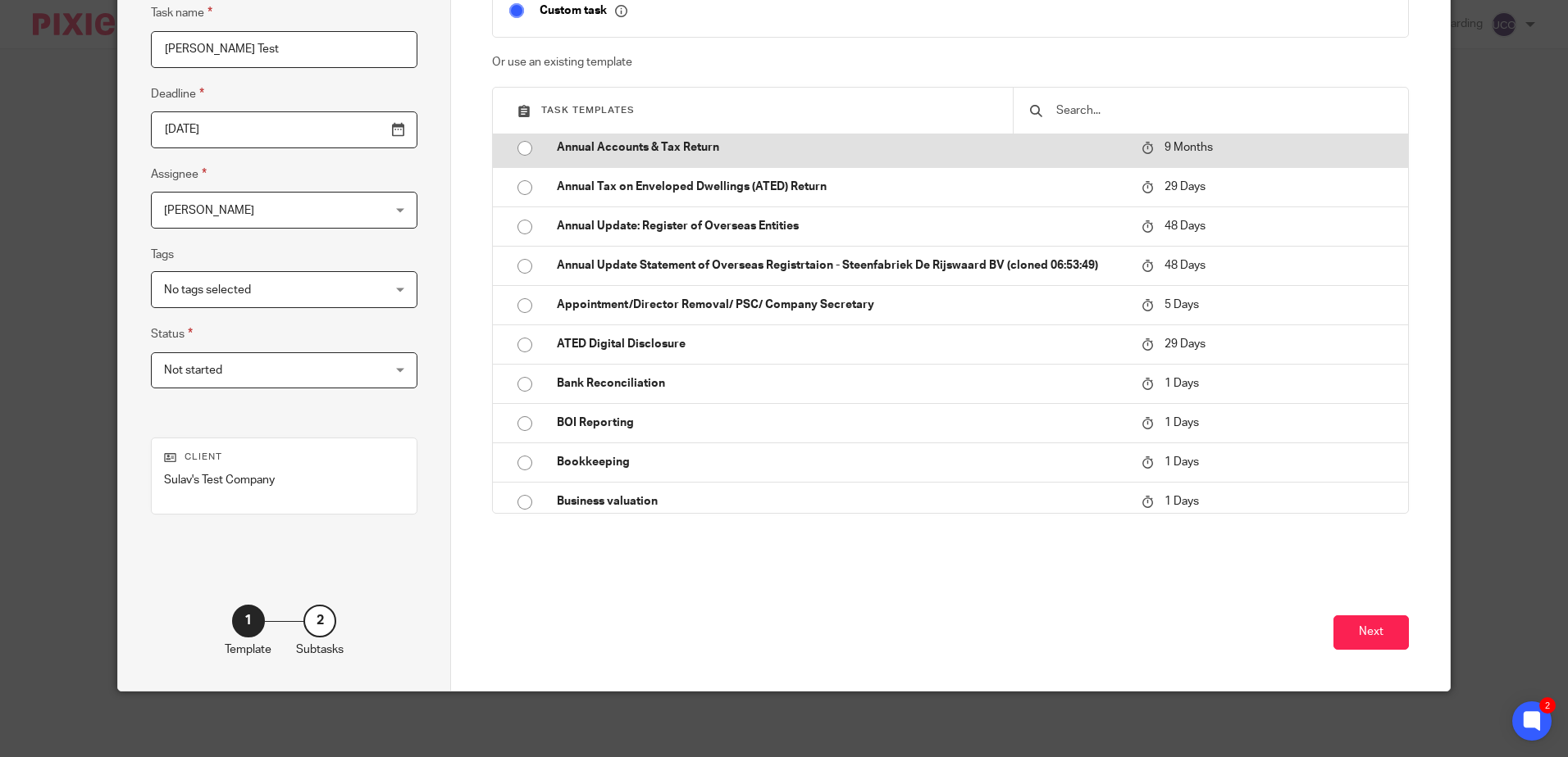
click at [725, 161] on td "Annual Accounts & Tax Return" at bounding box center [837, 147] width 593 height 40
type input "2026-05-22"
checkbox input "false"
radio input "true"
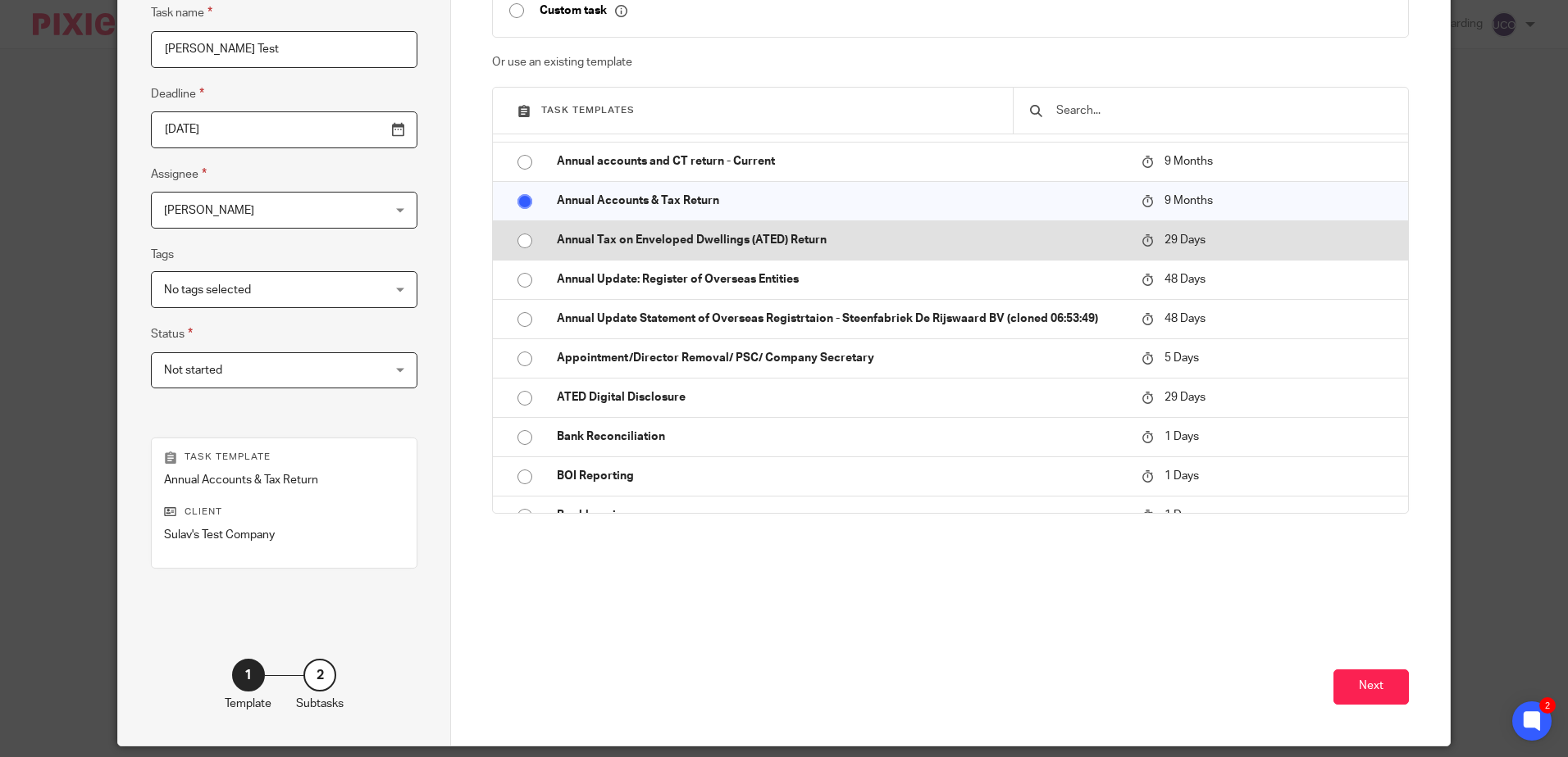
scroll to position [82, 0]
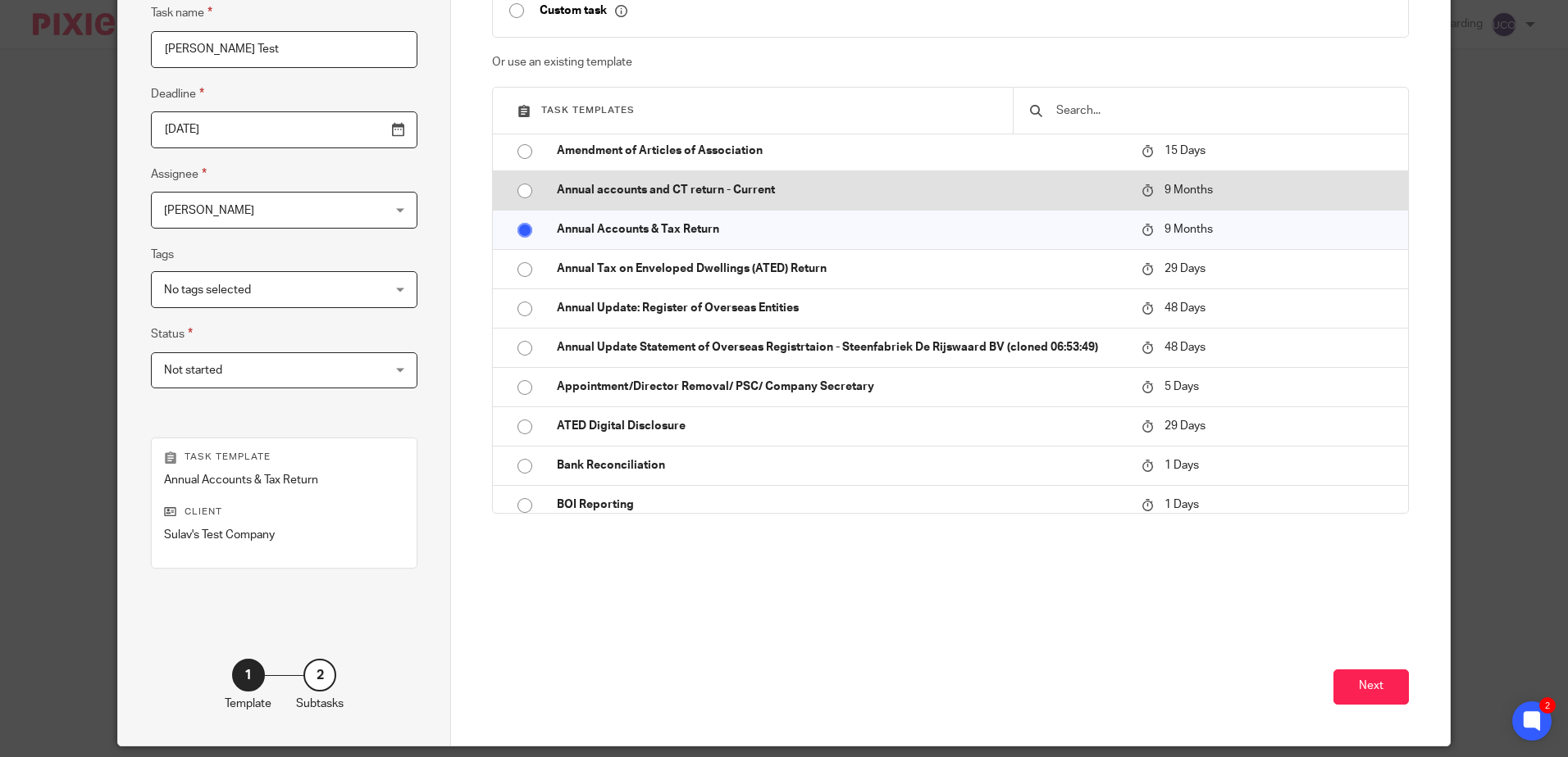
click at [701, 188] on p "Annual accounts and CT return - Current" at bounding box center [841, 189] width 569 height 16
radio input "true"
radio input "false"
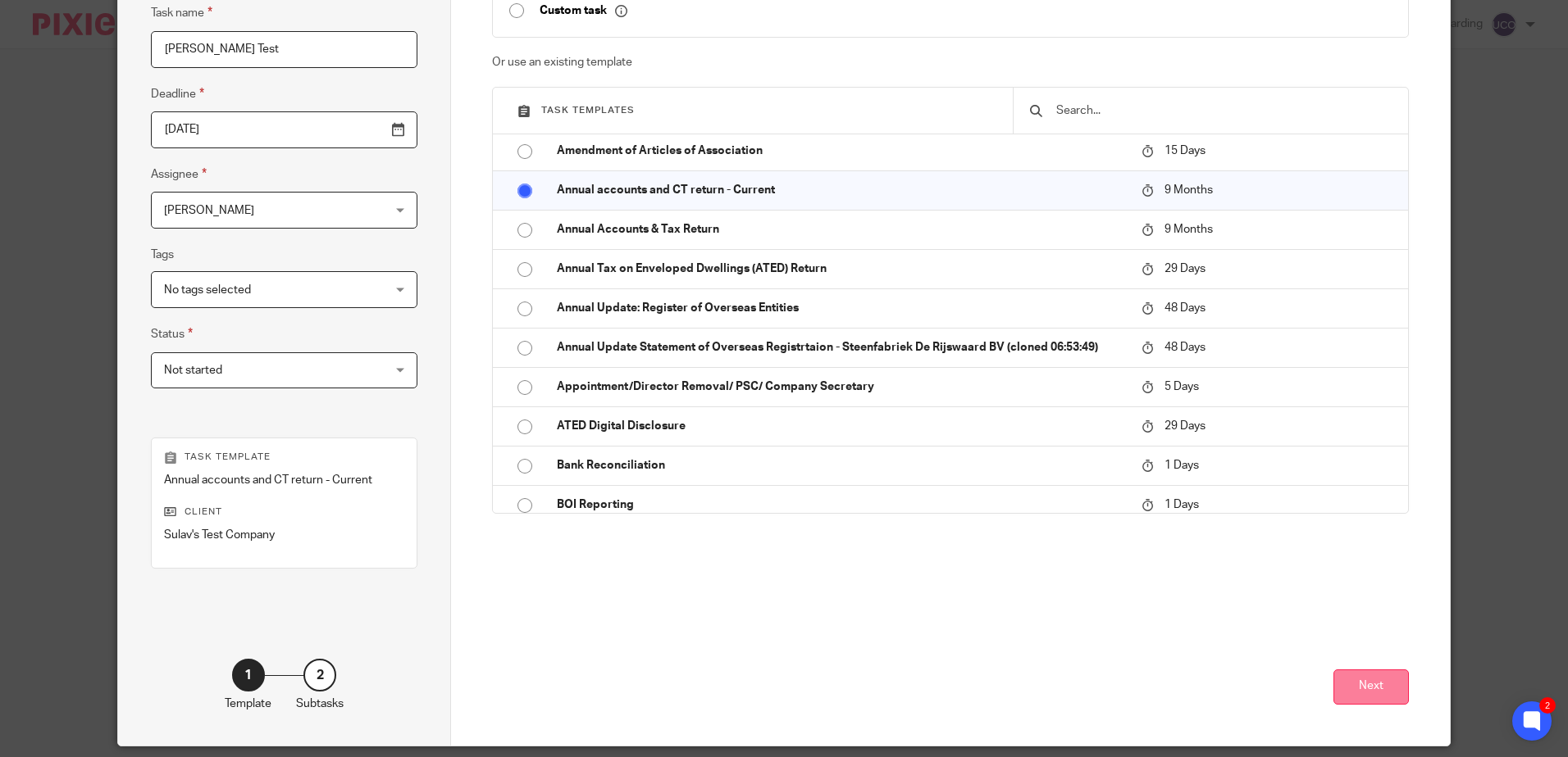
click at [1343, 681] on button "Next" at bounding box center [1371, 687] width 76 height 35
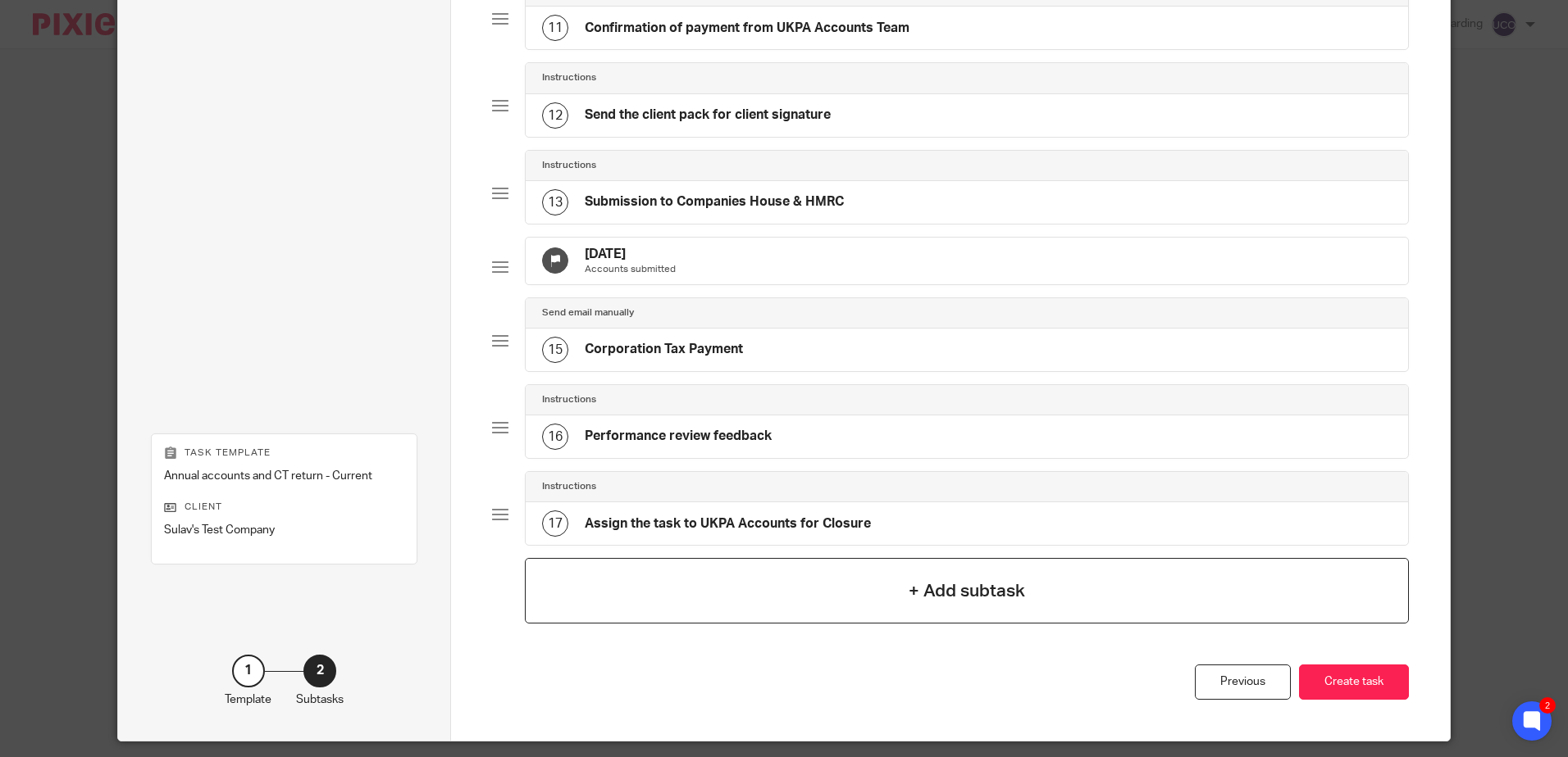
scroll to position [1056, 0]
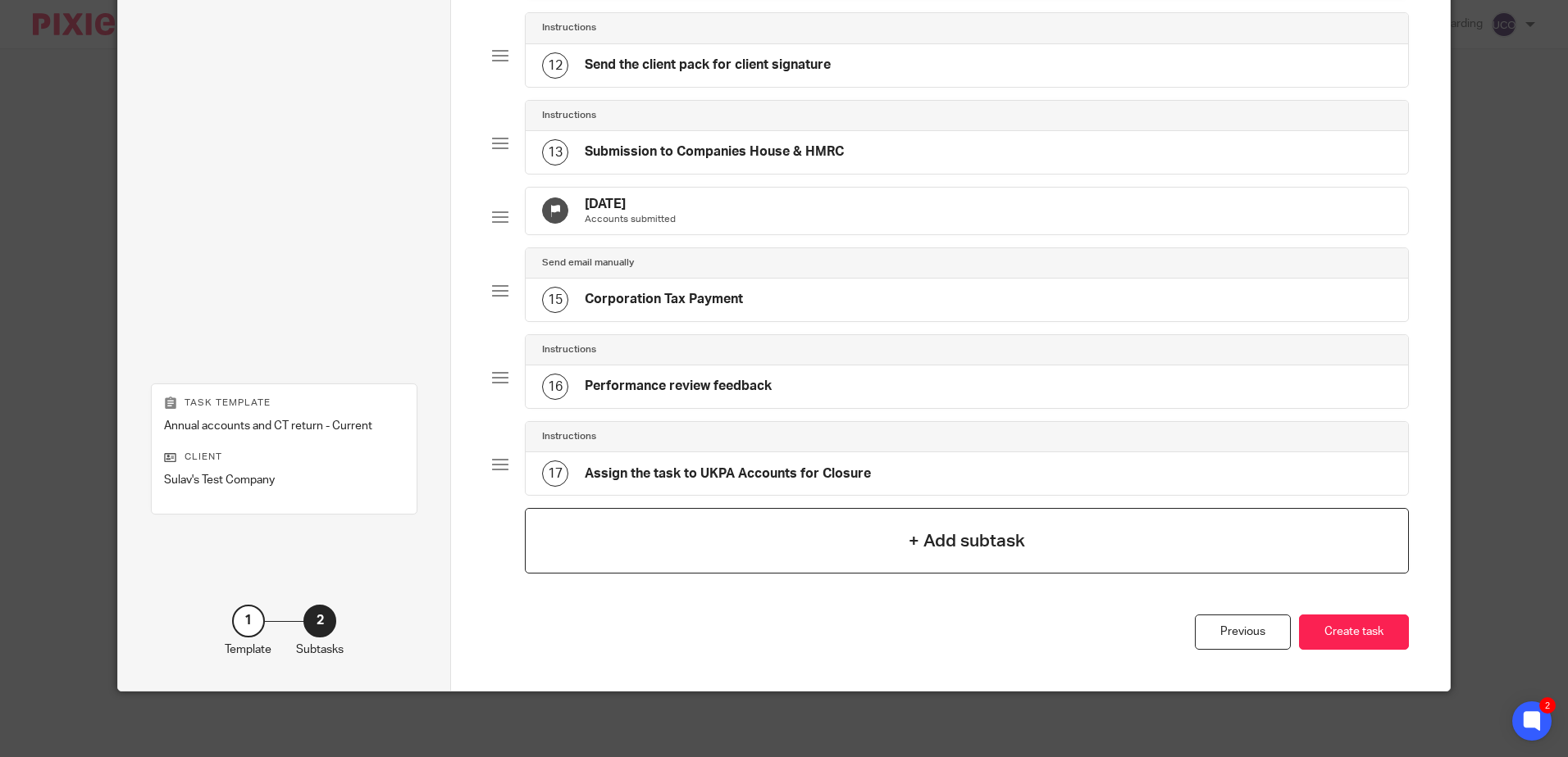
click at [793, 546] on div "+ Add subtask" at bounding box center [966, 541] width 883 height 65
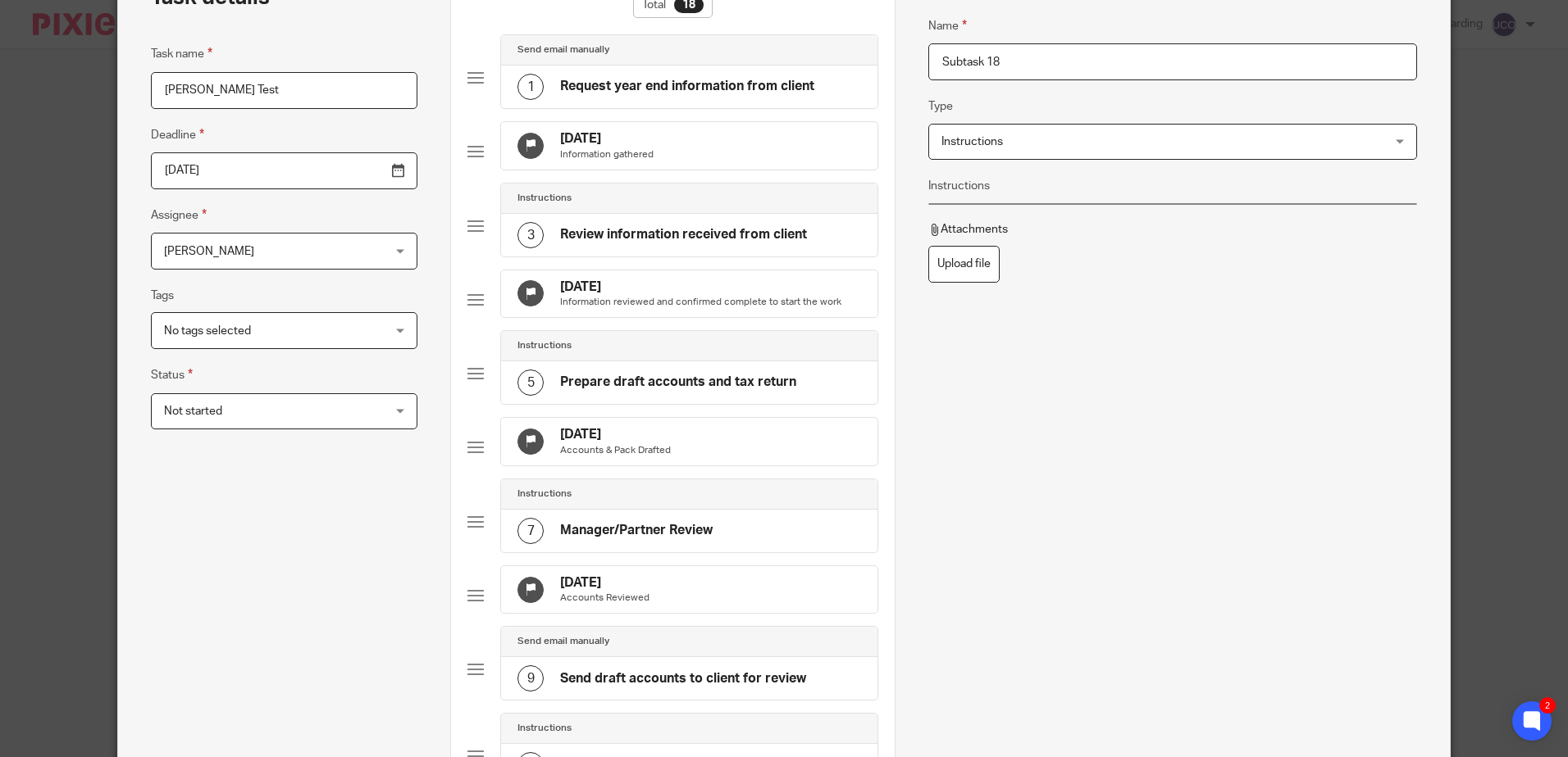
scroll to position [0, 0]
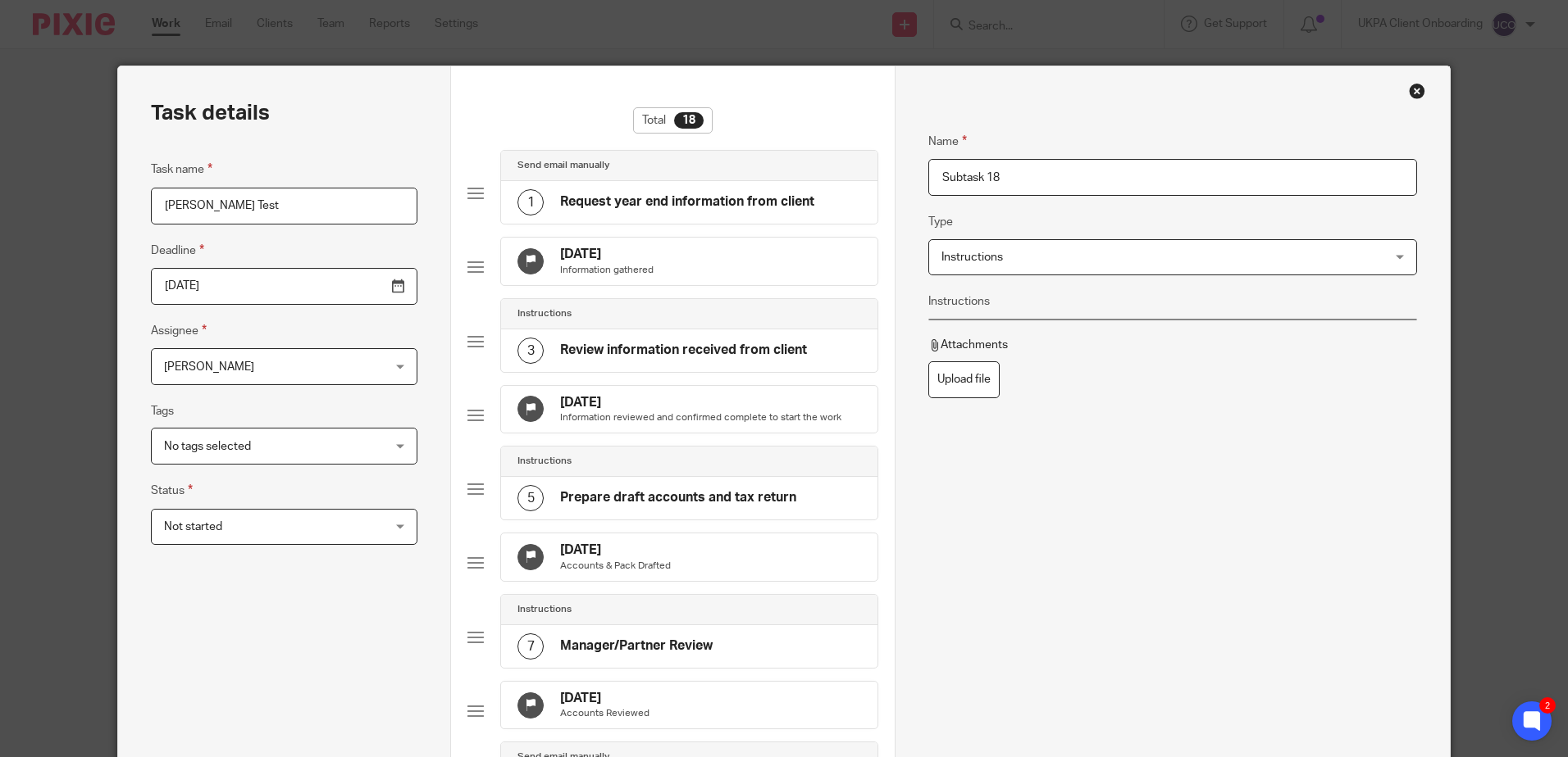
click at [1066, 252] on span "Instructions" at bounding box center [1131, 258] width 380 height 34
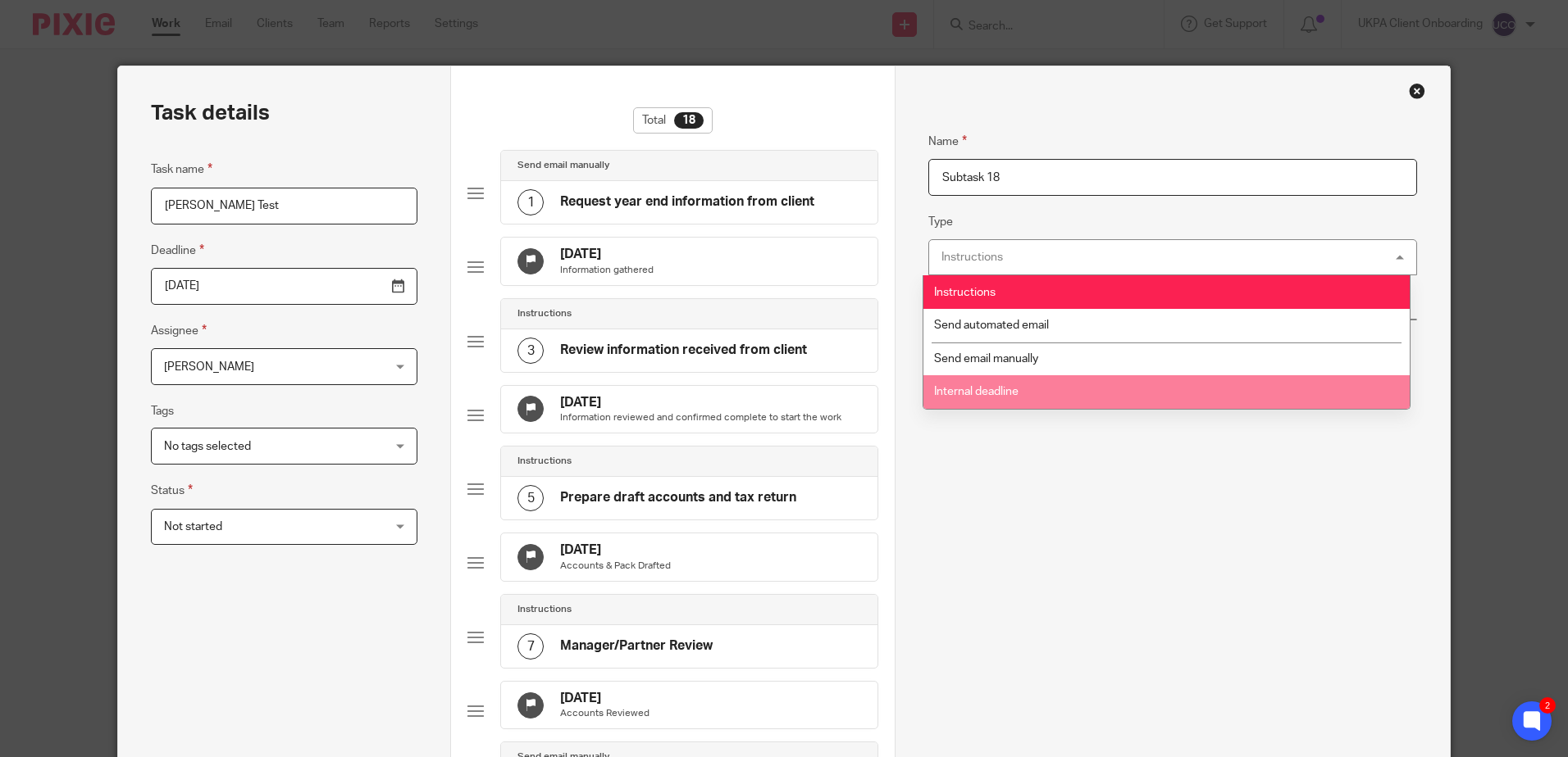
click at [1020, 382] on li "Internal deadline" at bounding box center [1167, 392] width 486 height 34
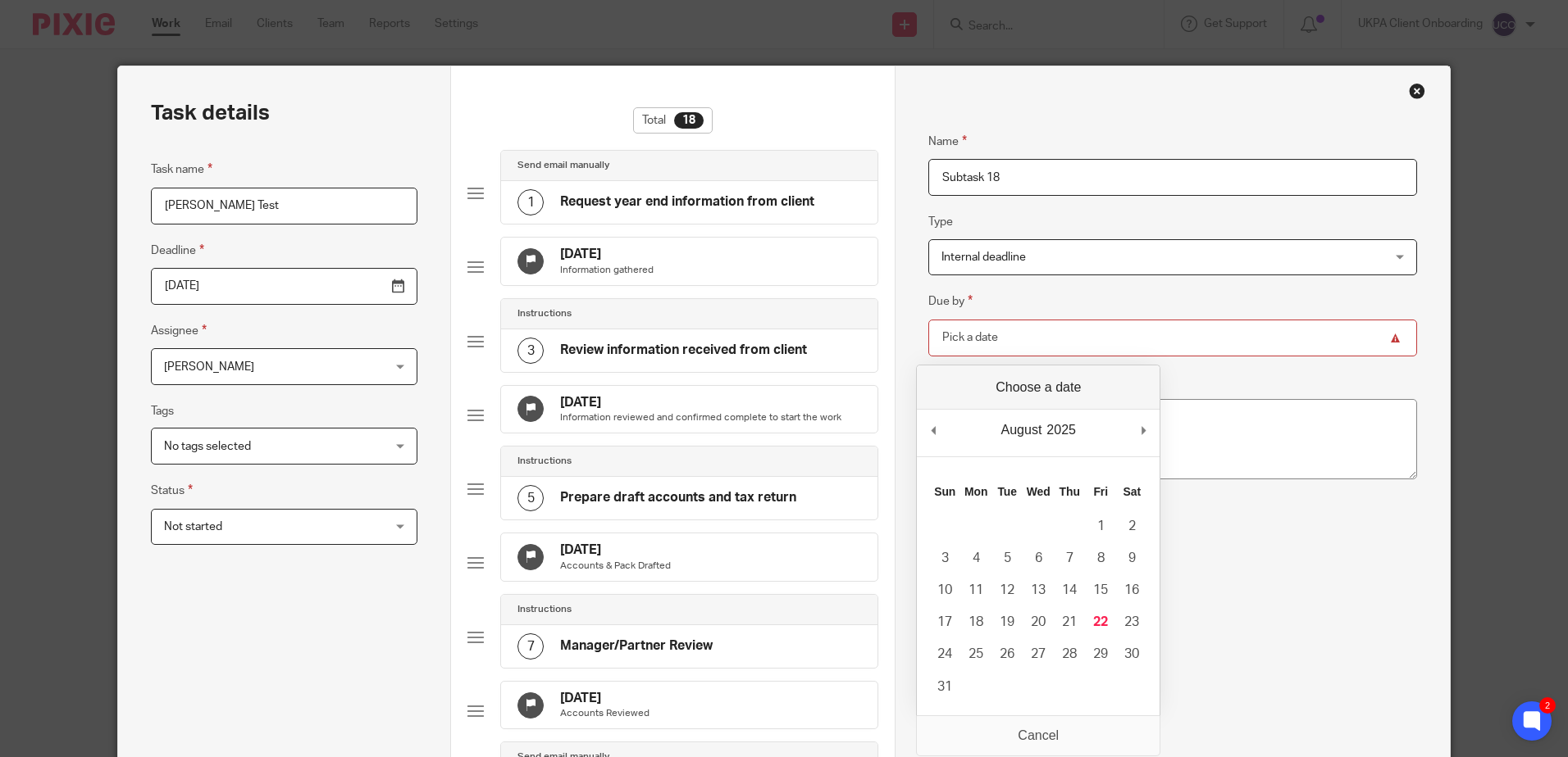
click at [1080, 344] on input "Due by" at bounding box center [1172, 338] width 488 height 37
click at [1104, 300] on fieldset "Due by" at bounding box center [1172, 324] width 488 height 64
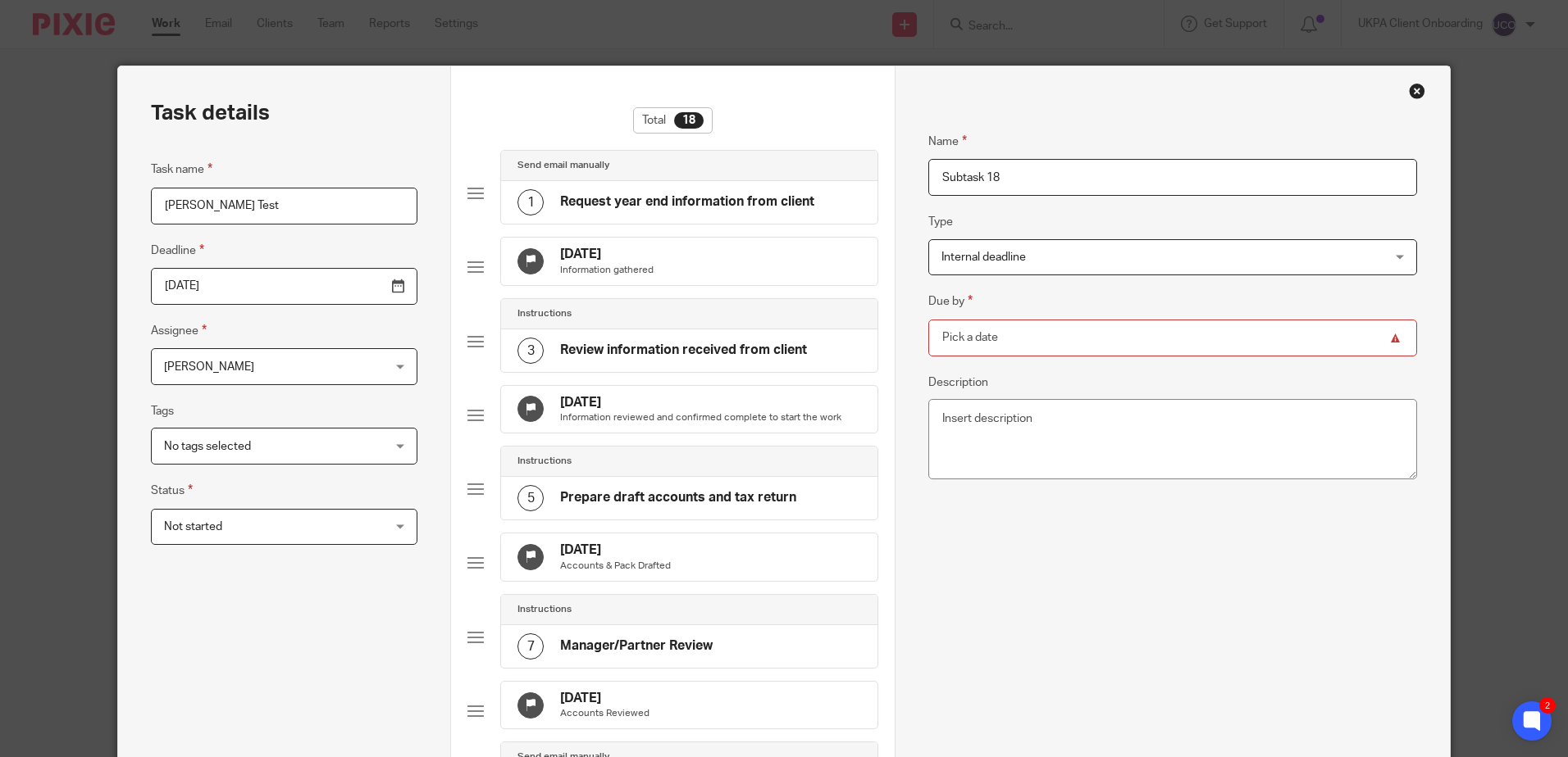
click at [1295, 326] on input "Due by" at bounding box center [1172, 338] width 488 height 37
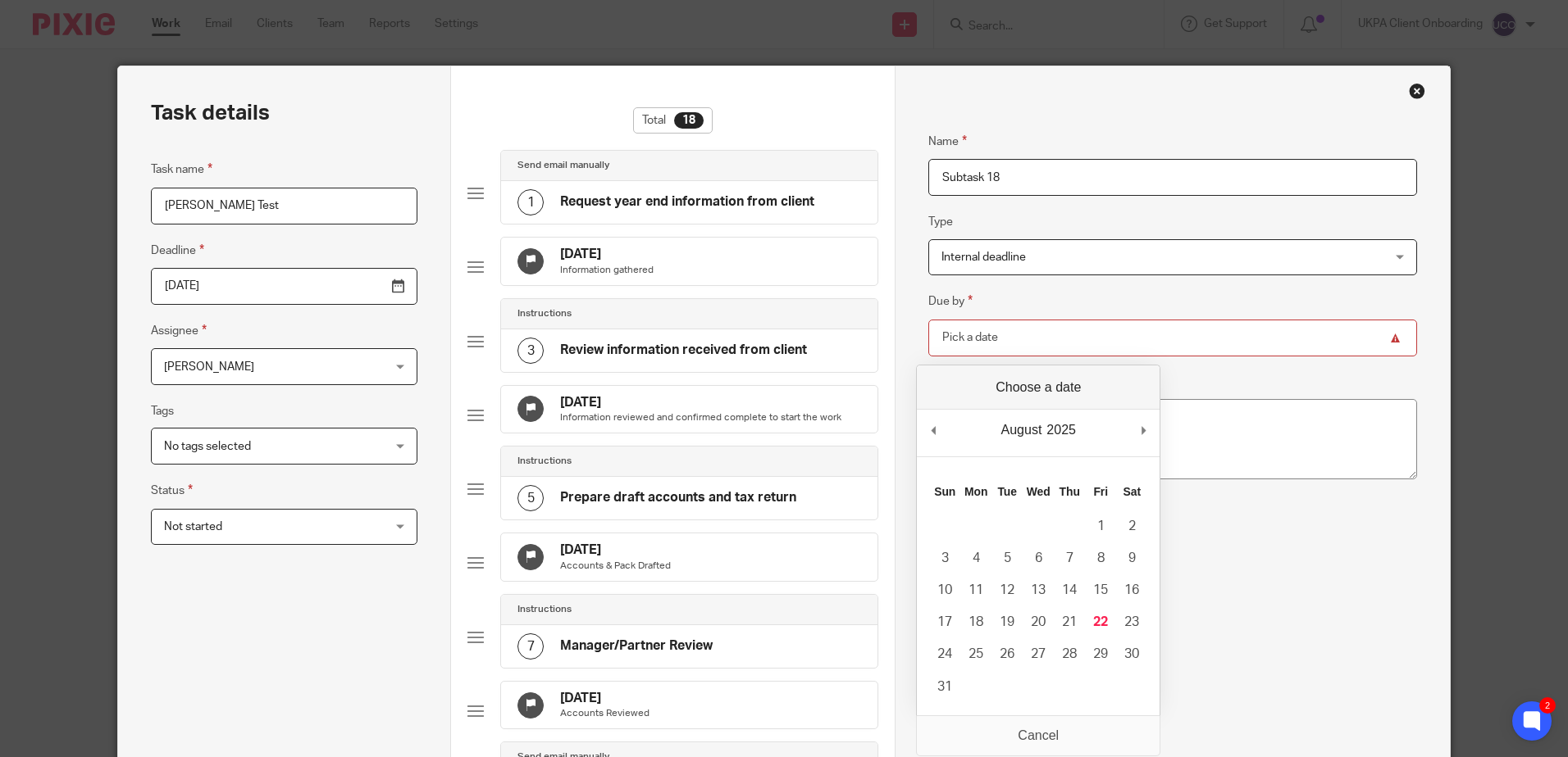
click at [1229, 301] on fieldset "Due by" at bounding box center [1172, 324] width 488 height 64
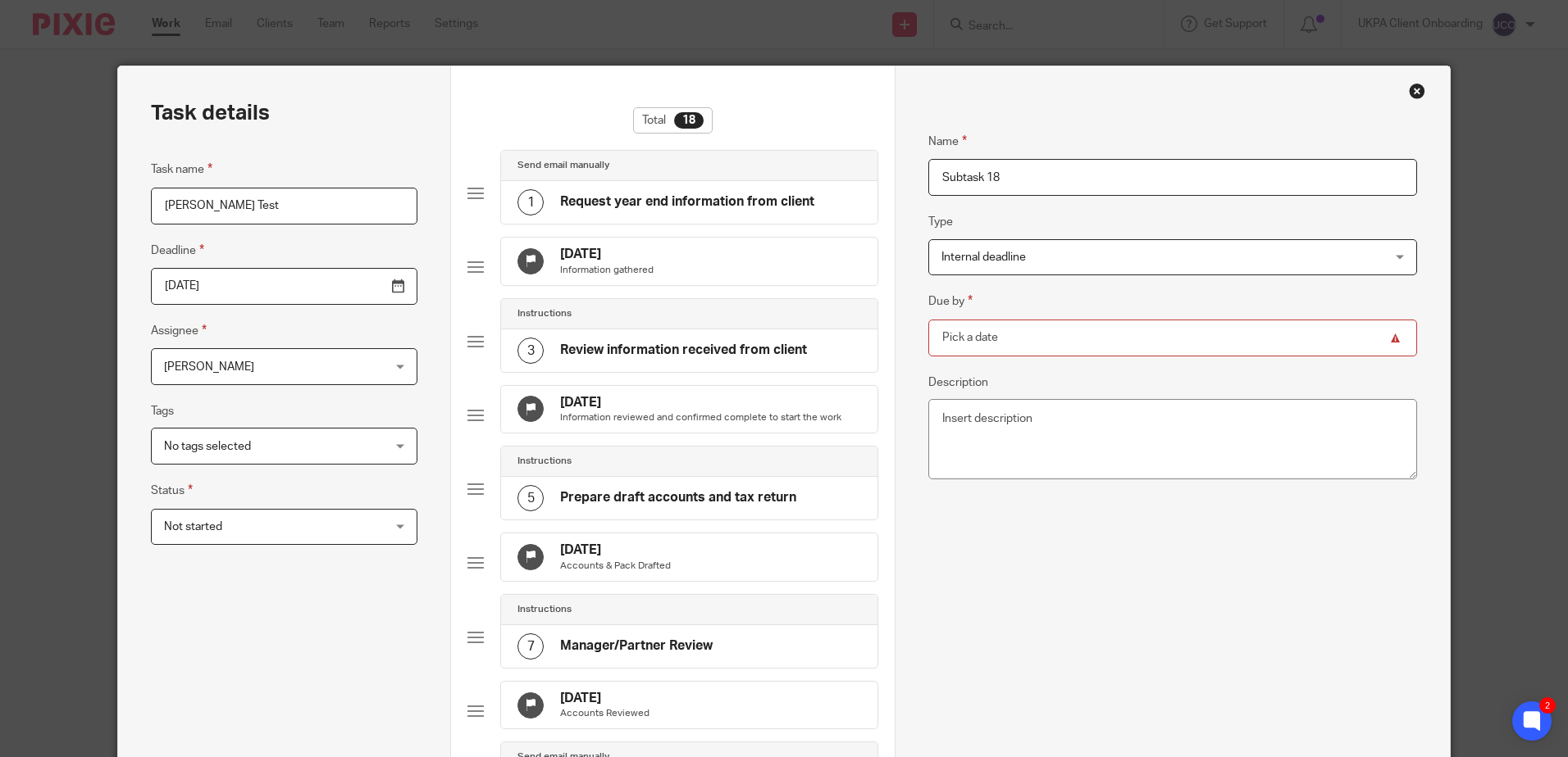
drag, startPoint x: 1068, startPoint y: 545, endPoint x: 1133, endPoint y: 511, distance: 73.4
click at [1068, 545] on div "Name Subtask 18 Type Internal deadline Internal deadline Instructions Send auto…" at bounding box center [1172, 606] width 488 height 997
